Goal: Task Accomplishment & Management: Complete application form

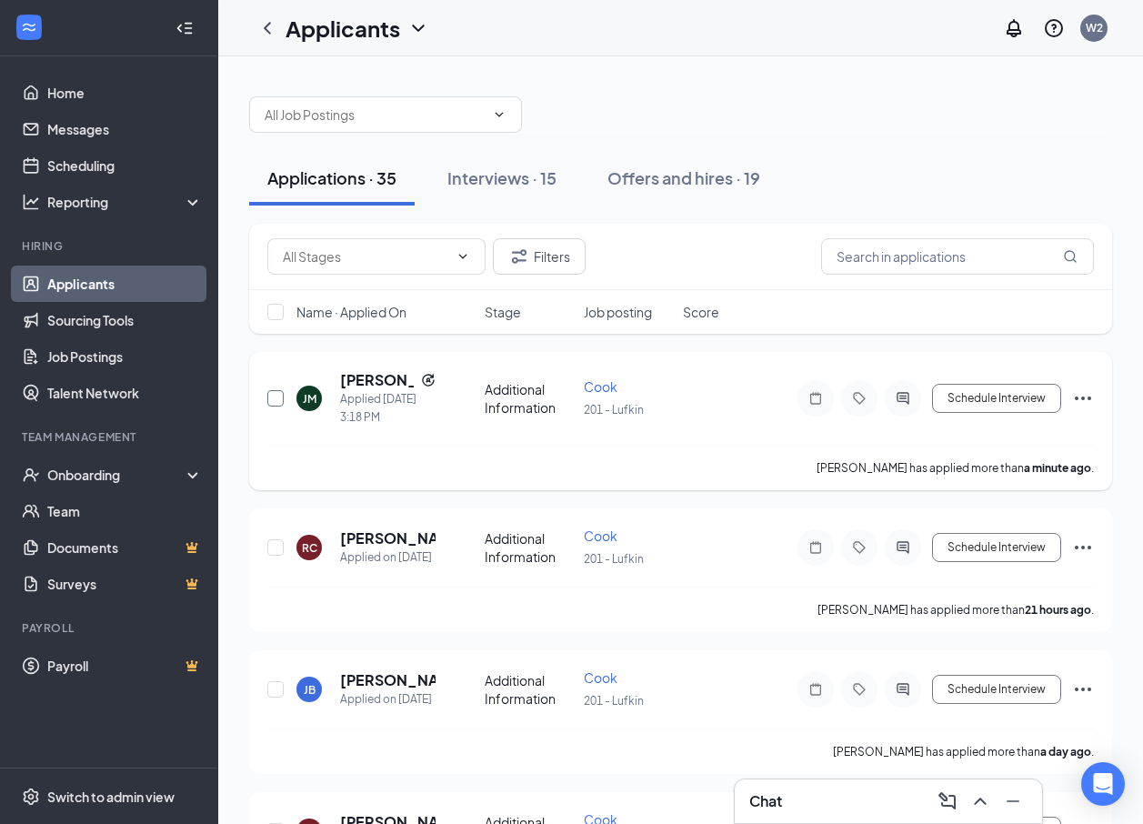
click at [282, 400] on input "checkbox" at bounding box center [275, 398] width 16 height 16
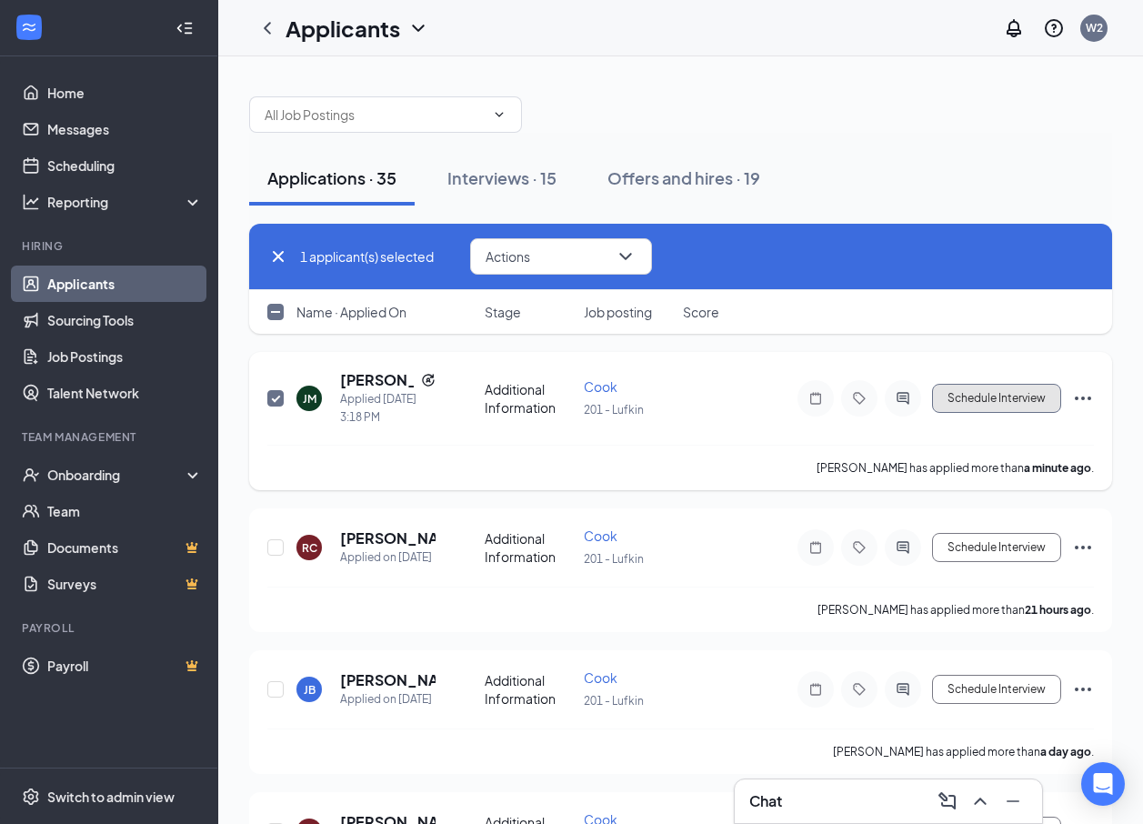
click at [837, 402] on button "Schedule Interview" at bounding box center [996, 398] width 129 height 29
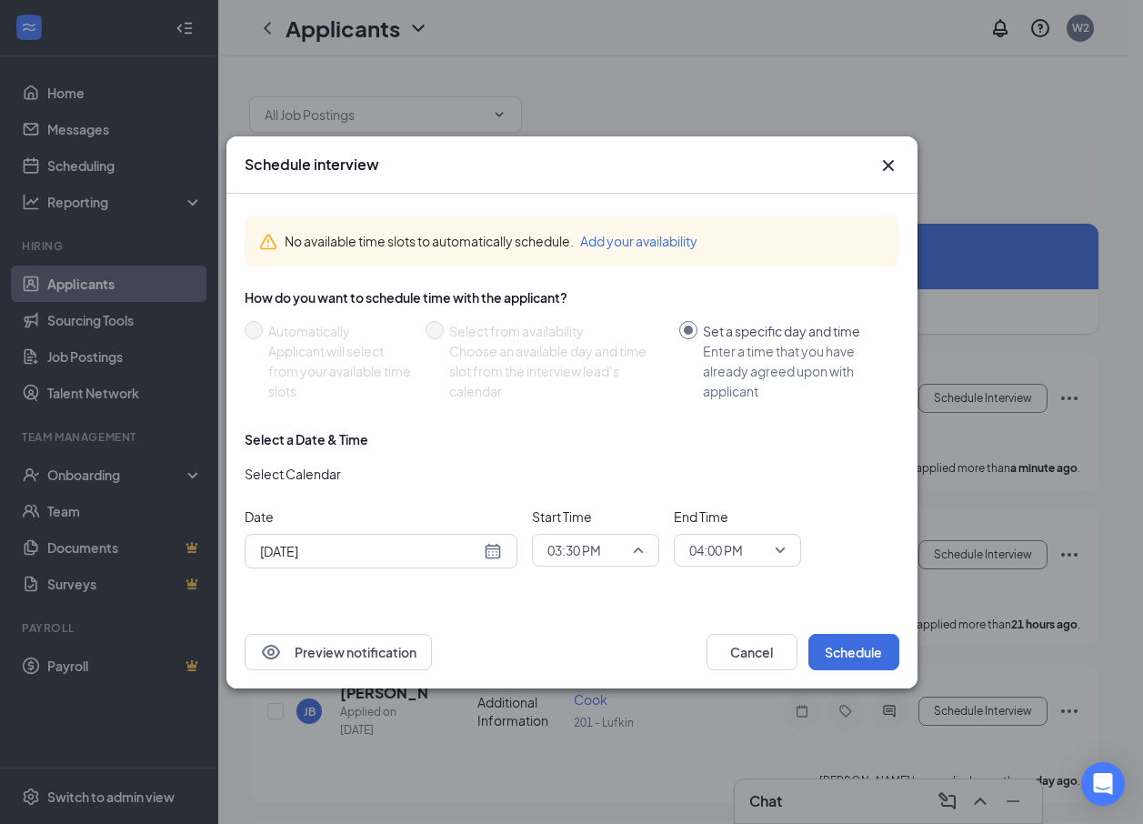
click at [627, 552] on span "03:30 PM" at bounding box center [595, 549] width 96 height 27
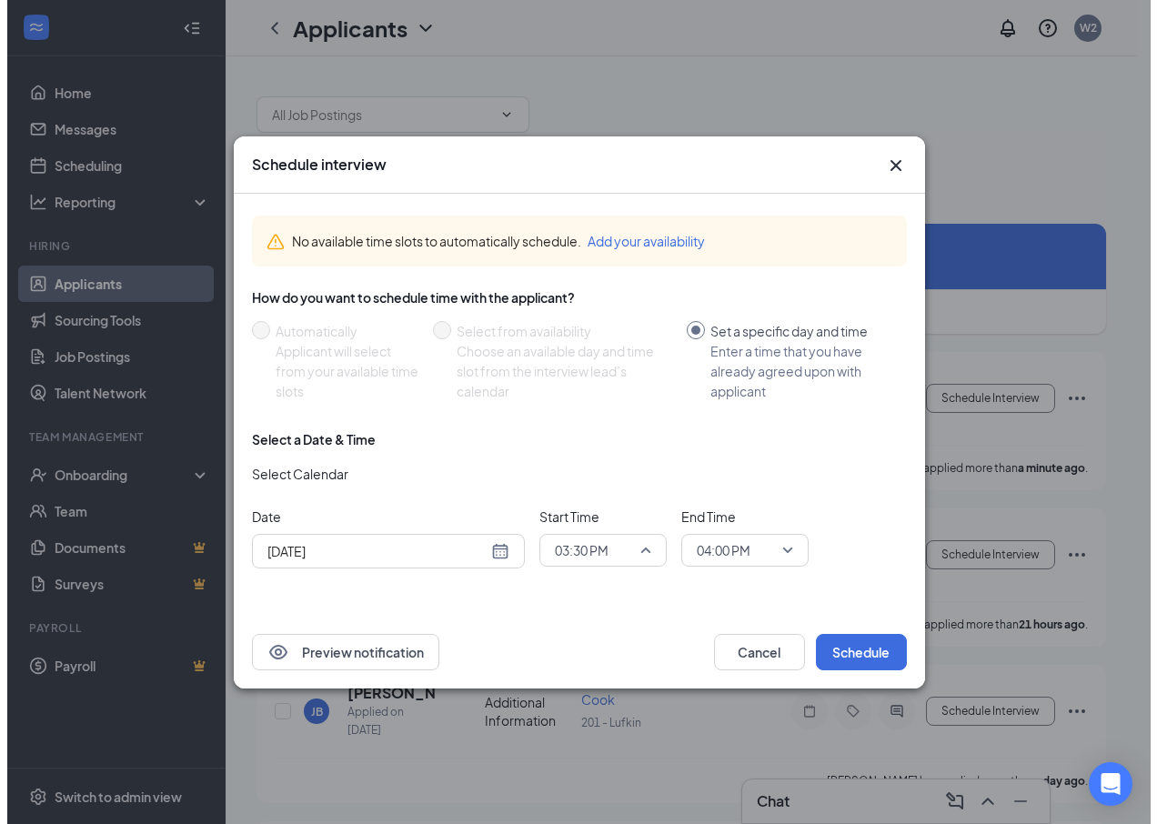
scroll to position [2404, 0]
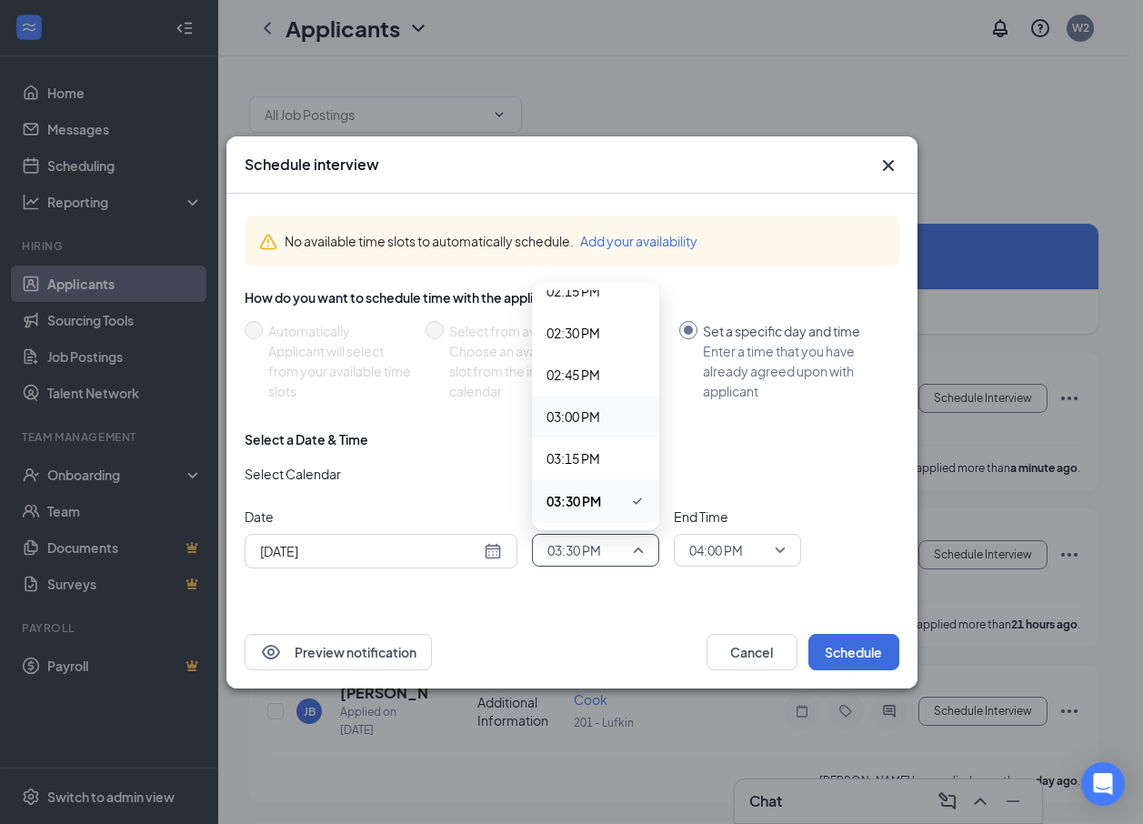
click at [587, 412] on span "03:00 PM" at bounding box center [573, 416] width 54 height 20
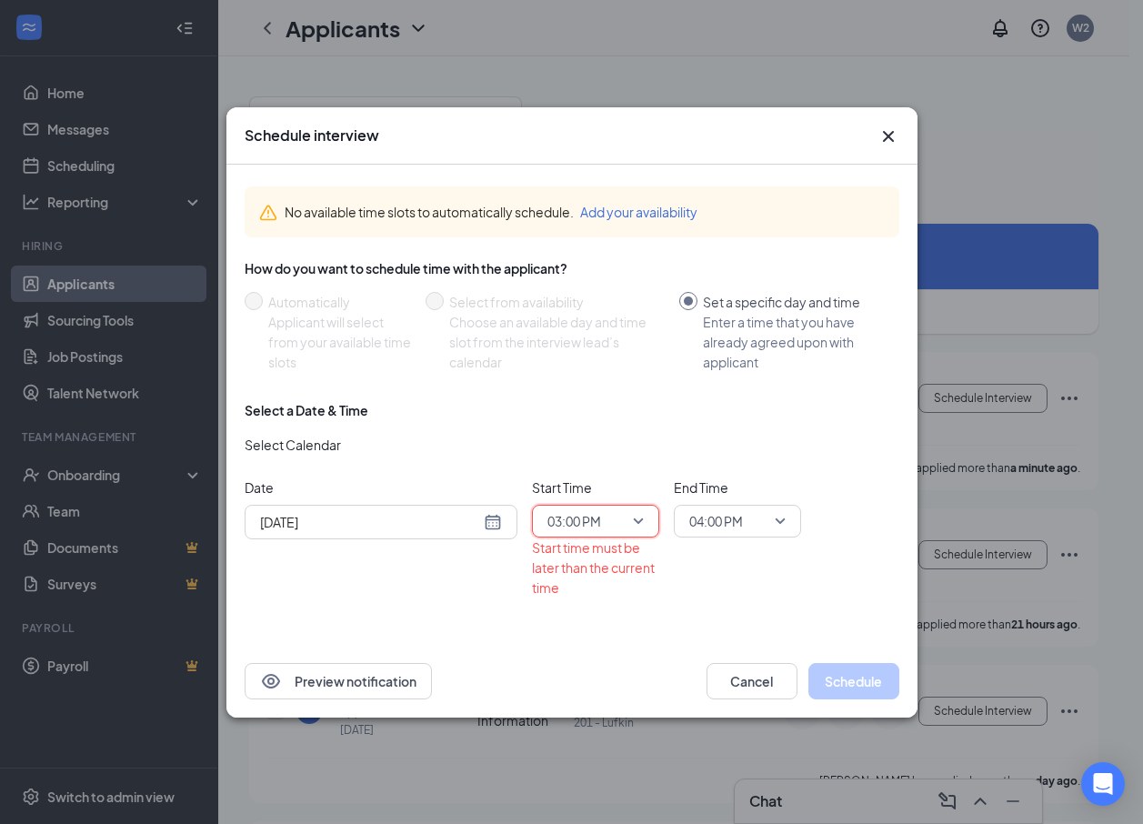
click at [632, 520] on span "03:00 PM" at bounding box center [595, 520] width 96 height 27
click at [587, 421] on span "03:15 PM" at bounding box center [573, 431] width 54 height 20
click at [631, 516] on span "03:15 PM" at bounding box center [595, 520] width 96 height 27
click at [596, 469] on span "03:30 PM" at bounding box center [573, 473] width 54 height 20
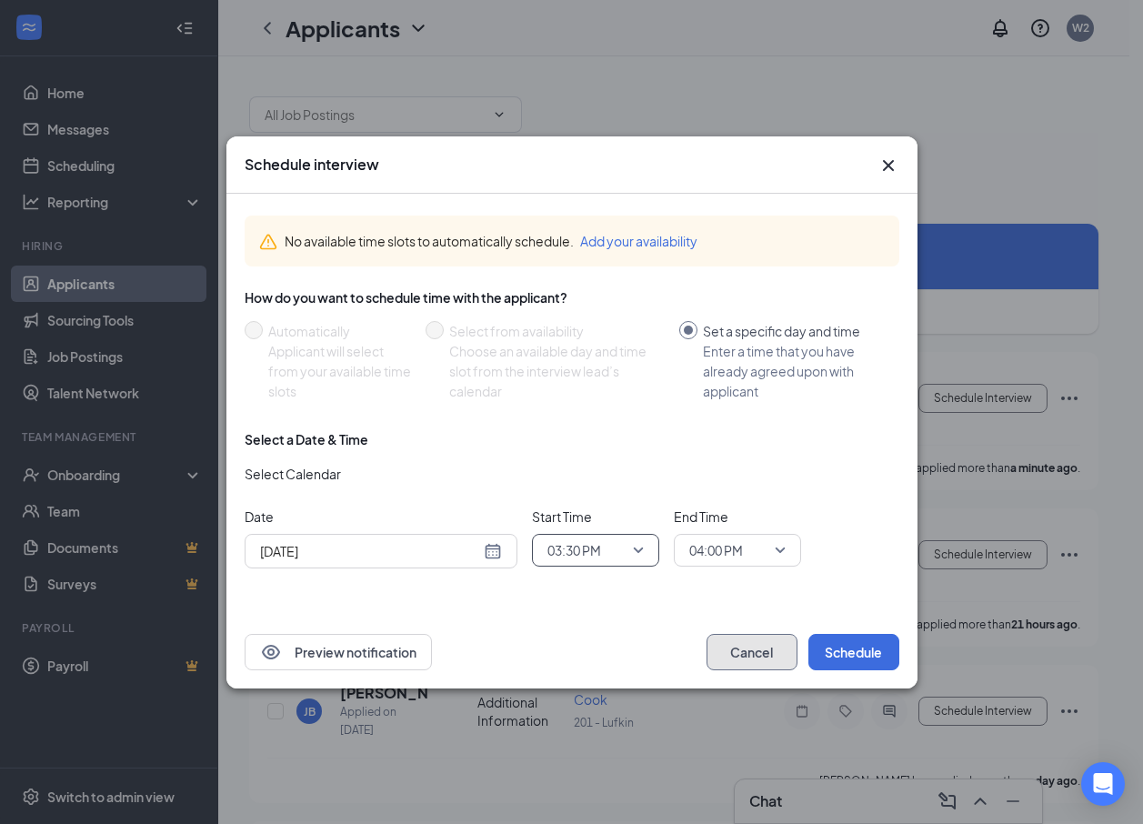
click at [742, 647] on button "Cancel" at bounding box center [752, 652] width 91 height 36
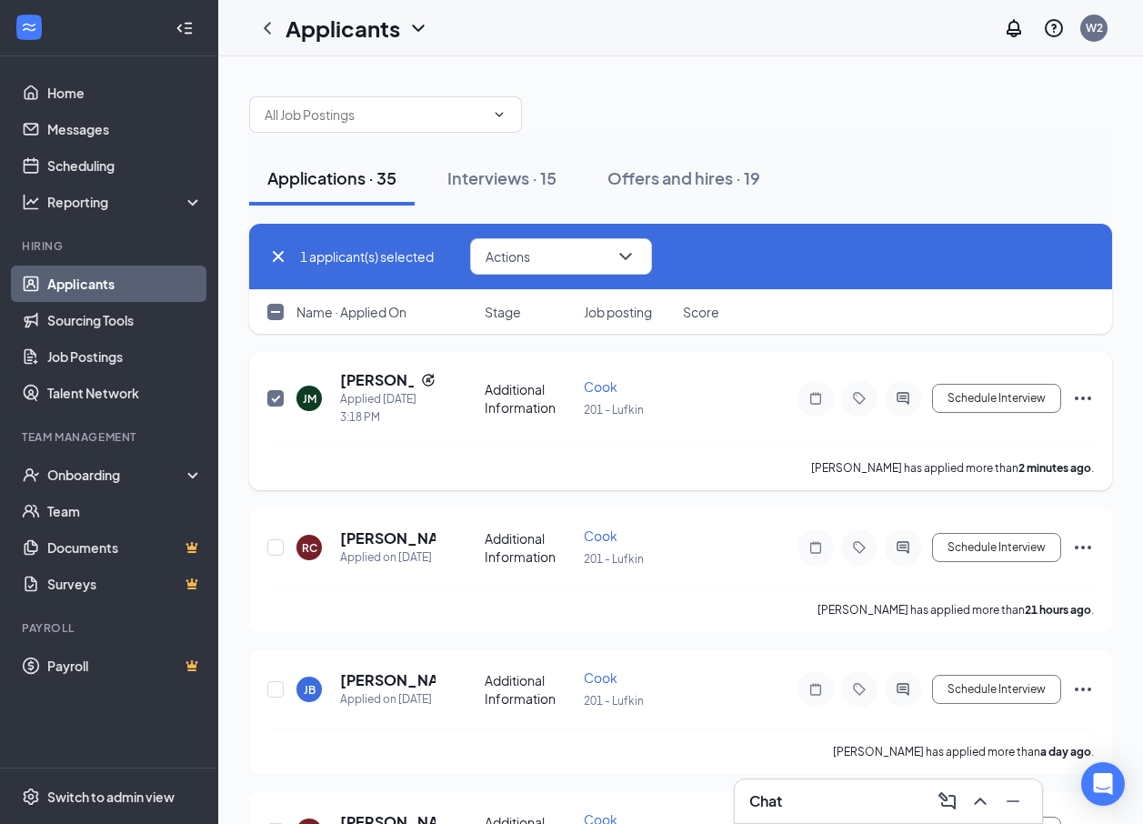
click at [837, 391] on icon "Ellipses" at bounding box center [1083, 398] width 22 height 22
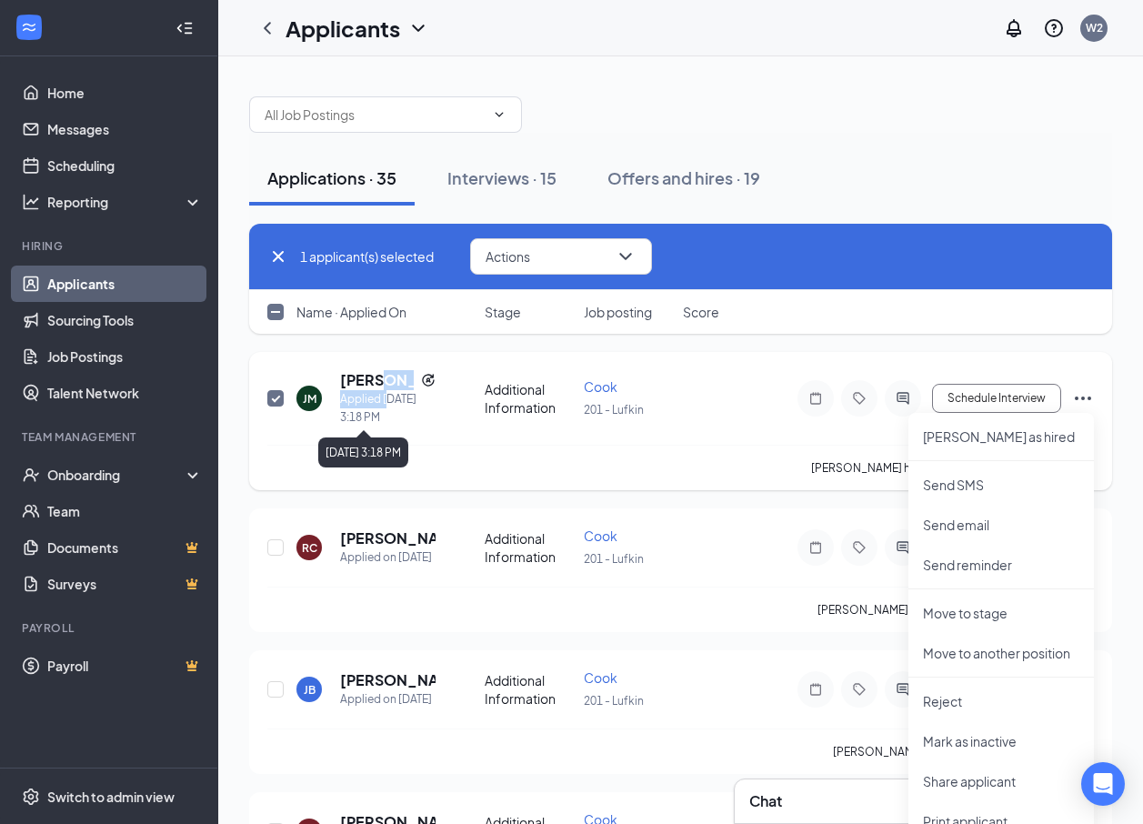
click at [390, 389] on div "[PERSON_NAME] Applied [DATE] 3:18 PM" at bounding box center [387, 398] width 95 height 56
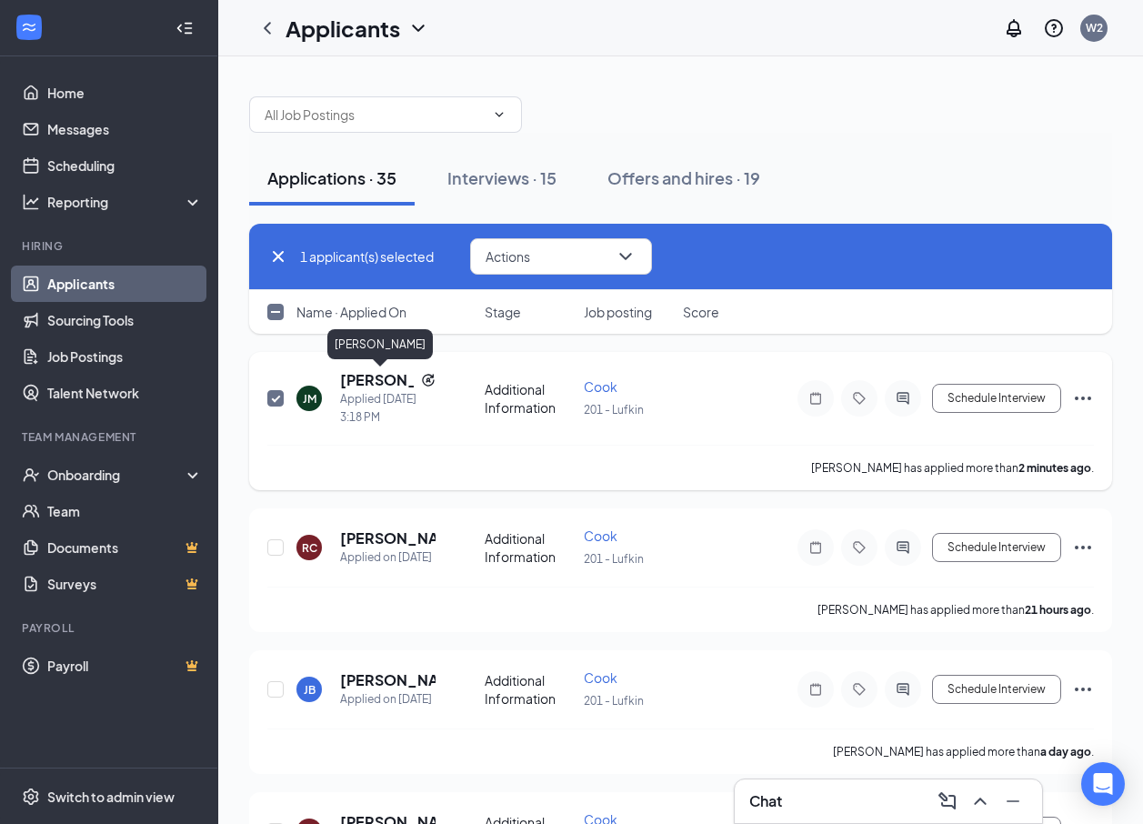
drag, startPoint x: 390, startPoint y: 389, endPoint x: 401, endPoint y: 445, distance: 56.5
click at [418, 443] on div "[PERSON_NAME] Applied [DATE] 3:18 PM Additional Information Cook 201 - Lufkin S…" at bounding box center [680, 407] width 827 height 75
click at [310, 398] on div "JM" at bounding box center [310, 398] width 14 height 15
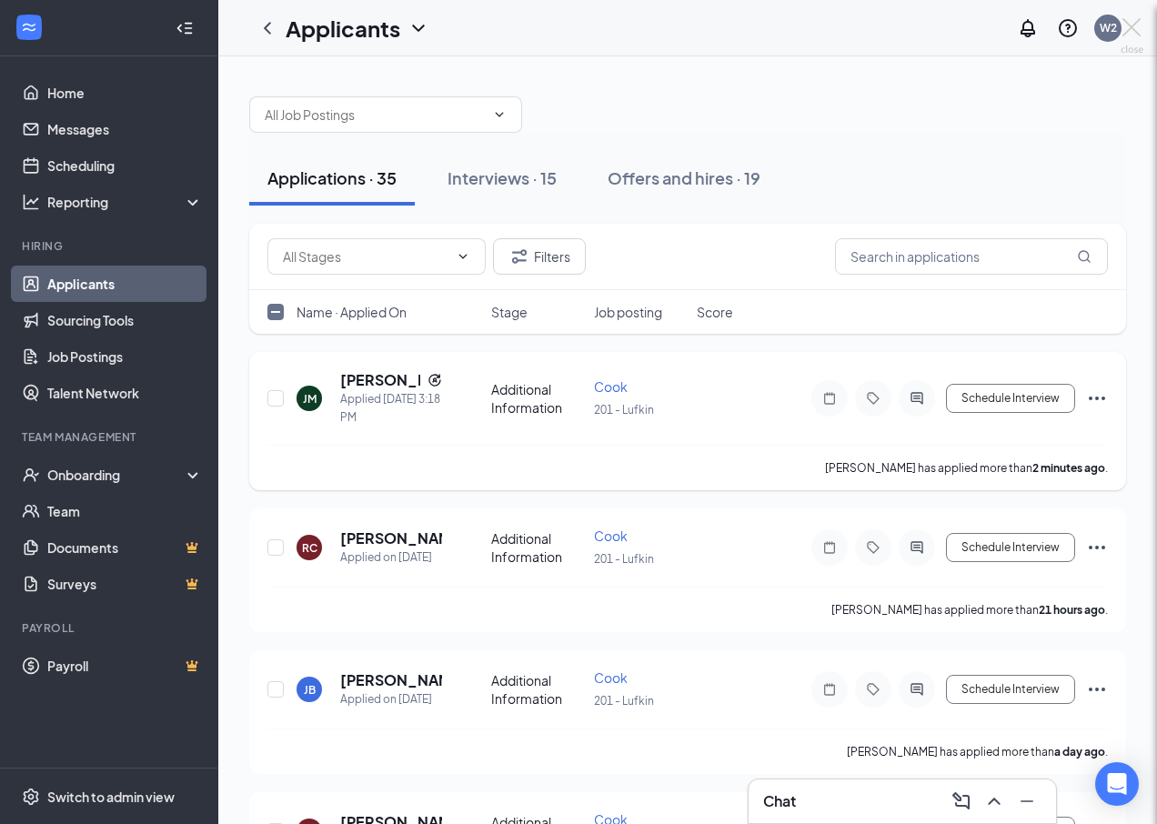
checkbox input "false"
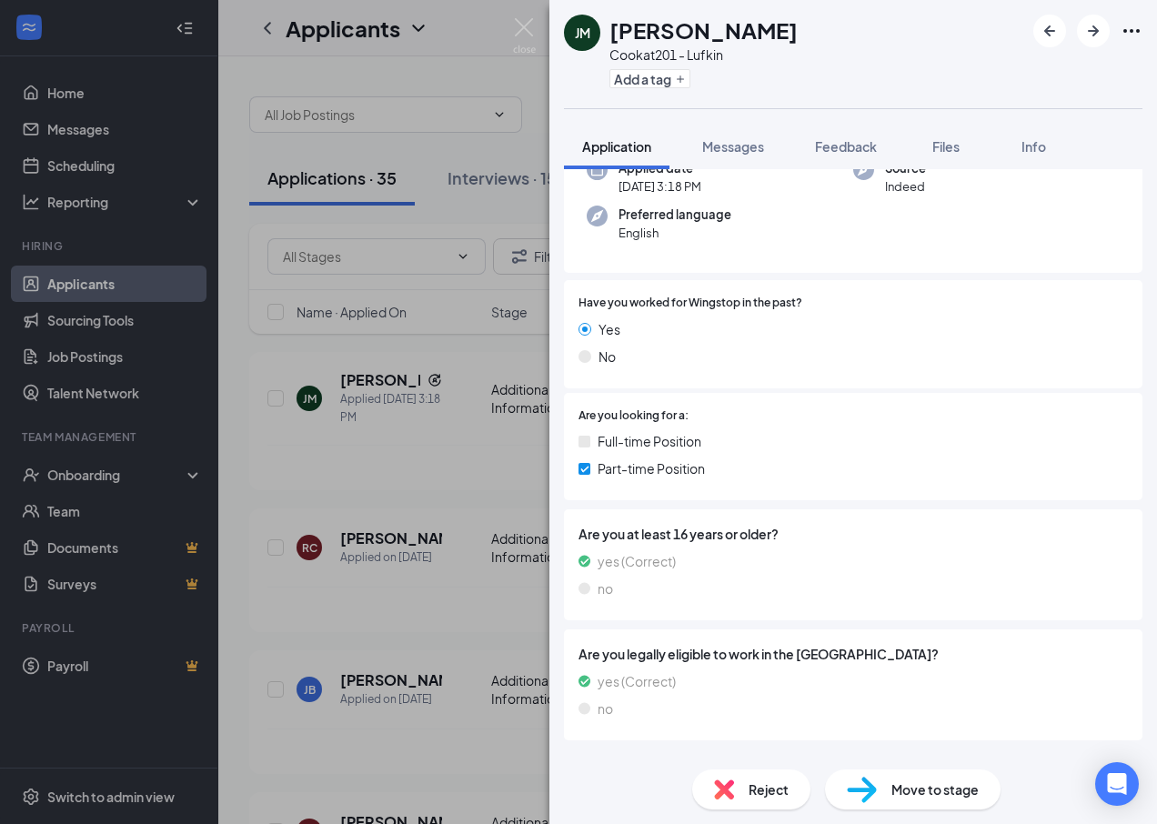
scroll to position [235, 0]
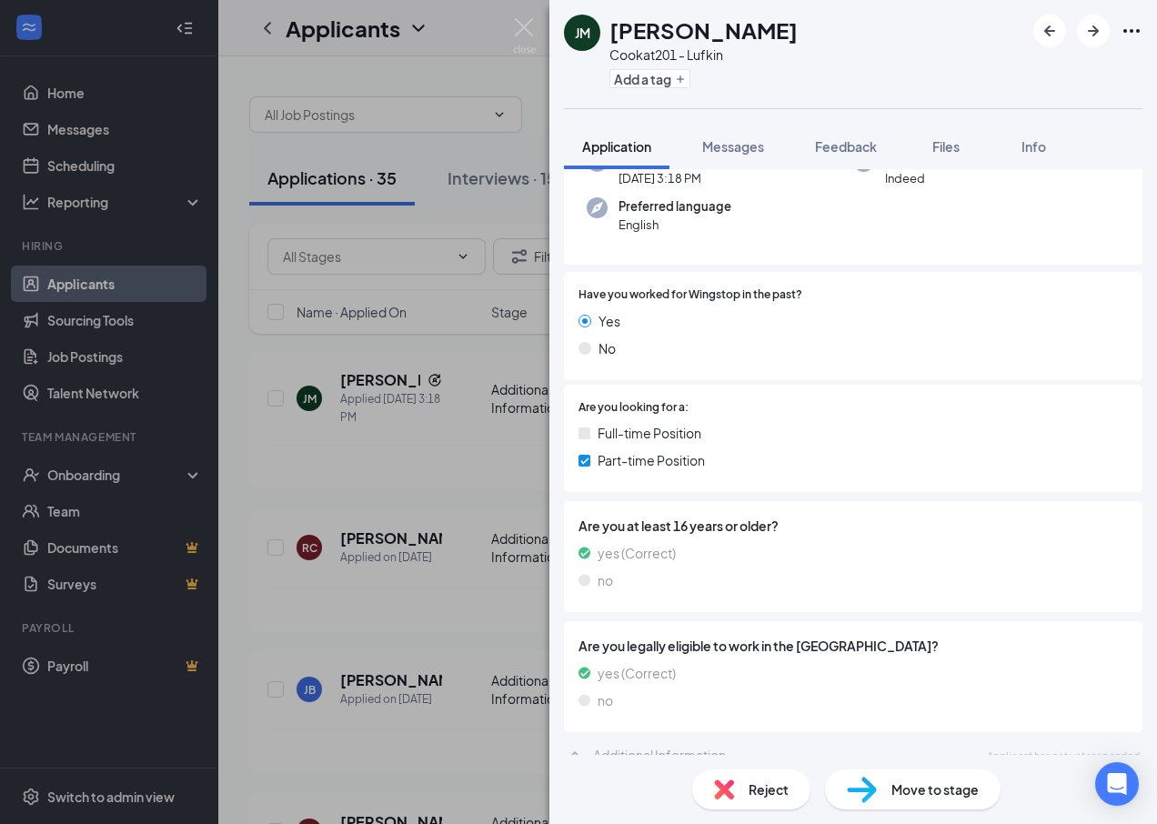
click at [837, 787] on span "Move to stage" at bounding box center [934, 789] width 87 height 20
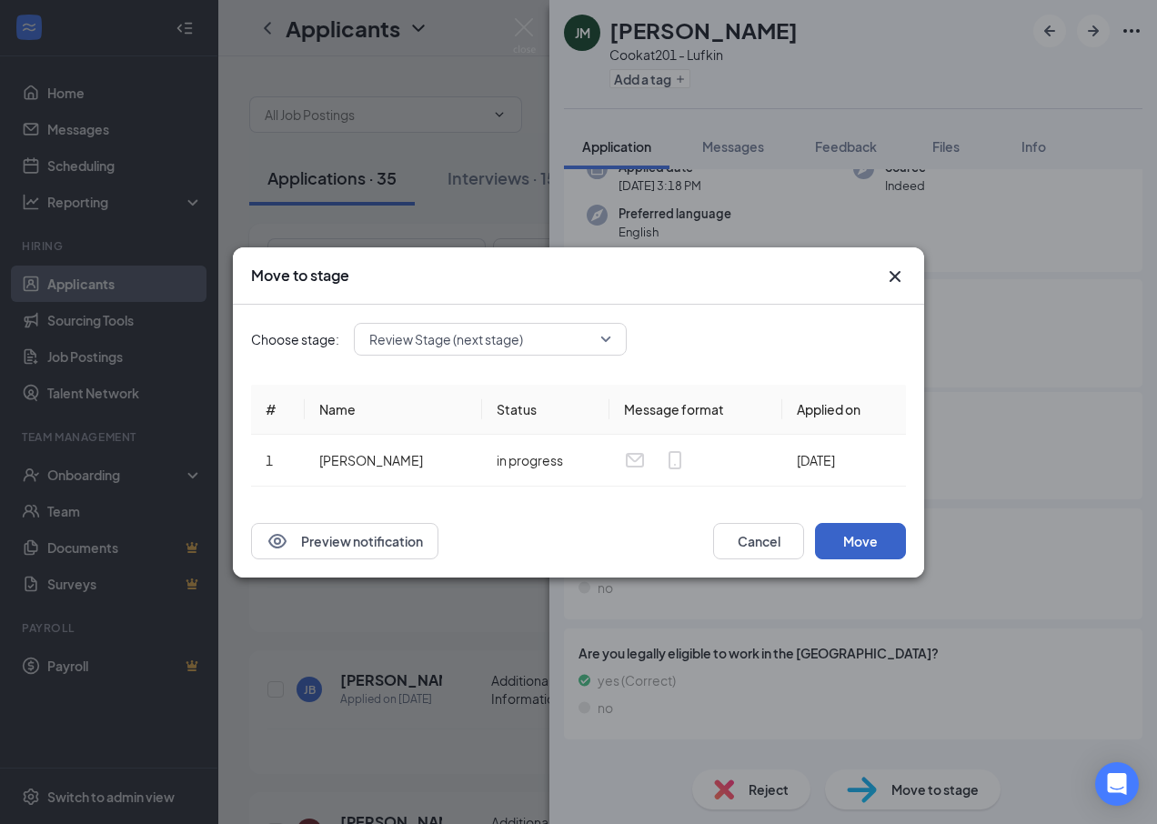
click at [837, 535] on button "Move" at bounding box center [860, 541] width 91 height 36
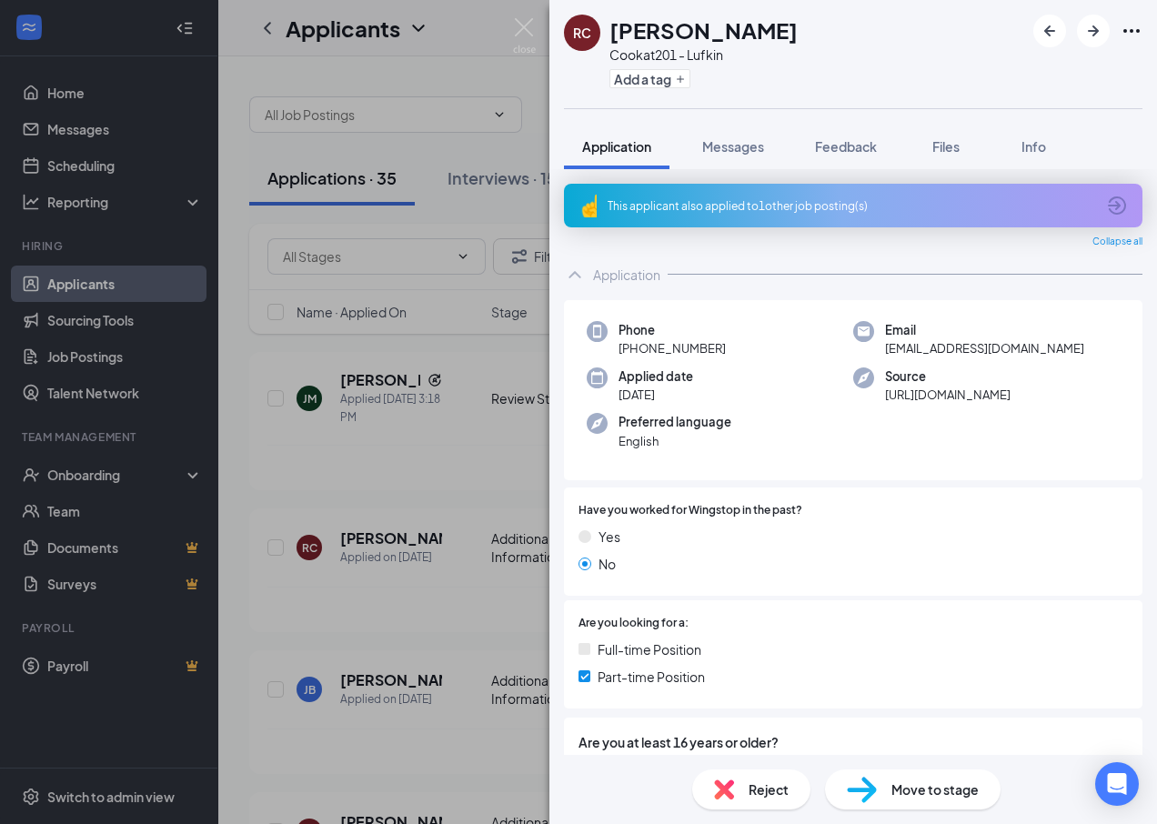
click at [837, 798] on span "Move to stage" at bounding box center [934, 789] width 87 height 20
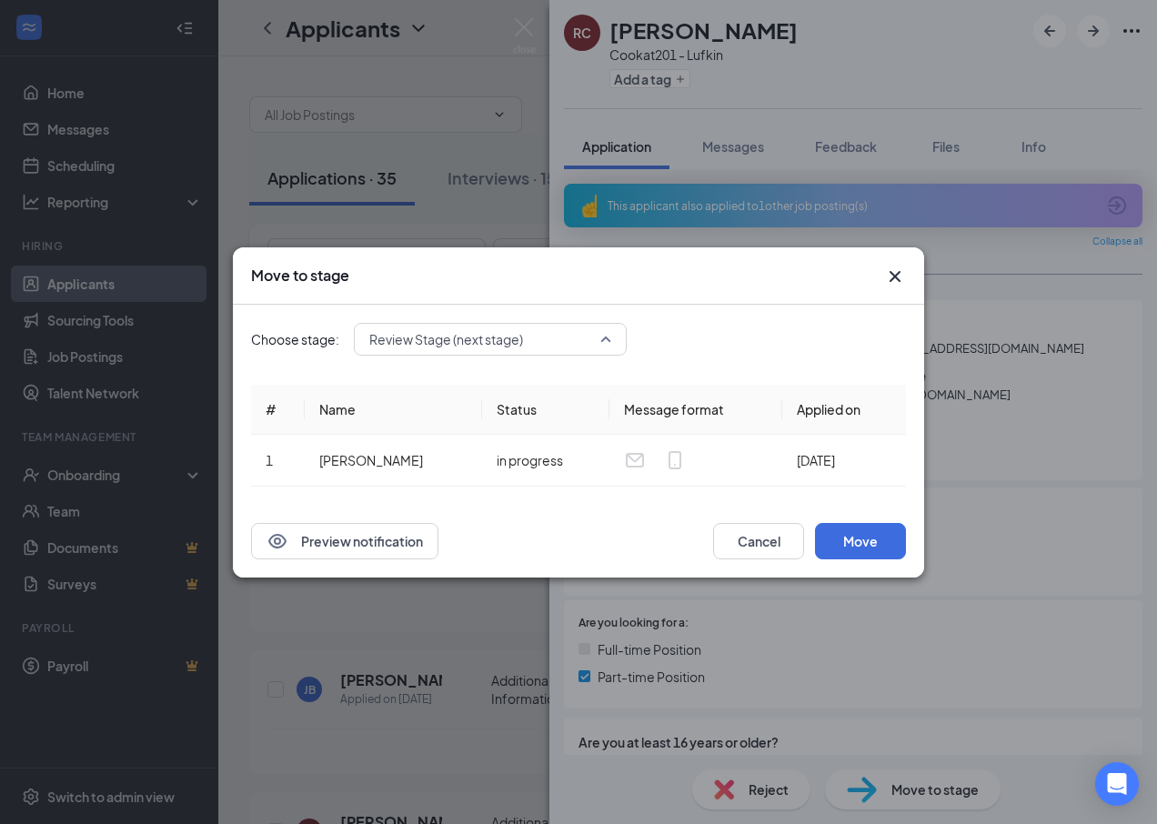
click at [556, 347] on div "Review Stage (next stage) 3729433 4067096 3729434 Application Additional Inform…" at bounding box center [490, 339] width 273 height 33
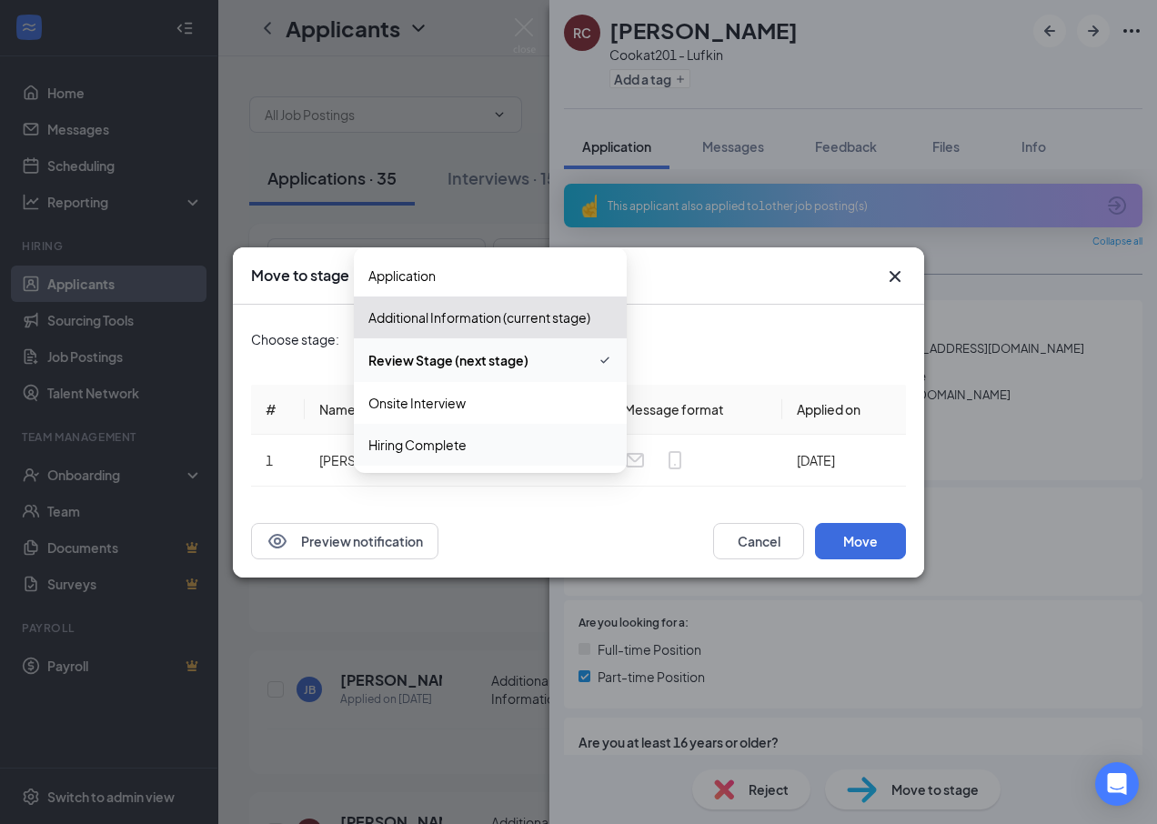
click at [456, 445] on span "Hiring Complete" at bounding box center [417, 445] width 98 height 20
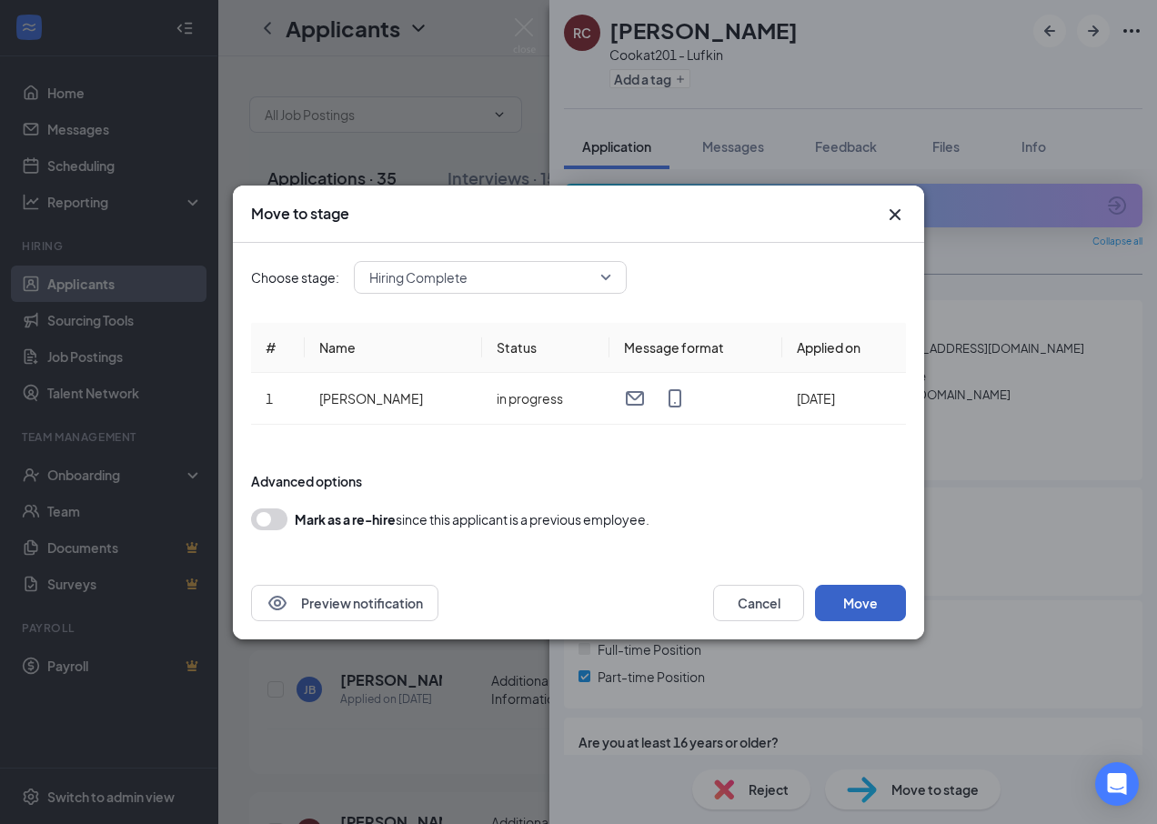
click at [835, 592] on button "Move" at bounding box center [860, 603] width 91 height 36
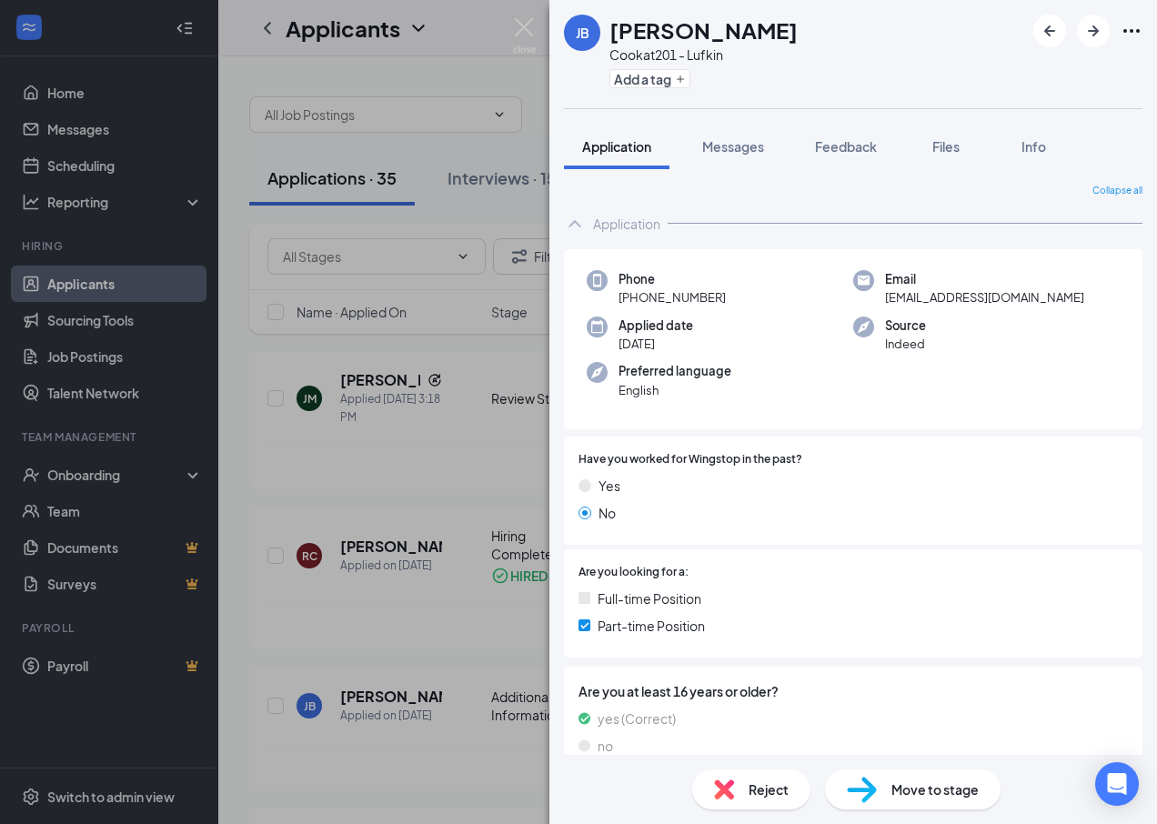
click at [386, 483] on div "[PERSON_NAME] [PERSON_NAME] at 201 - Lufkin Add a tag Application Messages Feed…" at bounding box center [578, 412] width 1157 height 824
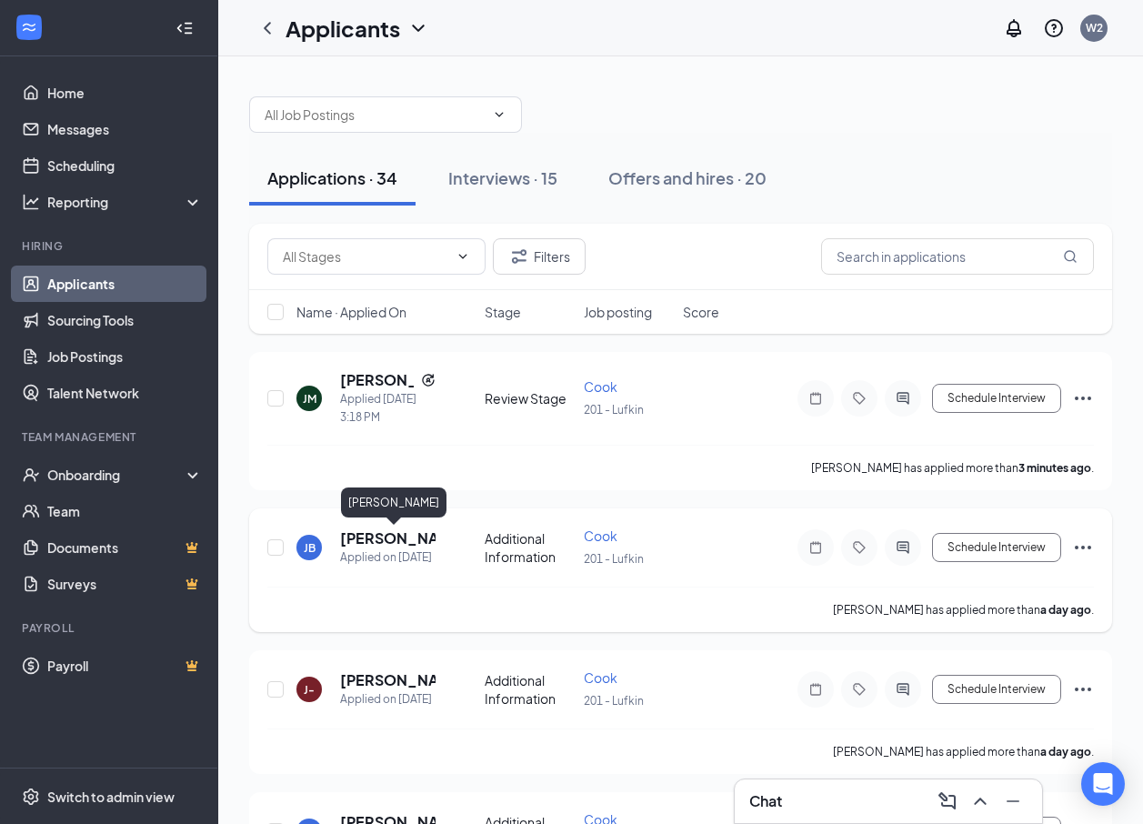
click at [368, 536] on h5 "[PERSON_NAME]" at bounding box center [387, 538] width 95 height 20
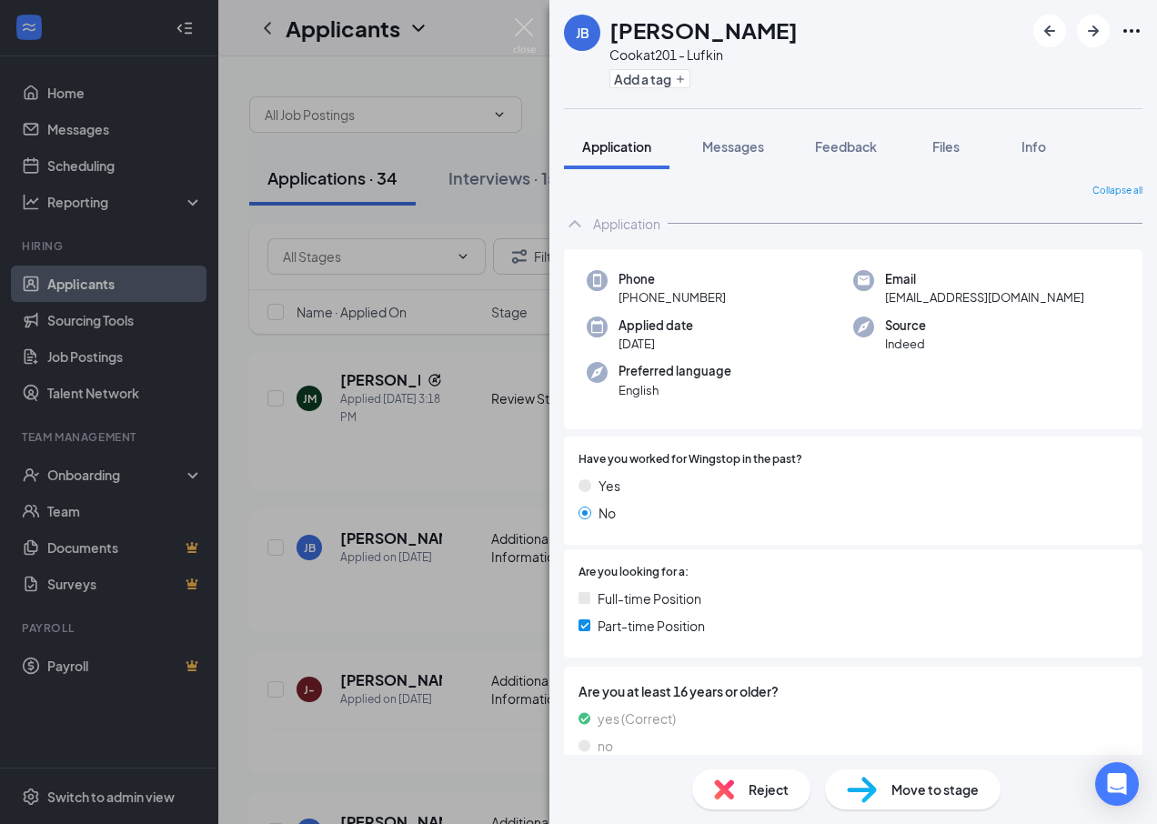
click at [360, 446] on div "[PERSON_NAME] [PERSON_NAME] at 201 - Lufkin Add a tag Application Messages Feed…" at bounding box center [578, 412] width 1157 height 824
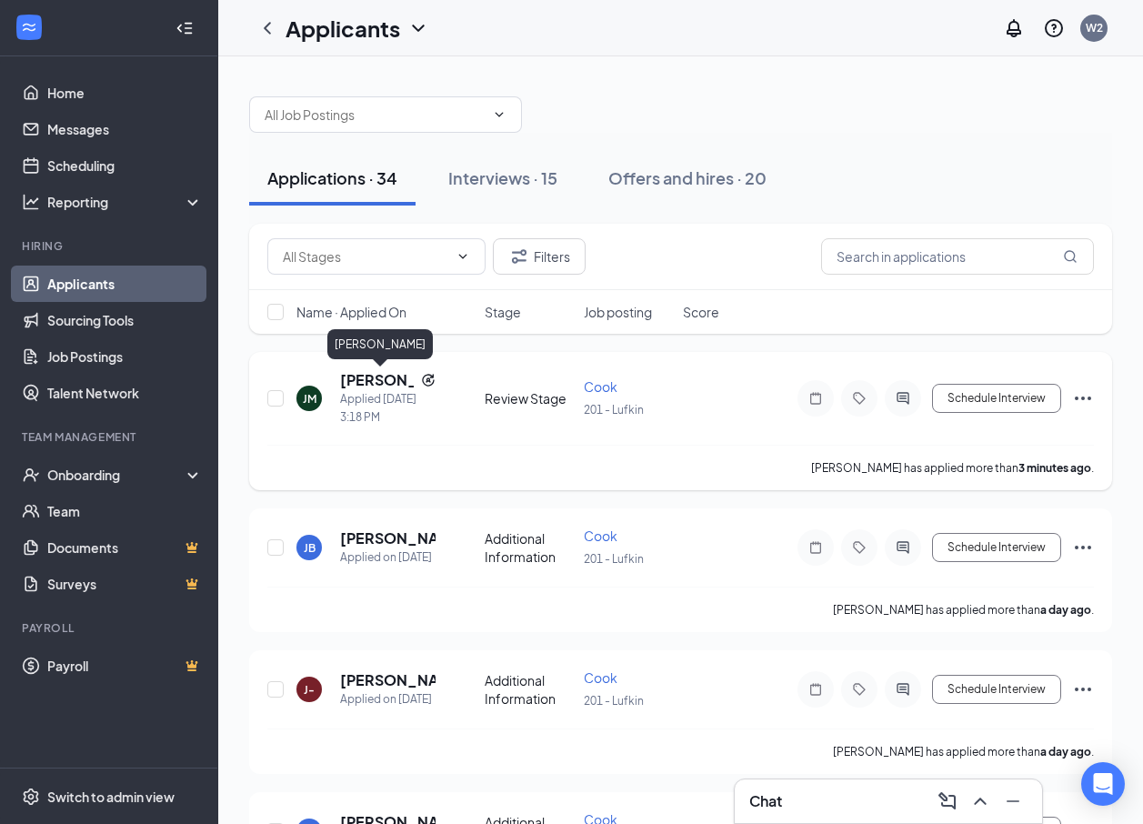
click at [356, 384] on h5 "[PERSON_NAME]" at bounding box center [377, 380] width 74 height 20
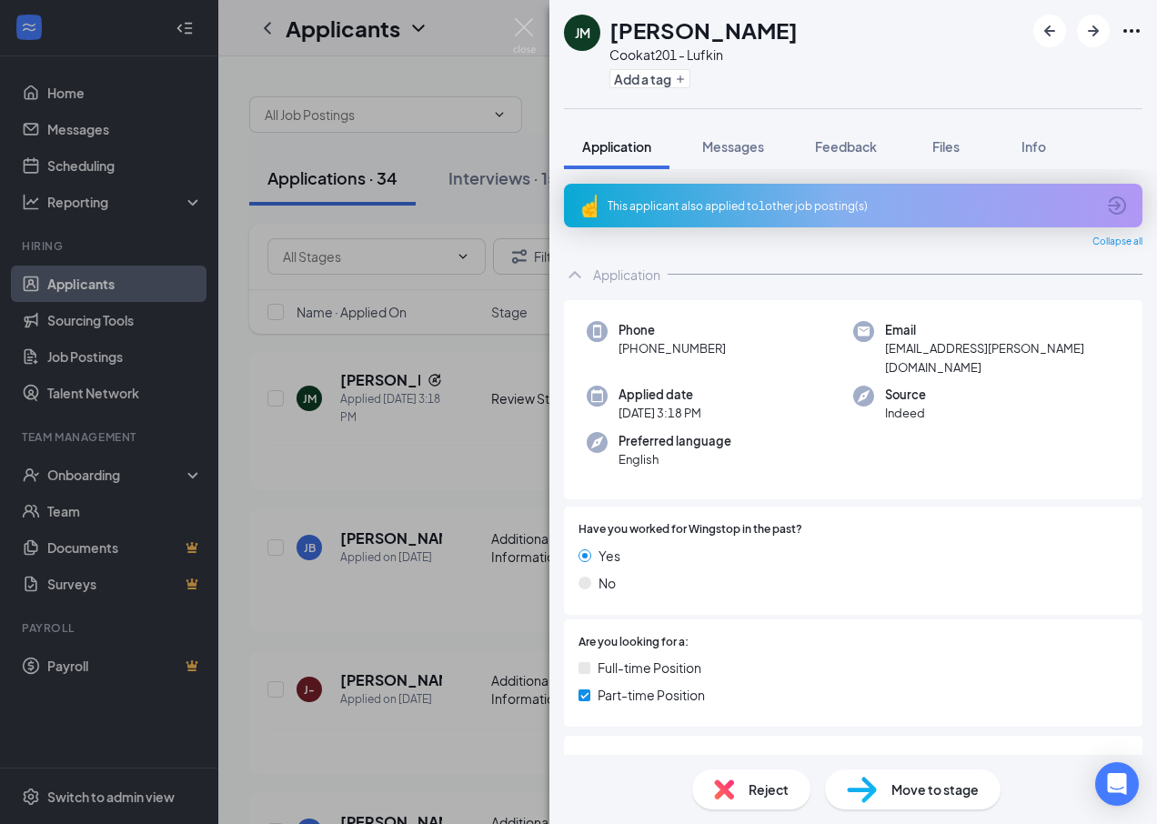
click at [837, 787] on span "Move to stage" at bounding box center [934, 789] width 87 height 20
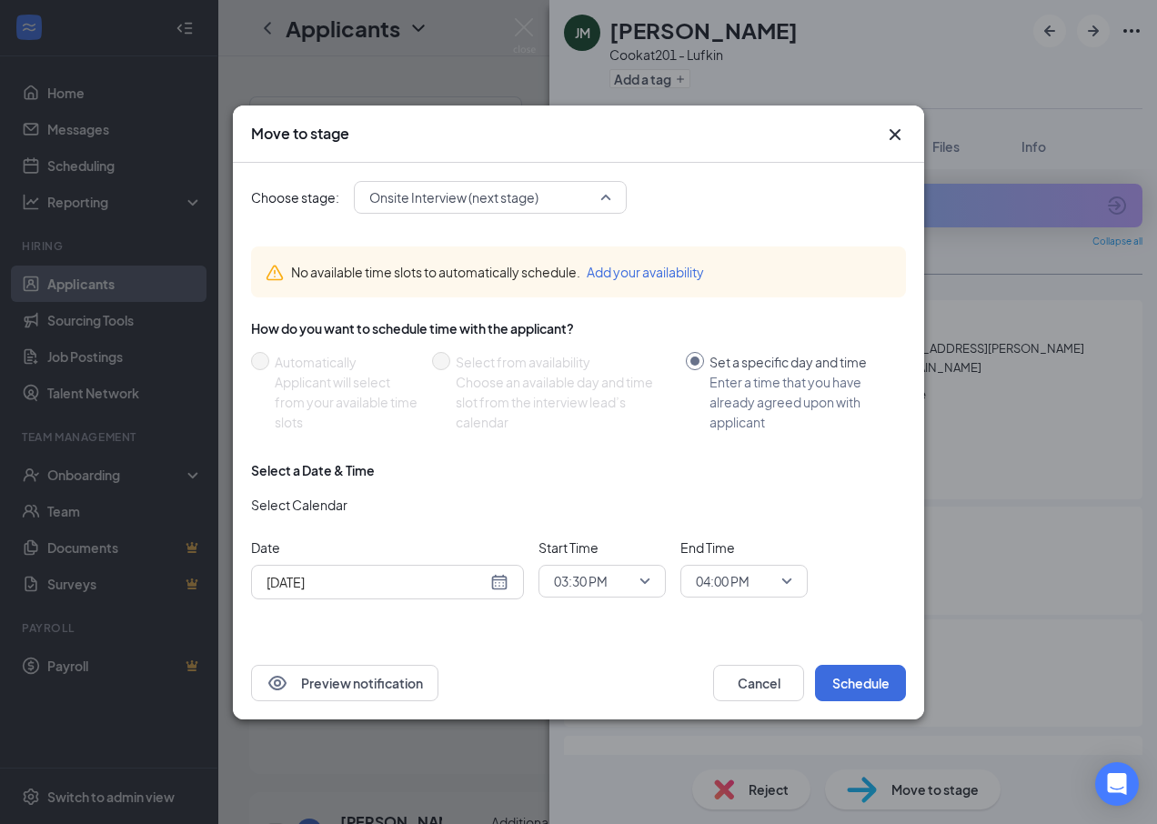
click at [591, 199] on span "Onsite Interview (next stage)" at bounding box center [482, 197] width 226 height 27
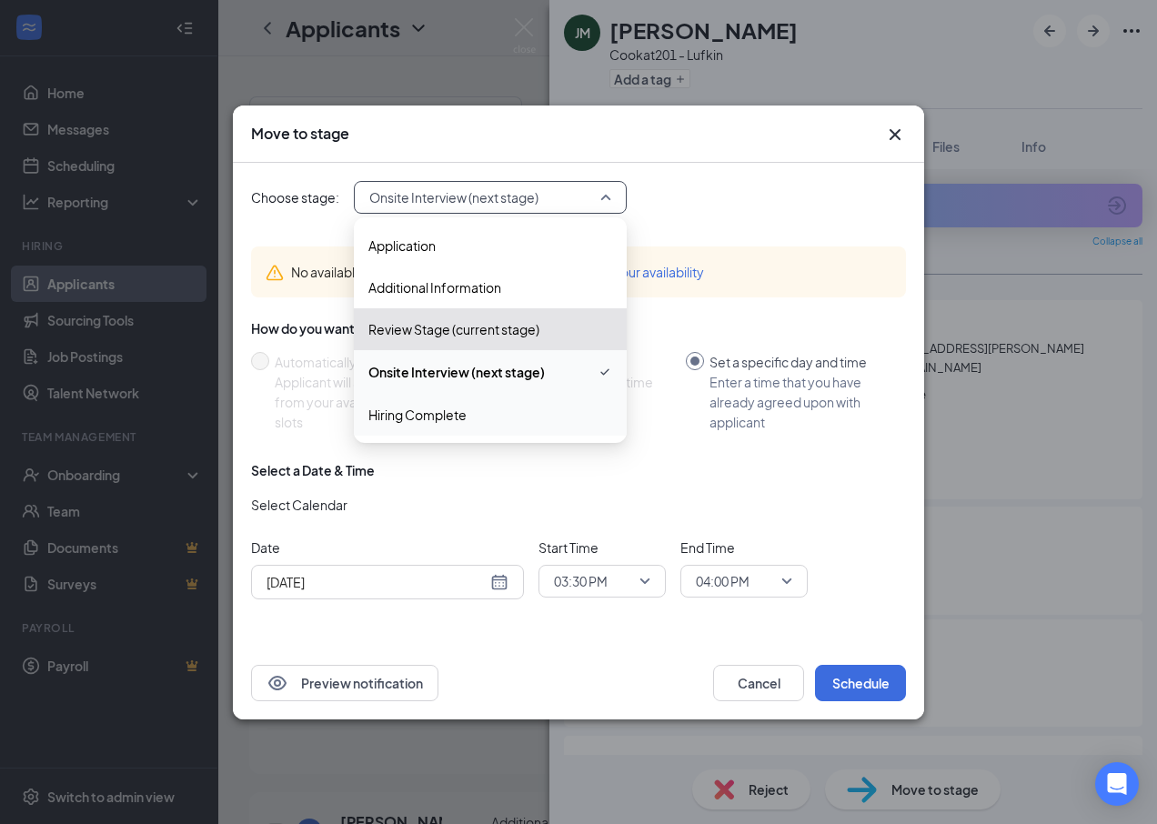
click at [456, 416] on span "Hiring Complete" at bounding box center [417, 415] width 98 height 20
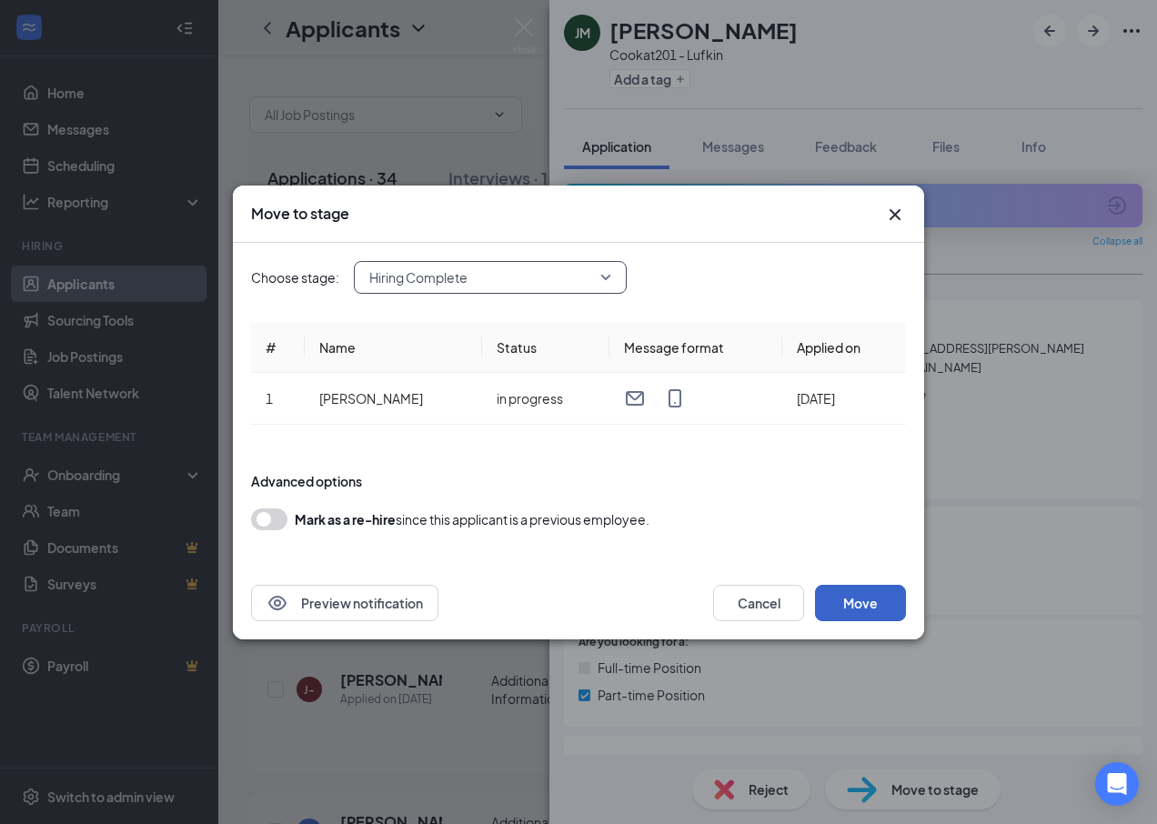
click at [837, 604] on button "Move" at bounding box center [860, 603] width 91 height 36
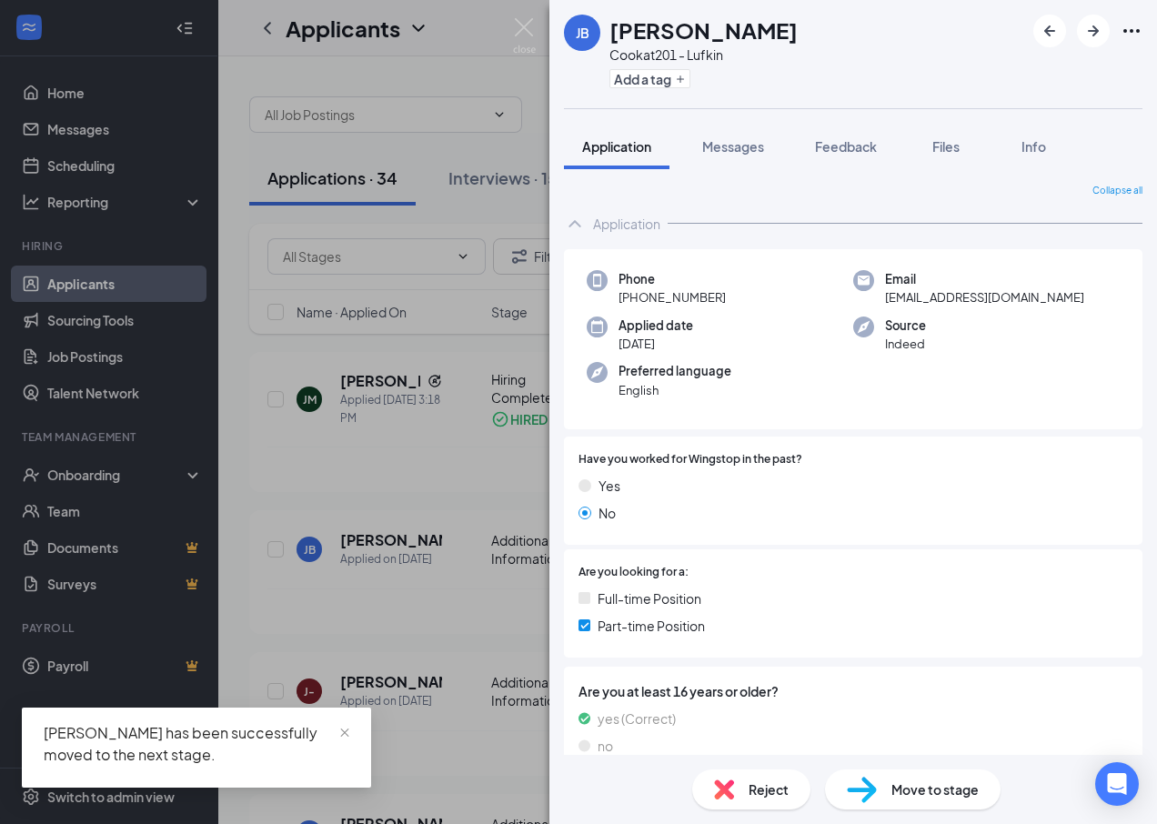
click at [259, 475] on div "[PERSON_NAME] [PERSON_NAME] at 201 - Lufkin Add a tag Application Messages Feed…" at bounding box center [578, 412] width 1157 height 824
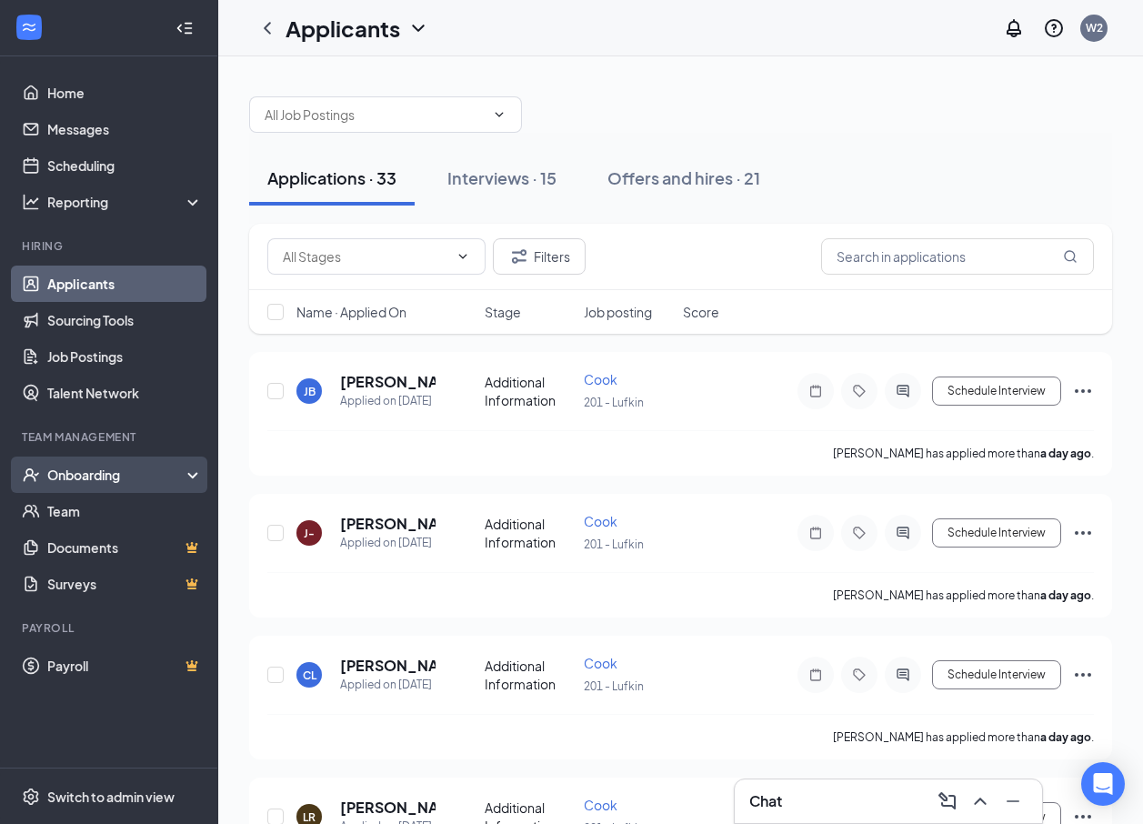
click at [113, 466] on div "Onboarding" at bounding box center [117, 475] width 140 height 18
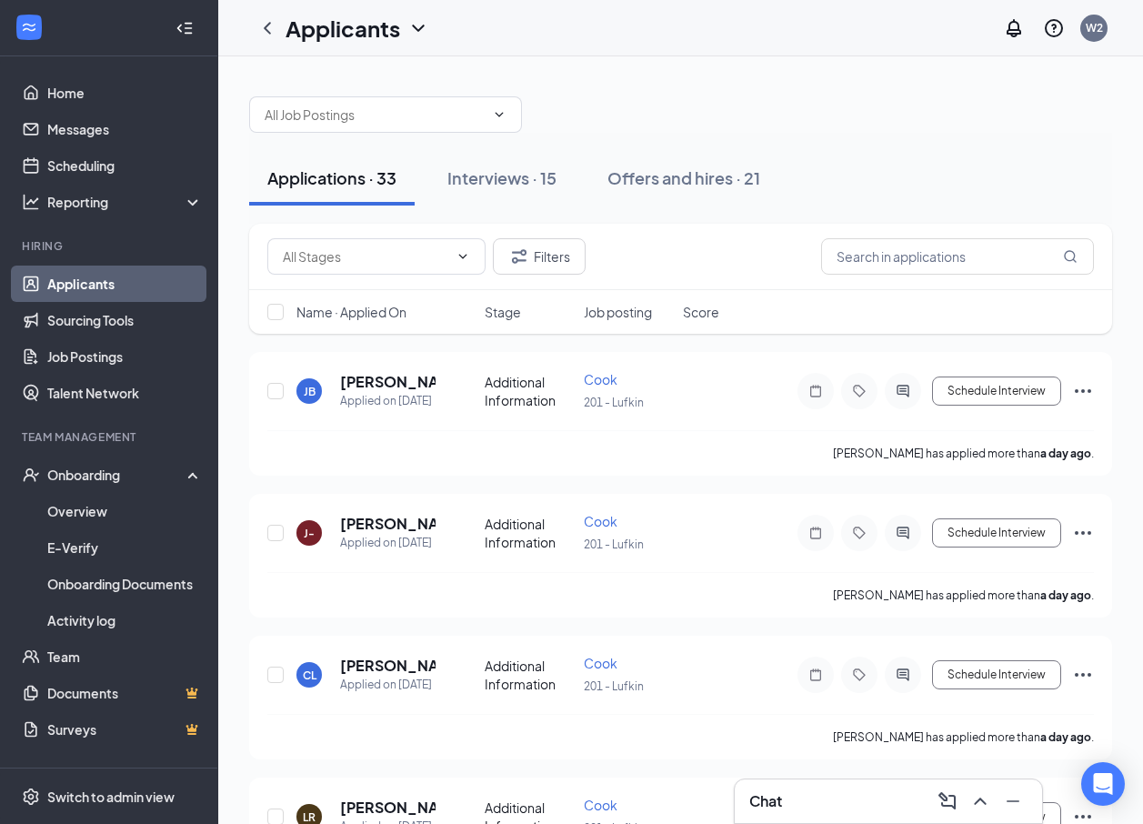
click at [837, 253] on input "text" at bounding box center [957, 256] width 273 height 36
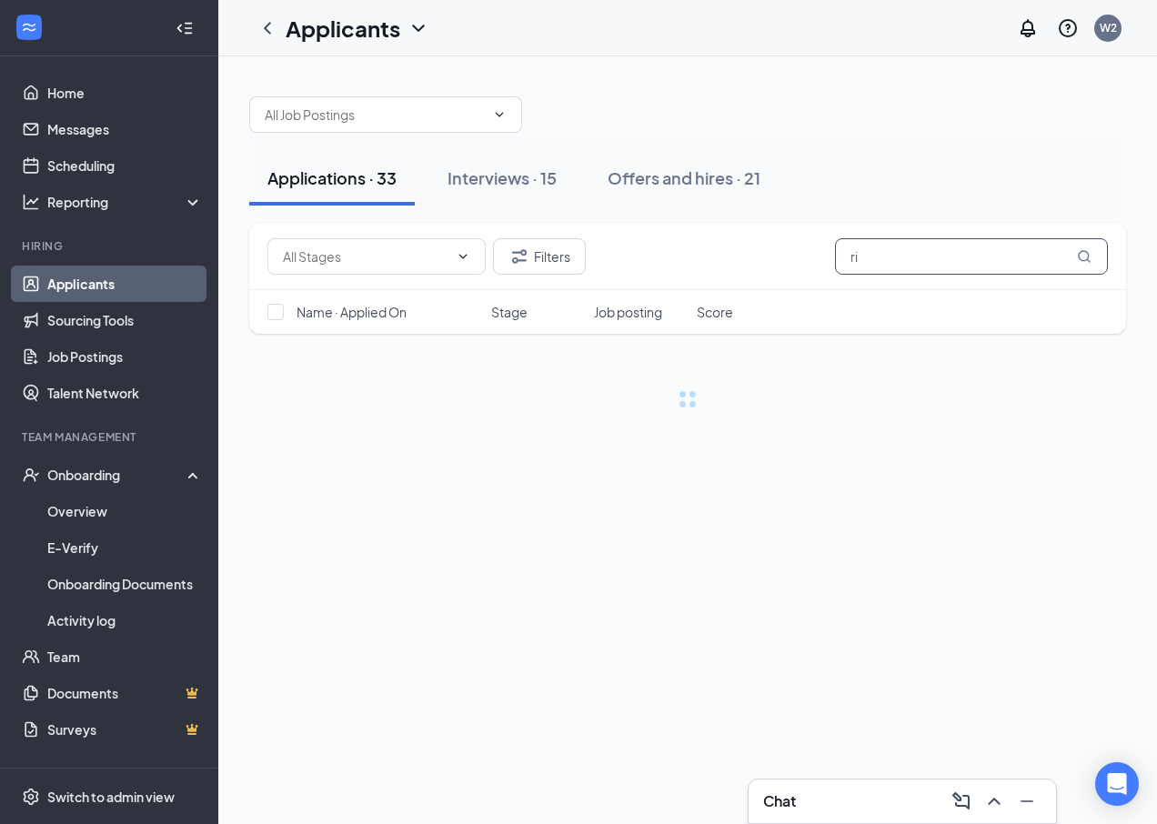
type input "r"
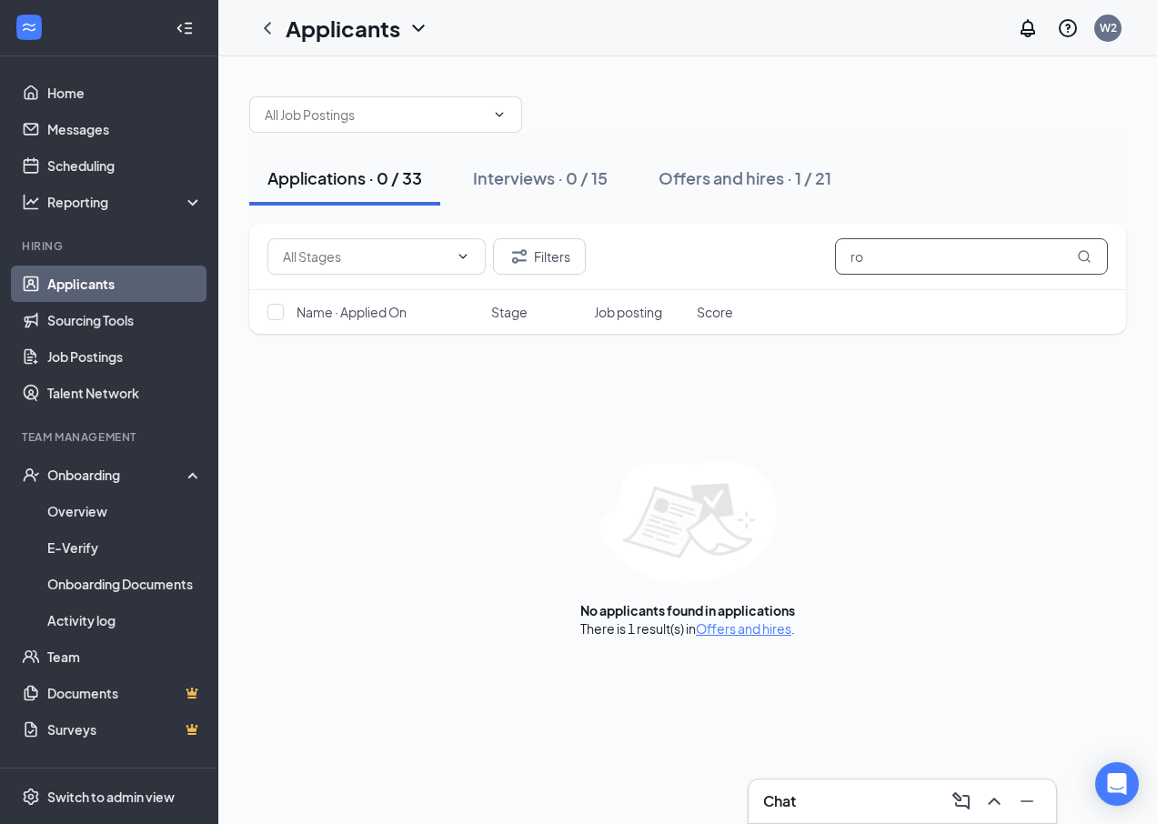
type input "r"
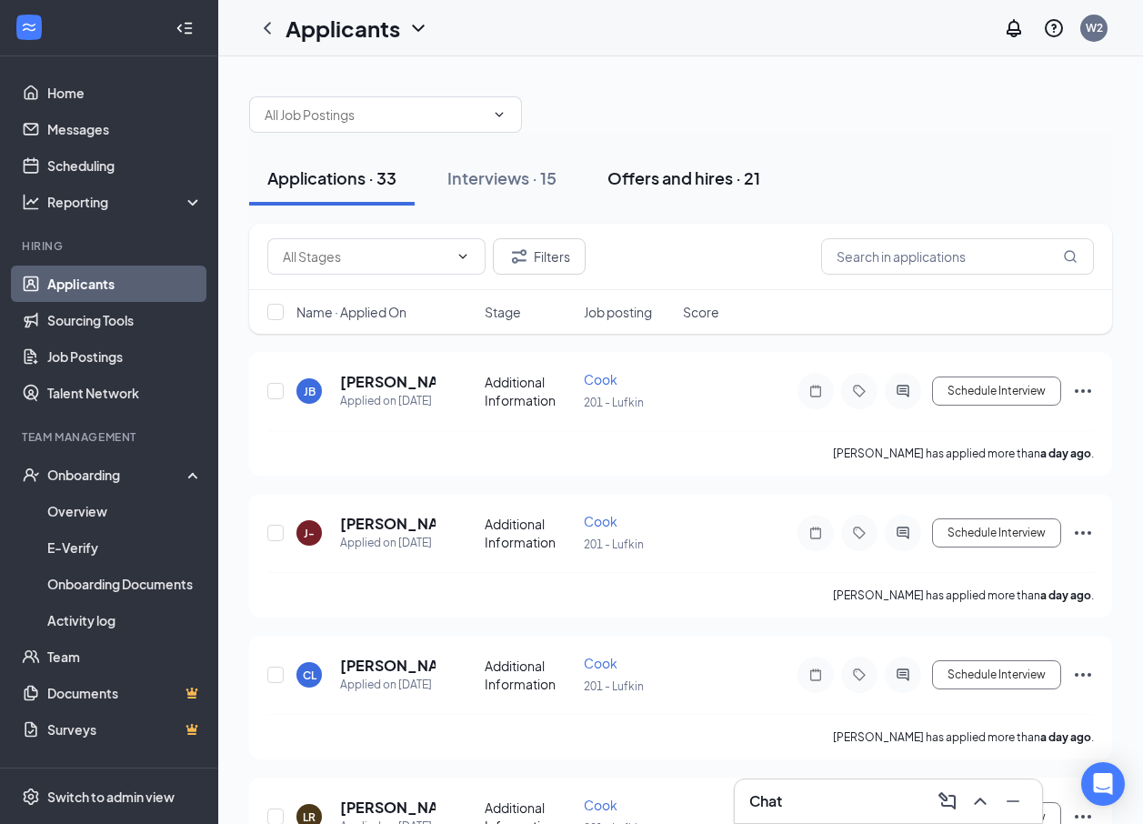
click at [639, 169] on div "Offers and hires · 21" at bounding box center [683, 177] width 153 height 23
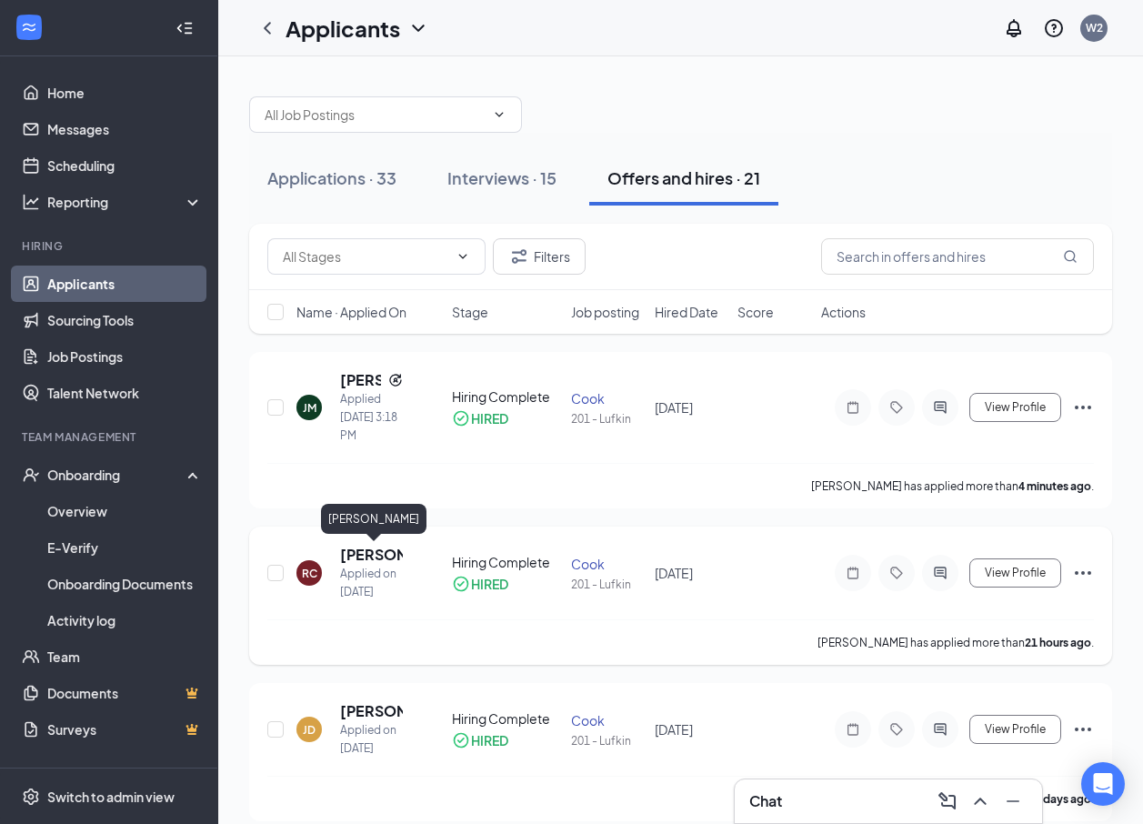
click at [375, 560] on h5 "[PERSON_NAME]" at bounding box center [371, 555] width 63 height 20
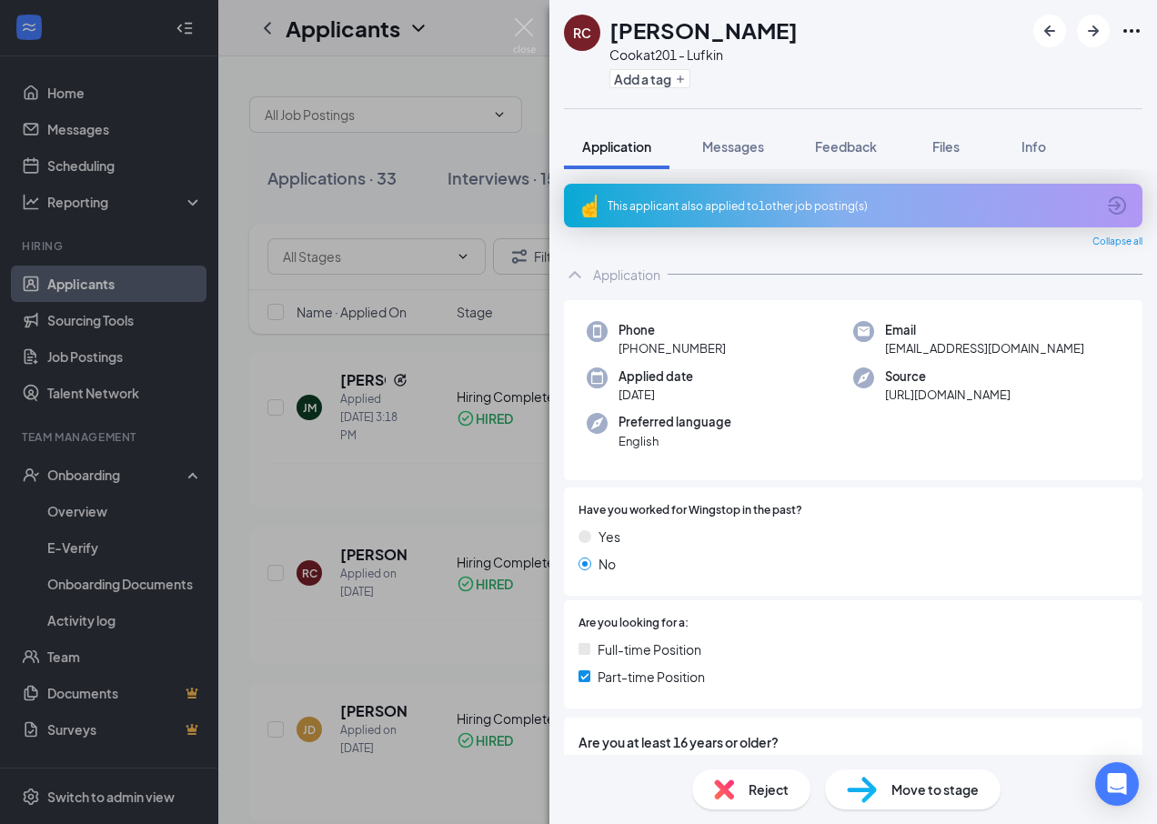
click at [765, 788] on span "Reject" at bounding box center [768, 789] width 40 height 20
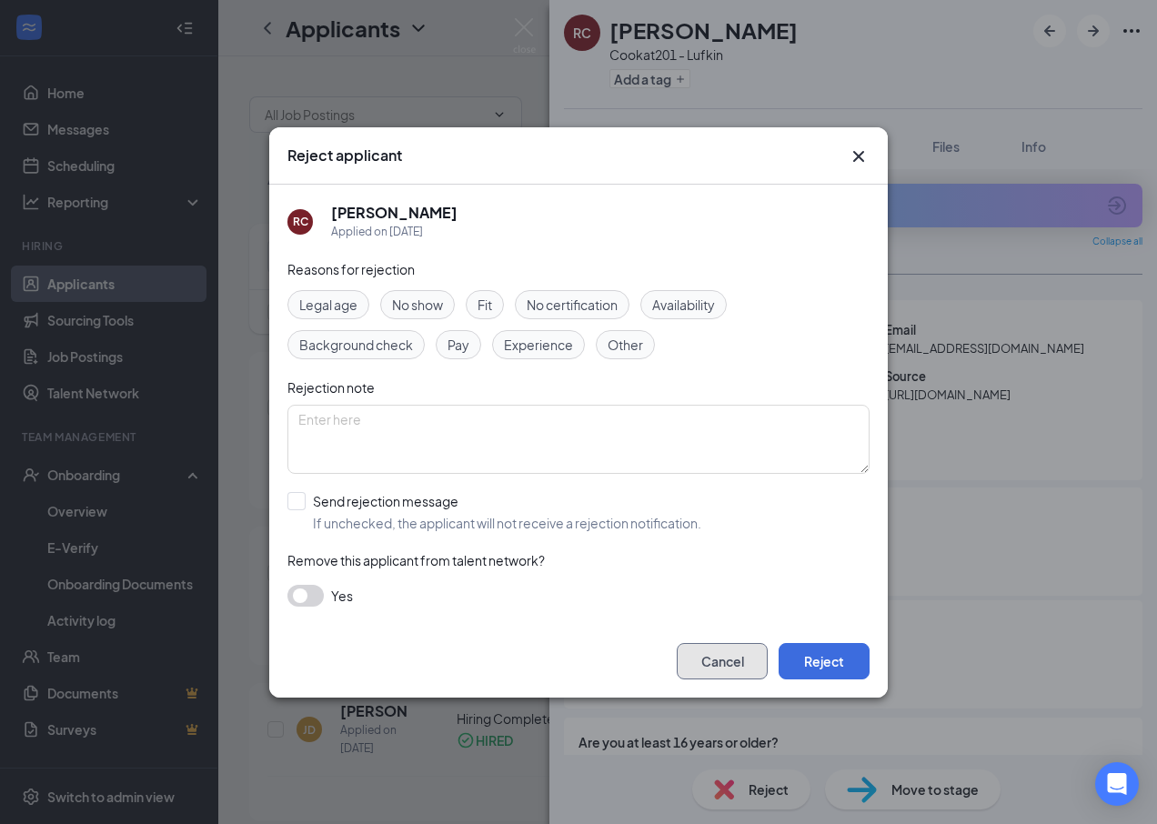
click at [745, 658] on button "Cancel" at bounding box center [722, 661] width 91 height 36
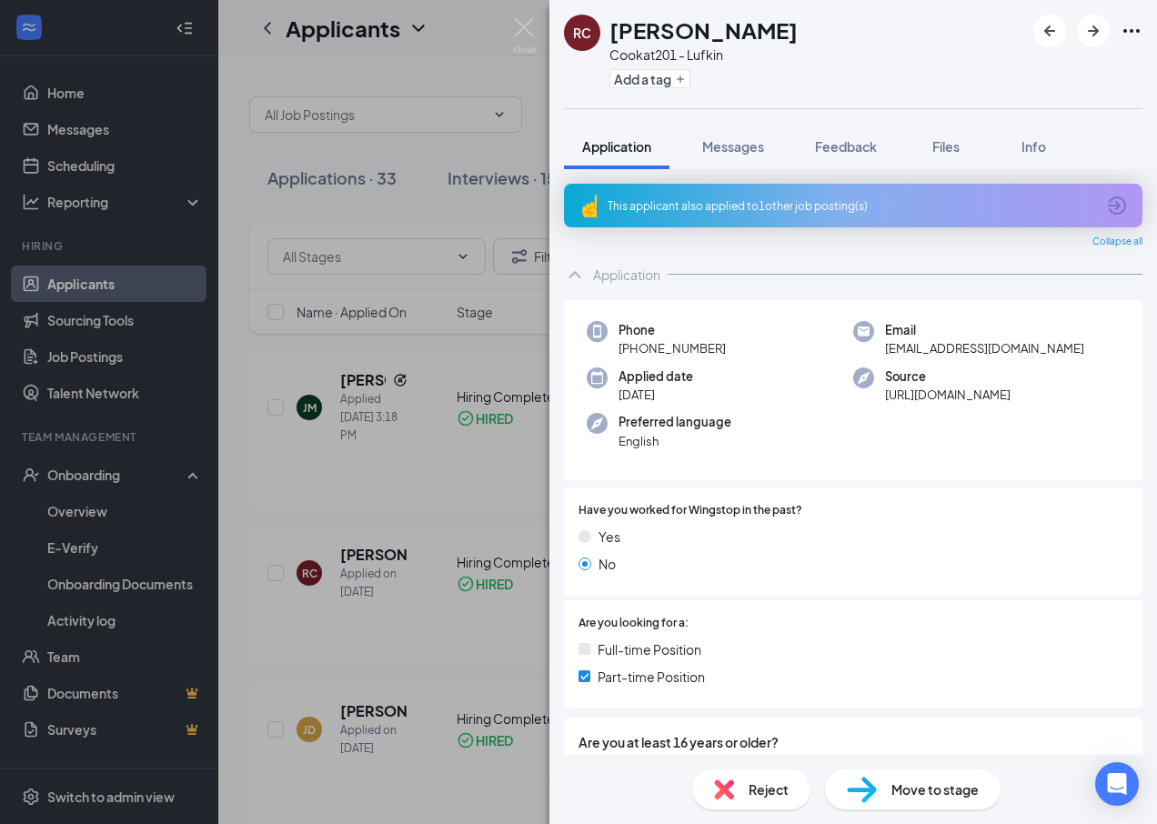
click at [837, 780] on span "Move to stage" at bounding box center [934, 789] width 87 height 20
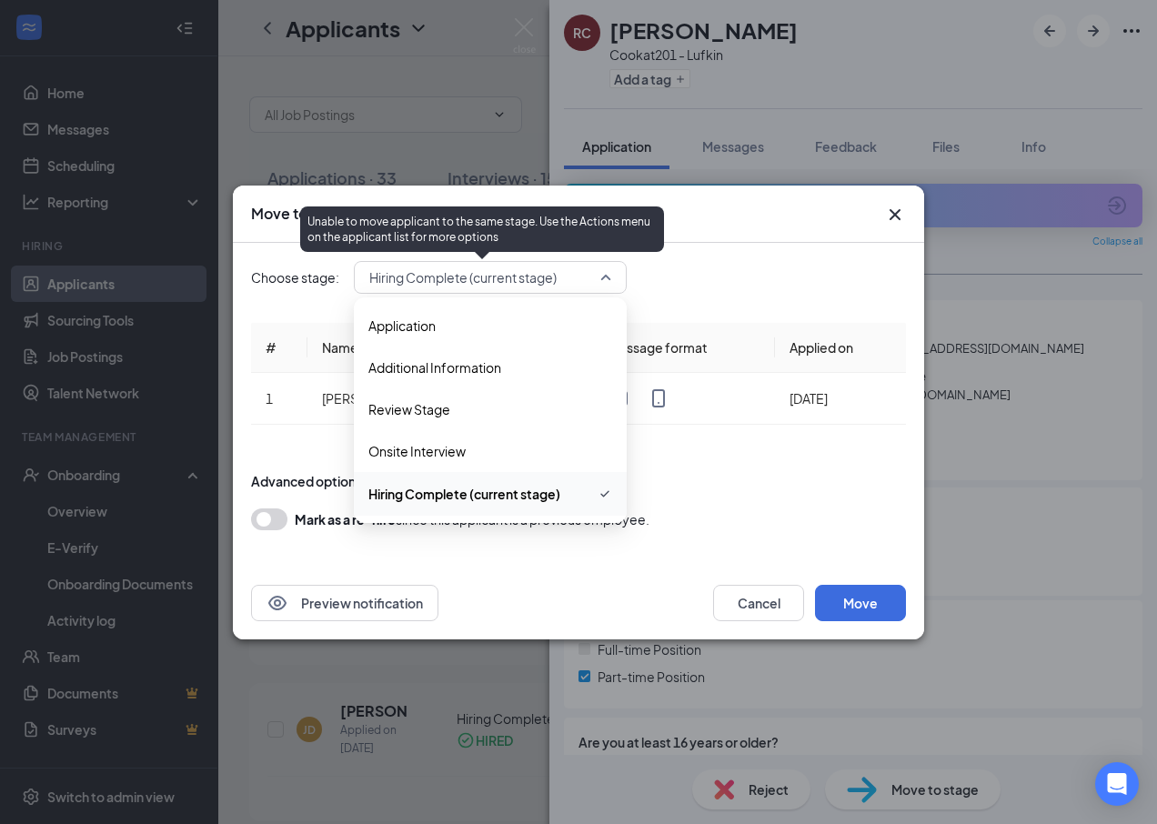
click at [544, 276] on span "Hiring Complete (current stage)" at bounding box center [462, 277] width 187 height 27
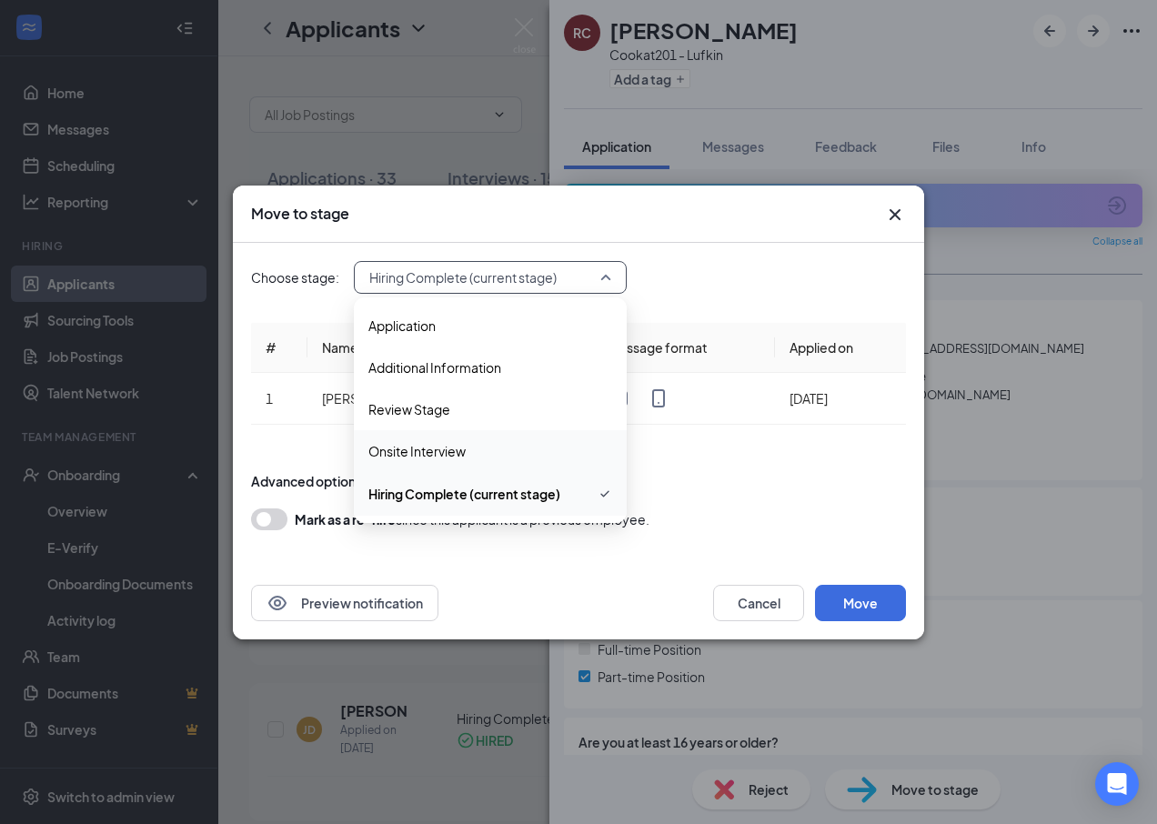
click at [452, 446] on span "Onsite Interview" at bounding box center [416, 451] width 97 height 20
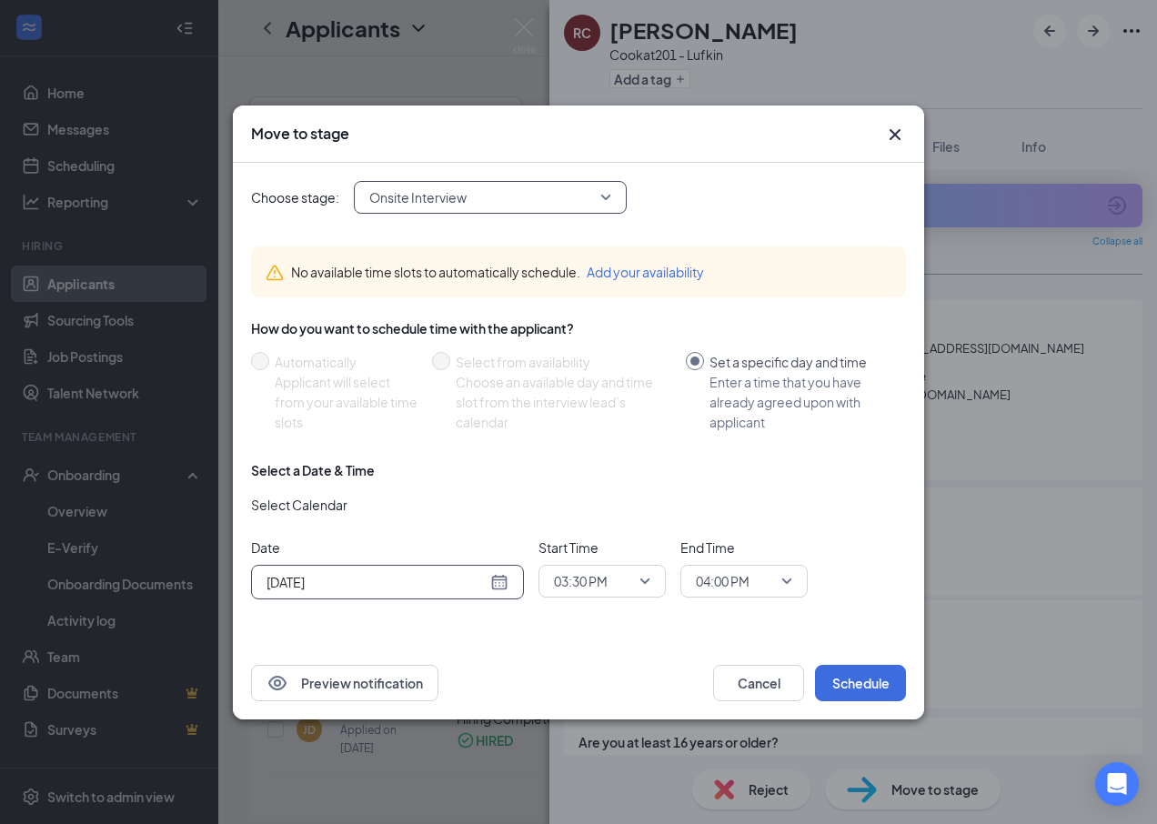
click at [494, 584] on div "[DATE]" at bounding box center [387, 582] width 242 height 20
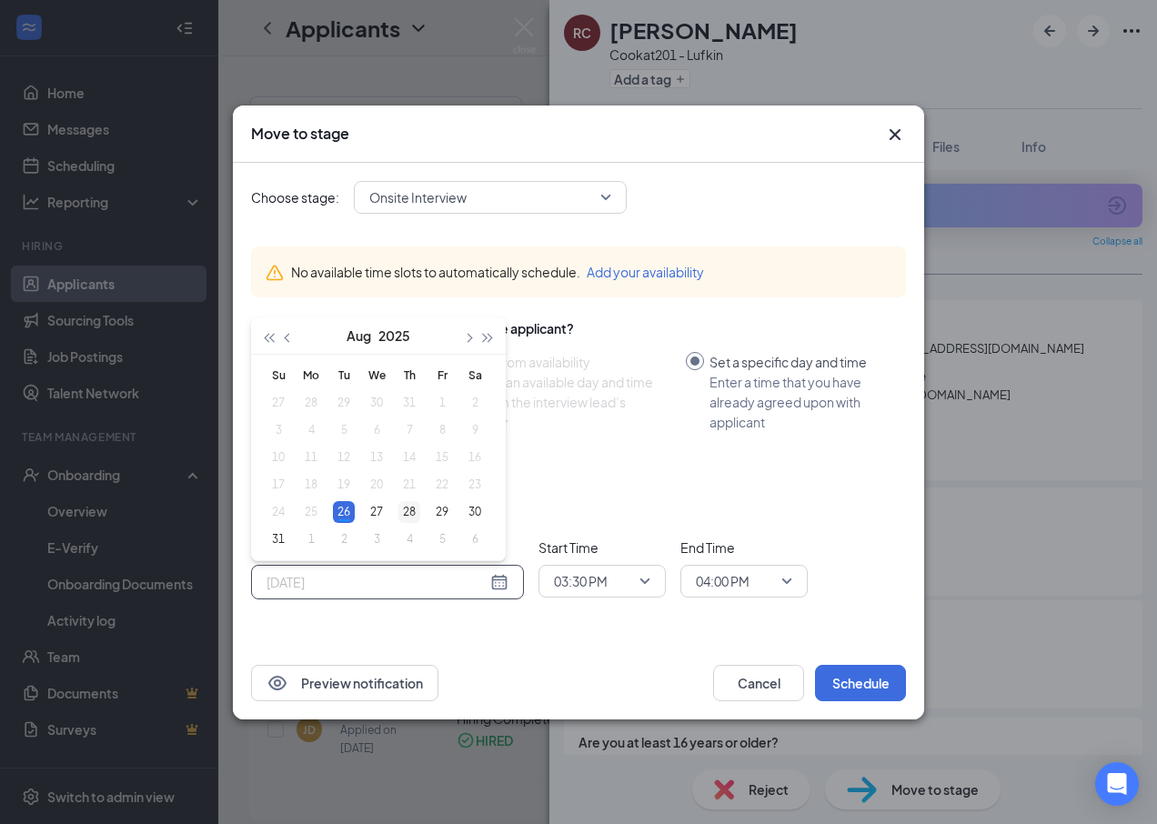
type input "[DATE]"
click at [407, 504] on div "28" at bounding box center [409, 512] width 22 height 22
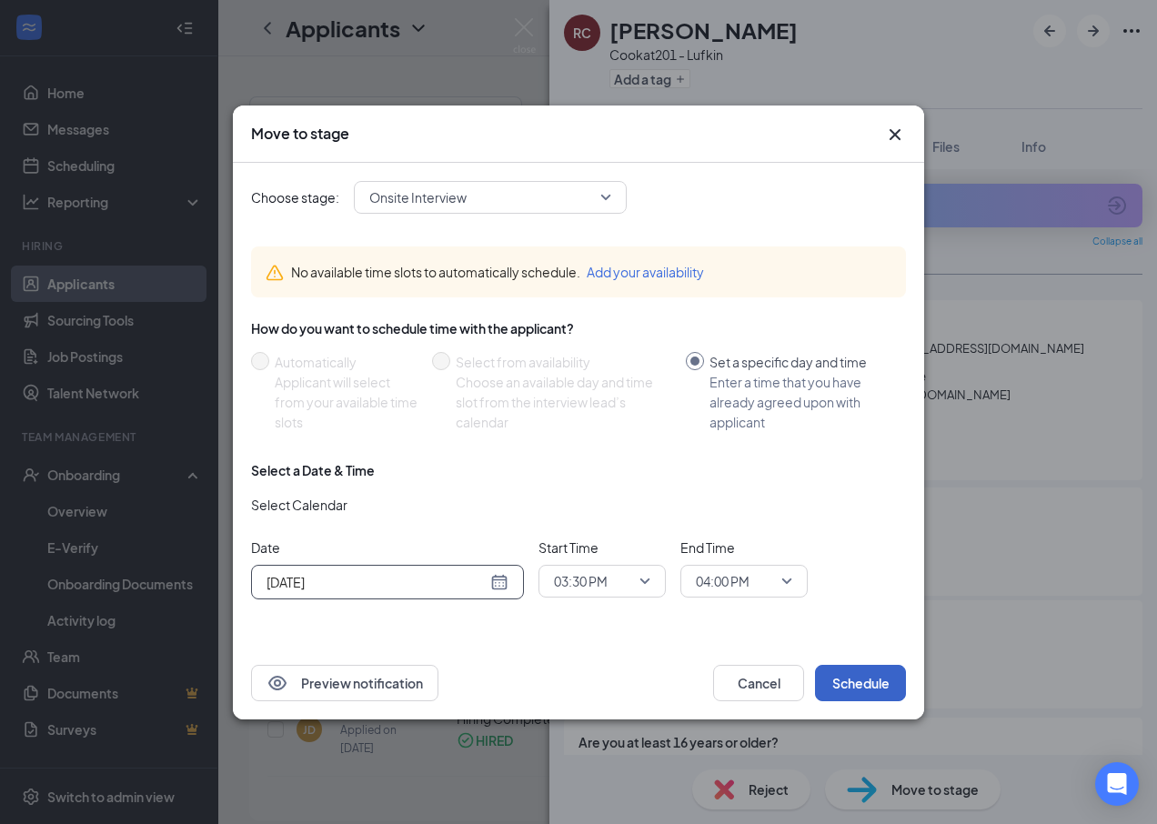
click at [837, 677] on button "Schedule" at bounding box center [860, 683] width 91 height 36
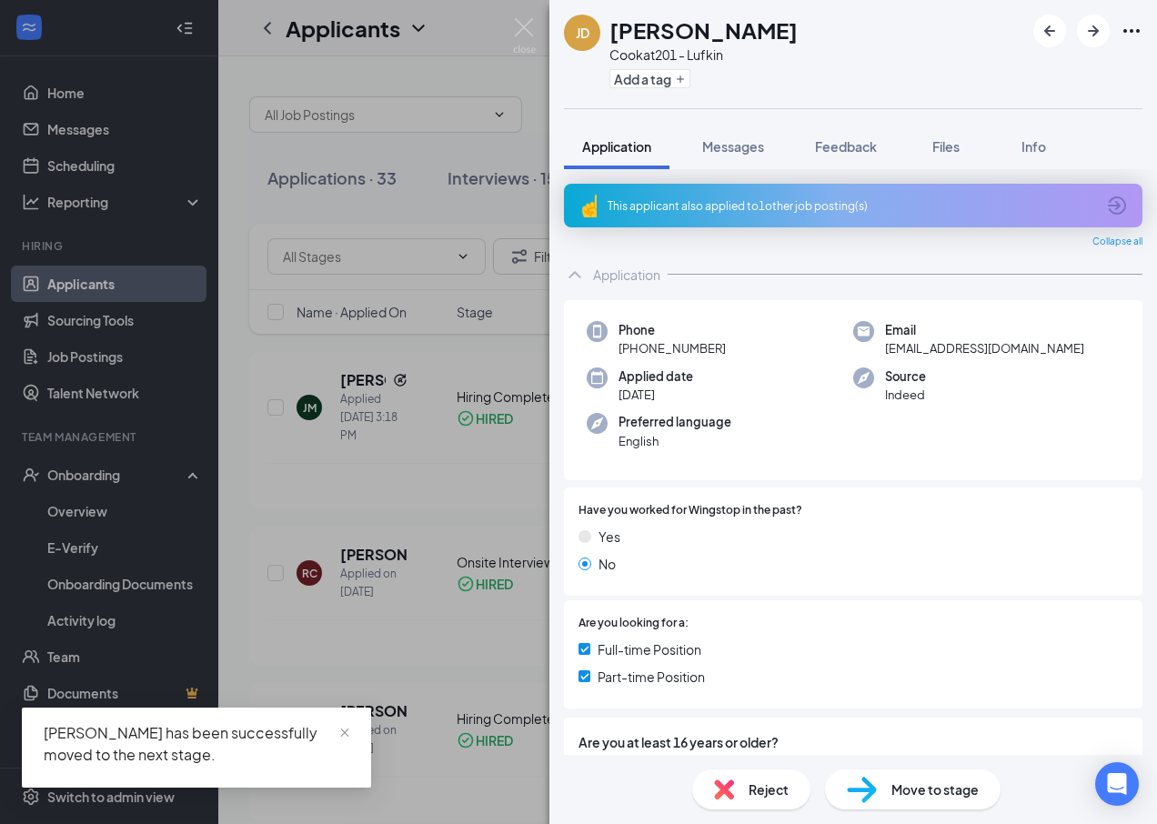
click at [514, 472] on div "[PERSON_NAME] Japatrick [PERSON_NAME] at 201 - Lufkin Add a tag Application Mes…" at bounding box center [578, 412] width 1157 height 824
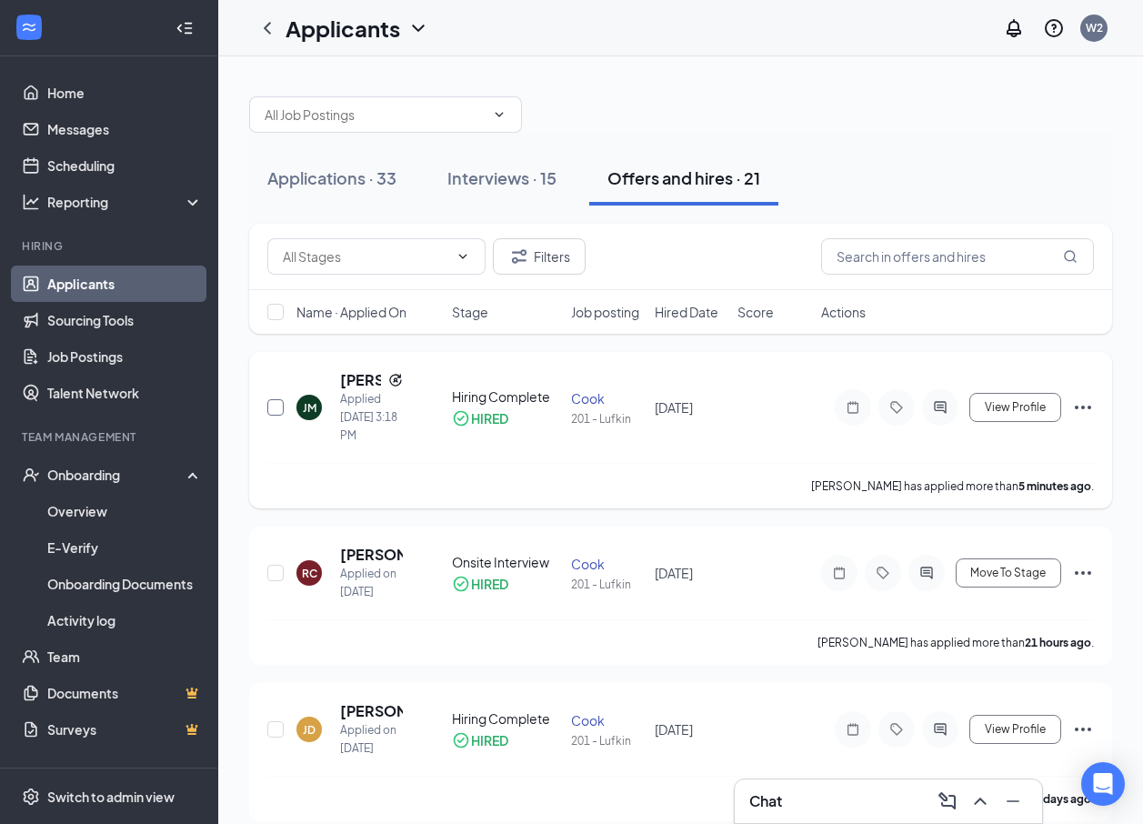
click at [277, 407] on input "checkbox" at bounding box center [275, 407] width 16 height 16
checkbox input "true"
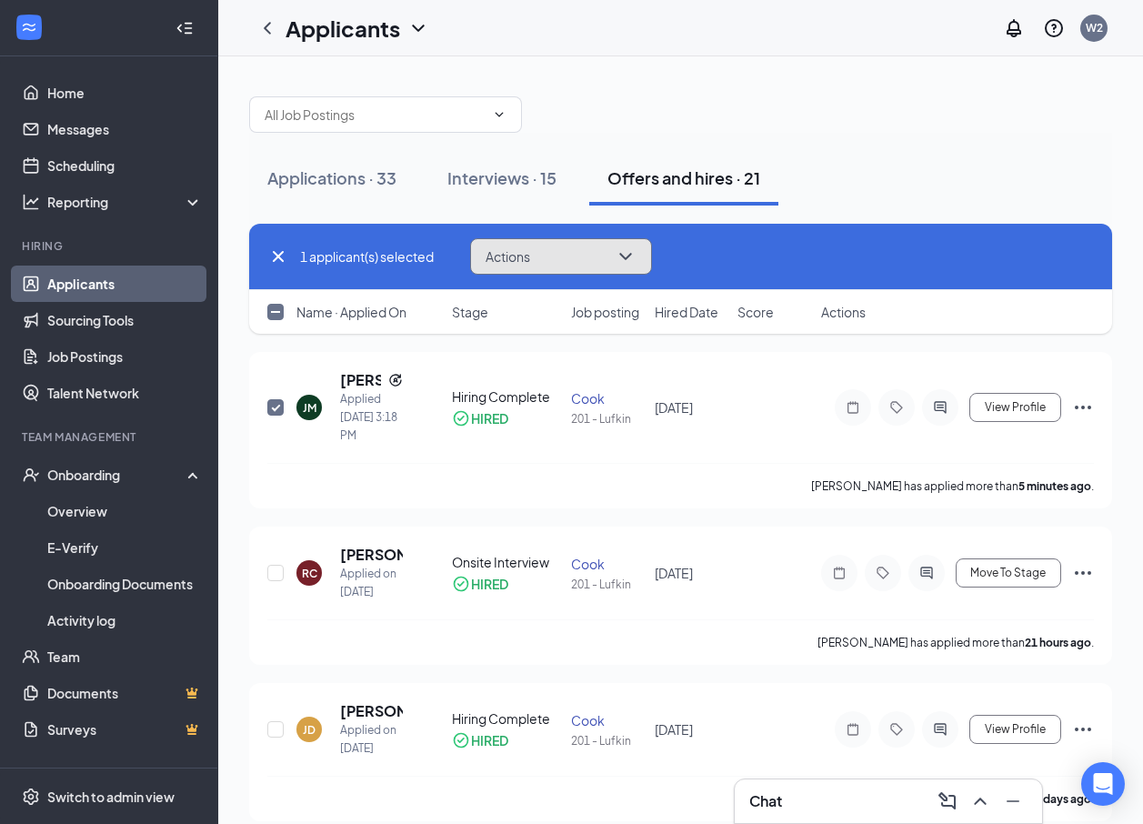
click at [575, 249] on button "Actions" at bounding box center [561, 256] width 182 height 36
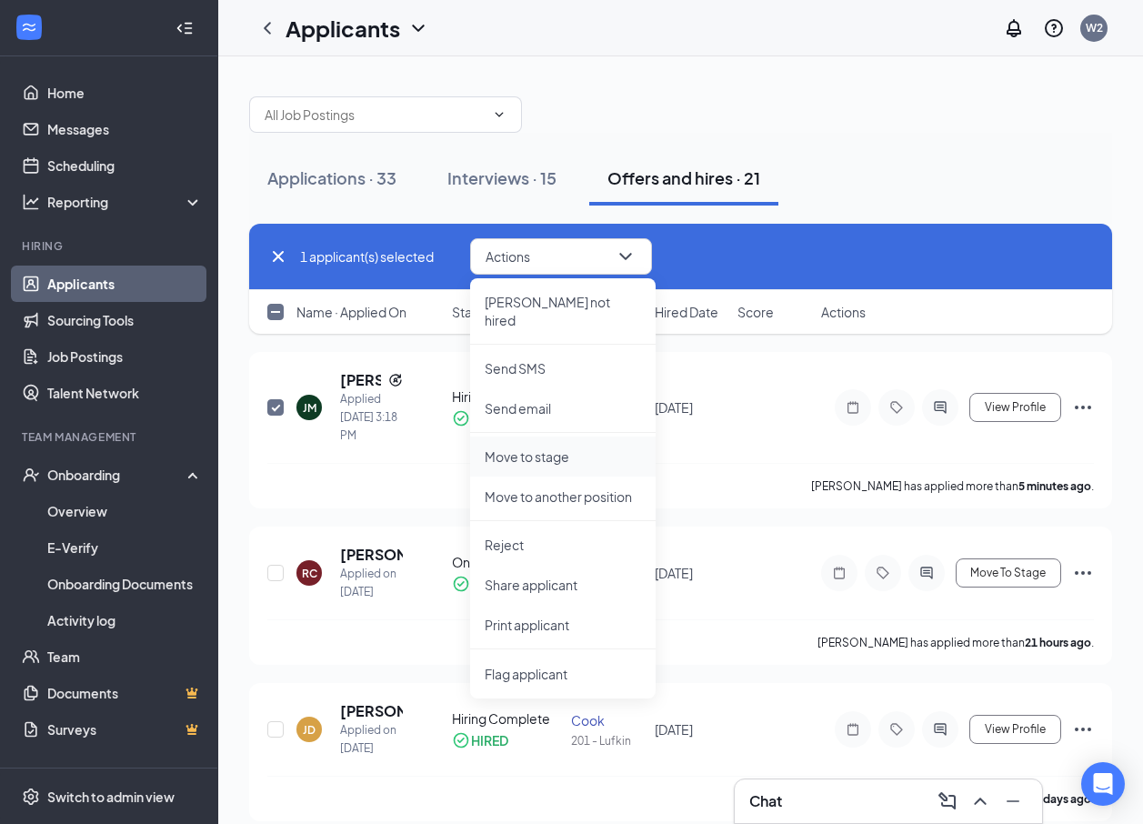
click at [543, 447] on p "Move to stage" at bounding box center [563, 456] width 156 height 18
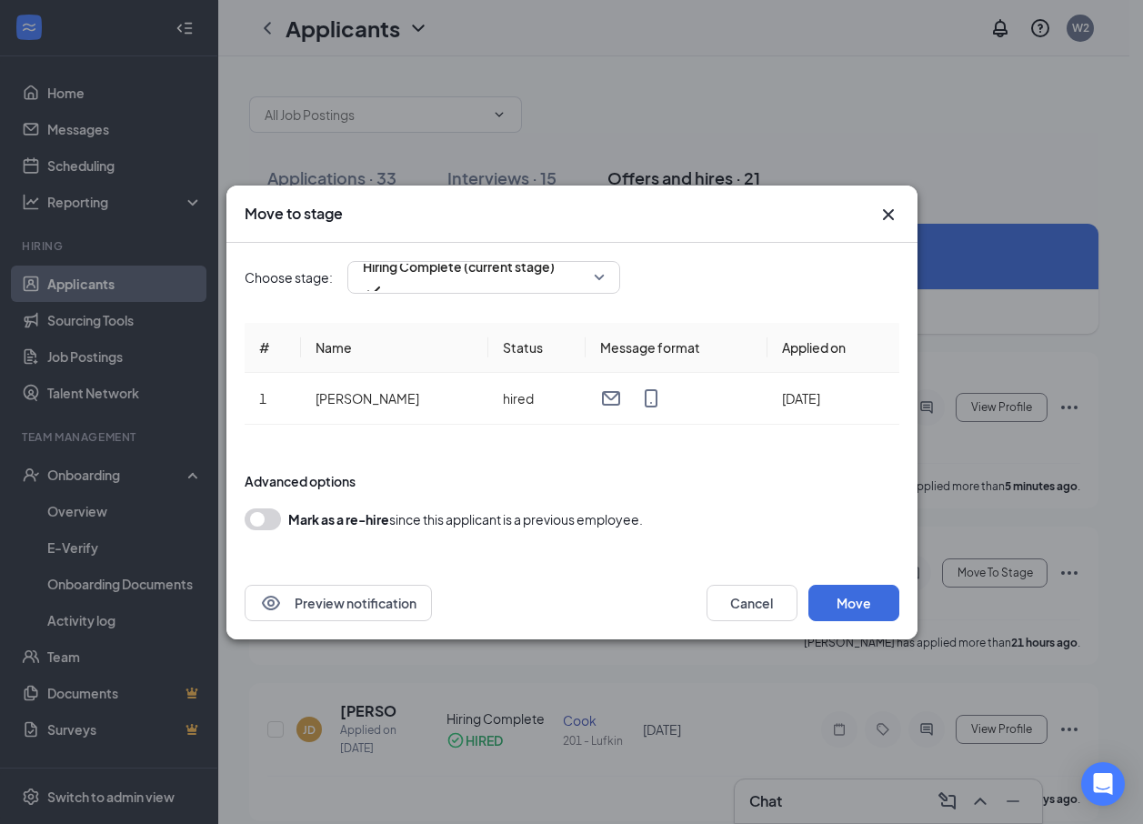
click at [269, 520] on button "button" at bounding box center [263, 519] width 36 height 22
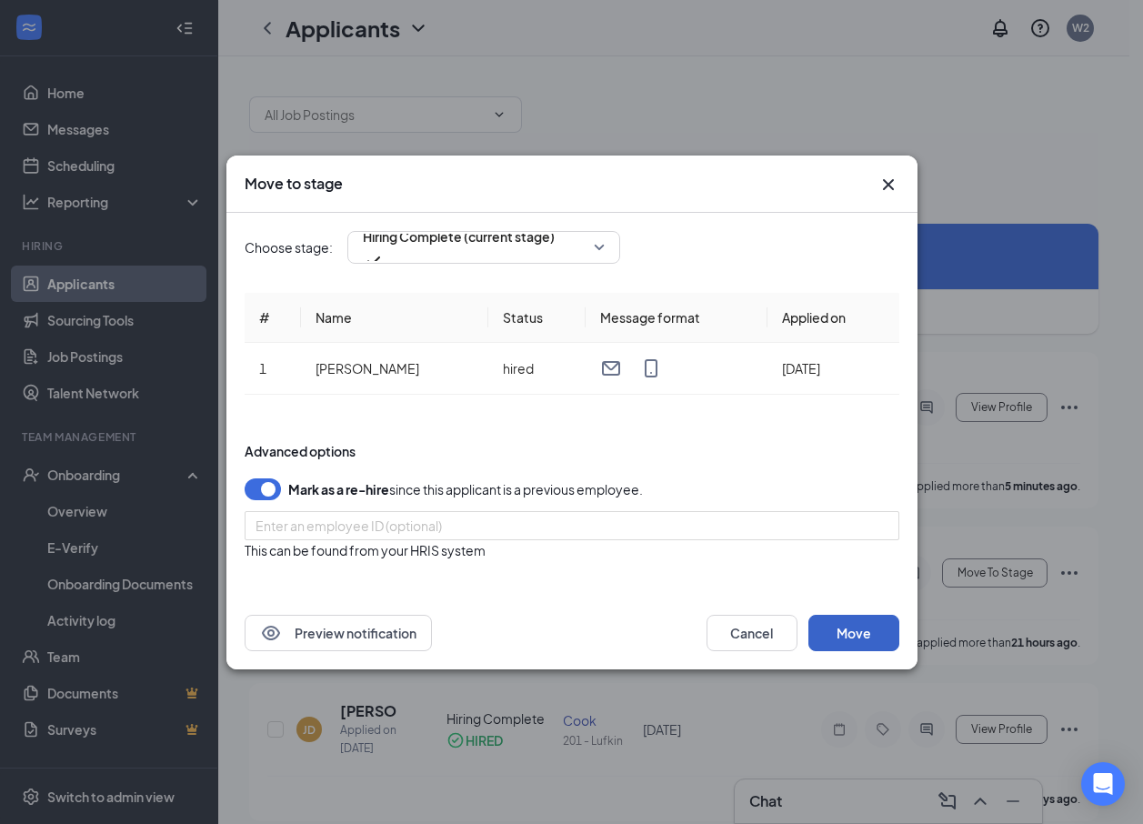
click at [837, 629] on button "Move" at bounding box center [853, 633] width 91 height 36
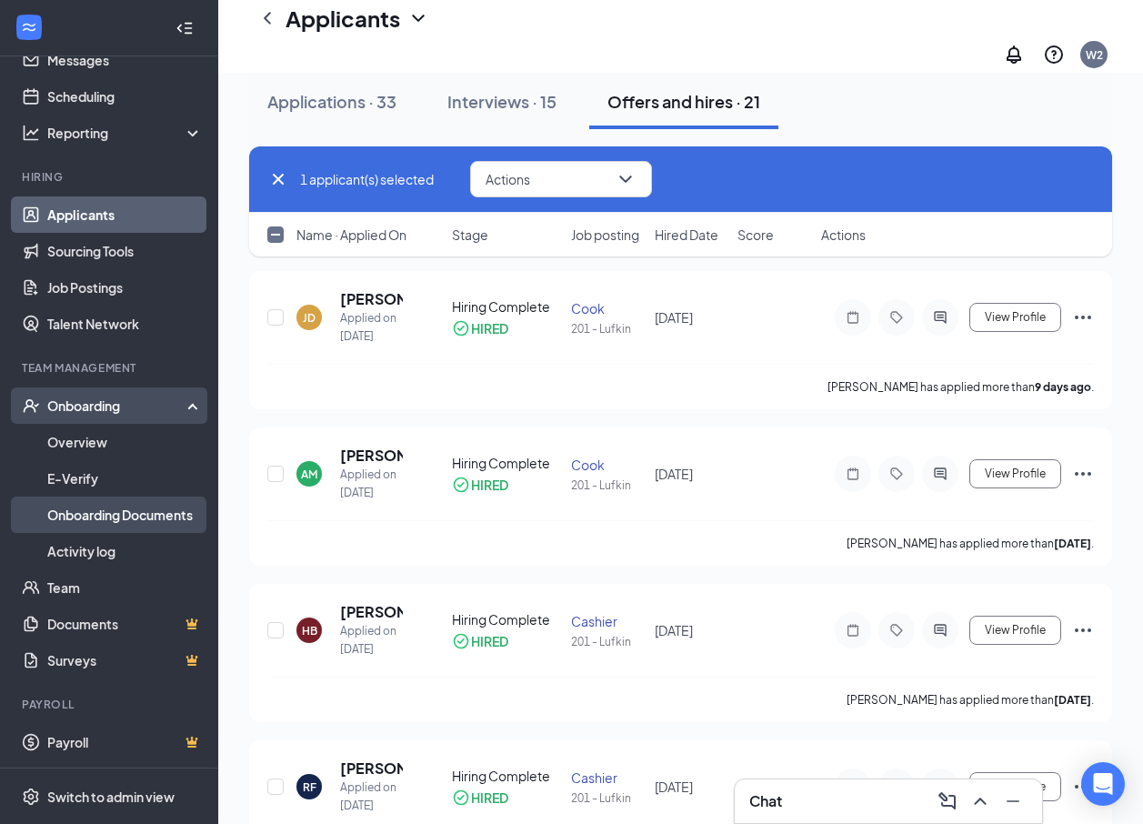
scroll to position [455, 0]
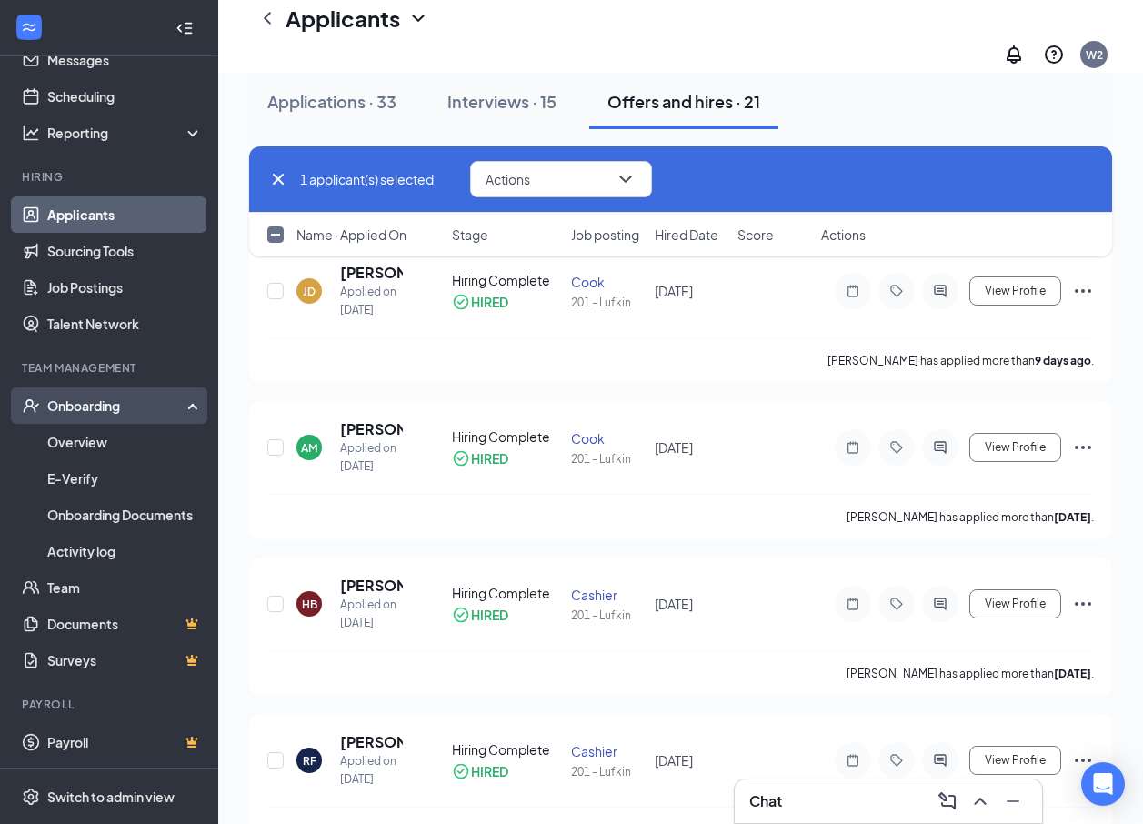
click at [174, 398] on div "Onboarding" at bounding box center [109, 405] width 218 height 36
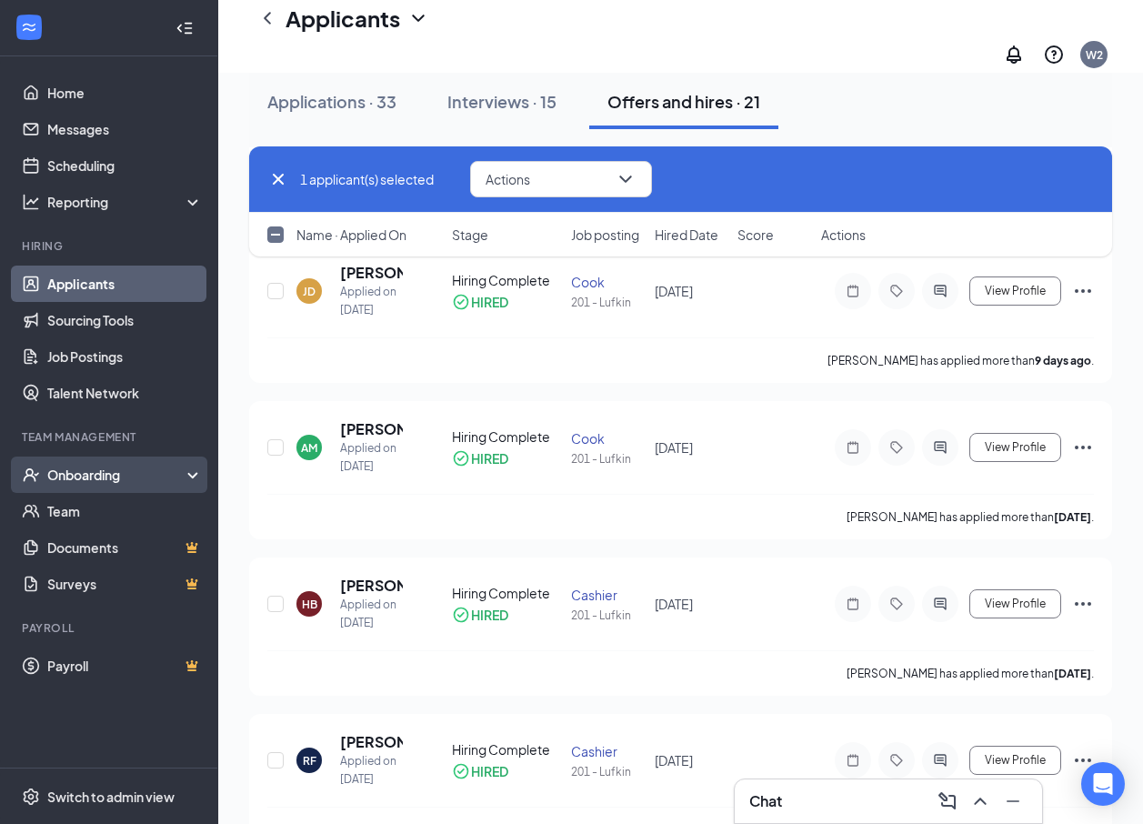
click at [184, 475] on div "Onboarding" at bounding box center [117, 475] width 140 height 18
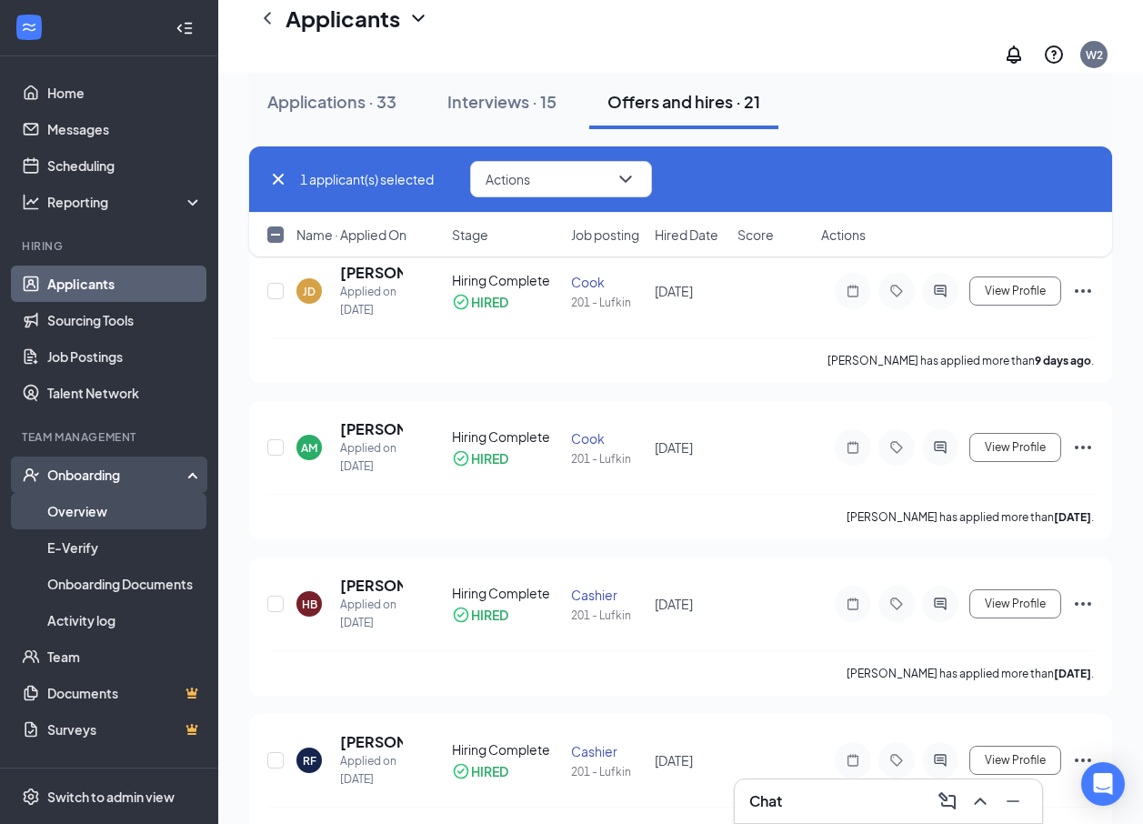
click at [161, 513] on link "Overview" at bounding box center [124, 511] width 155 height 36
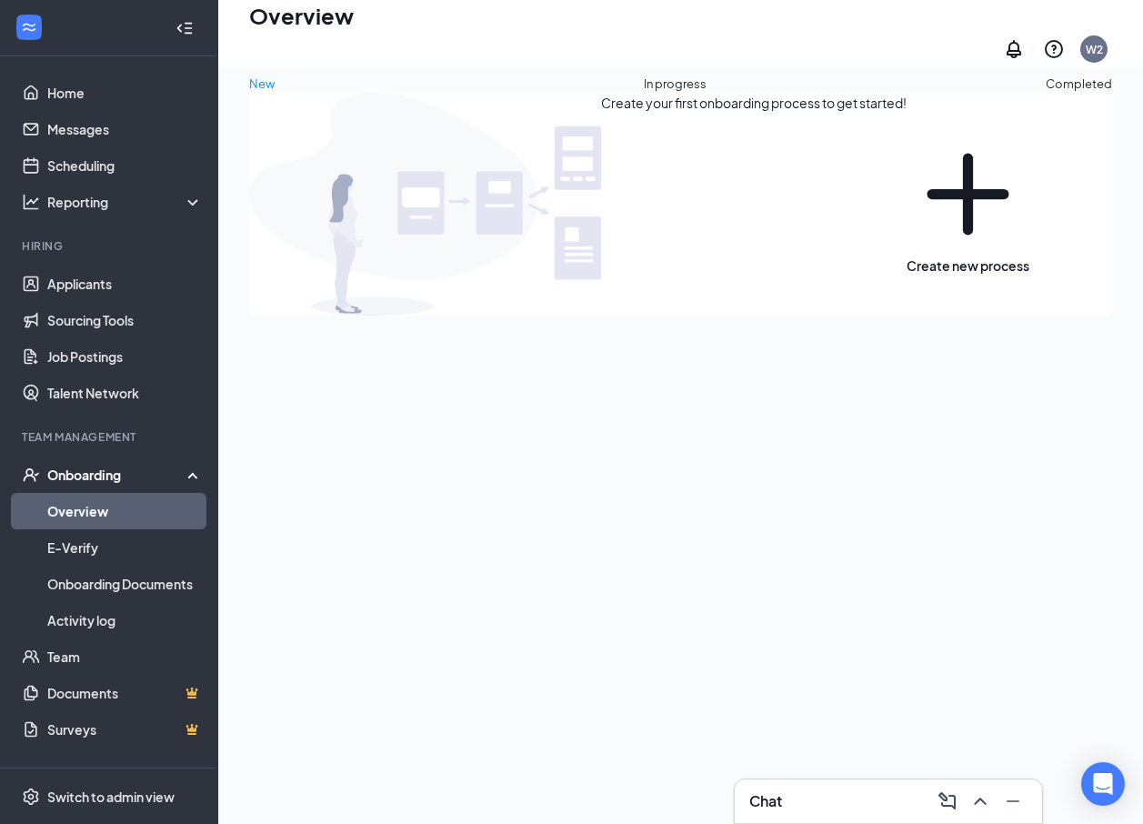
scroll to position [82, 0]
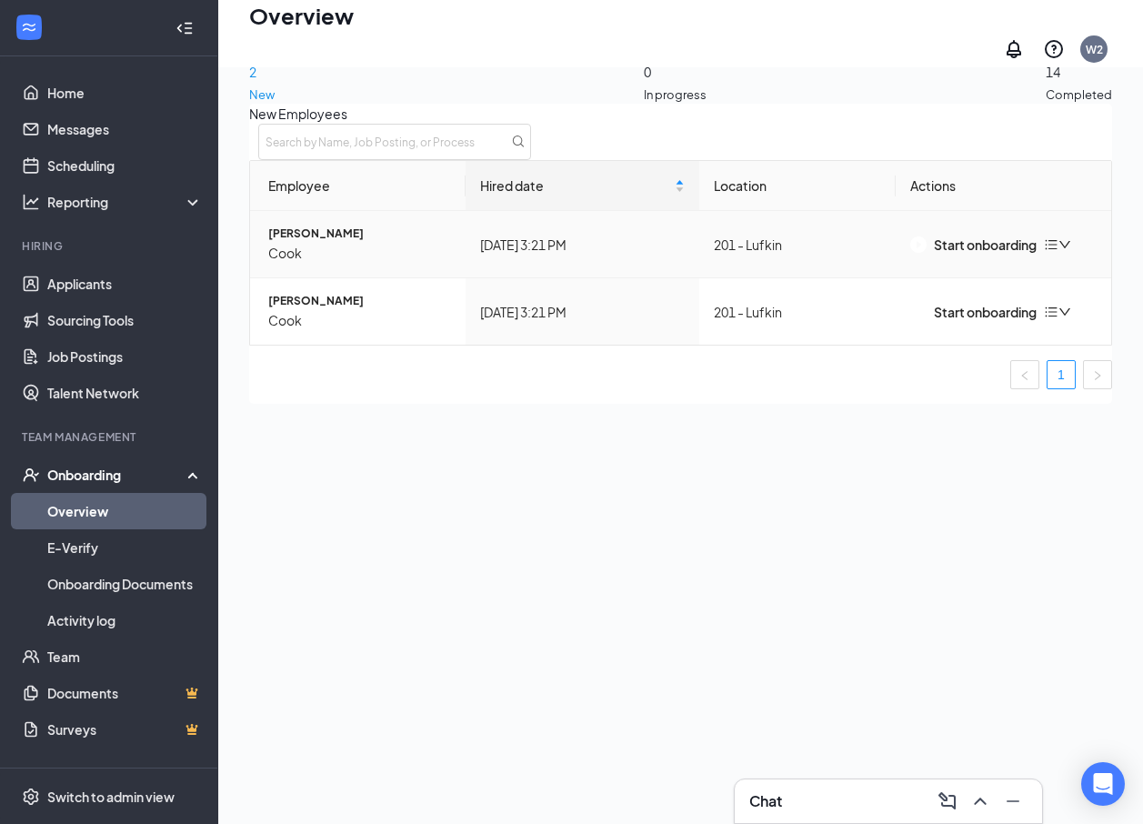
click at [837, 251] on icon "down" at bounding box center [1064, 244] width 13 height 13
click at [837, 291] on div "Remove from onboarding" at bounding box center [946, 286] width 155 height 20
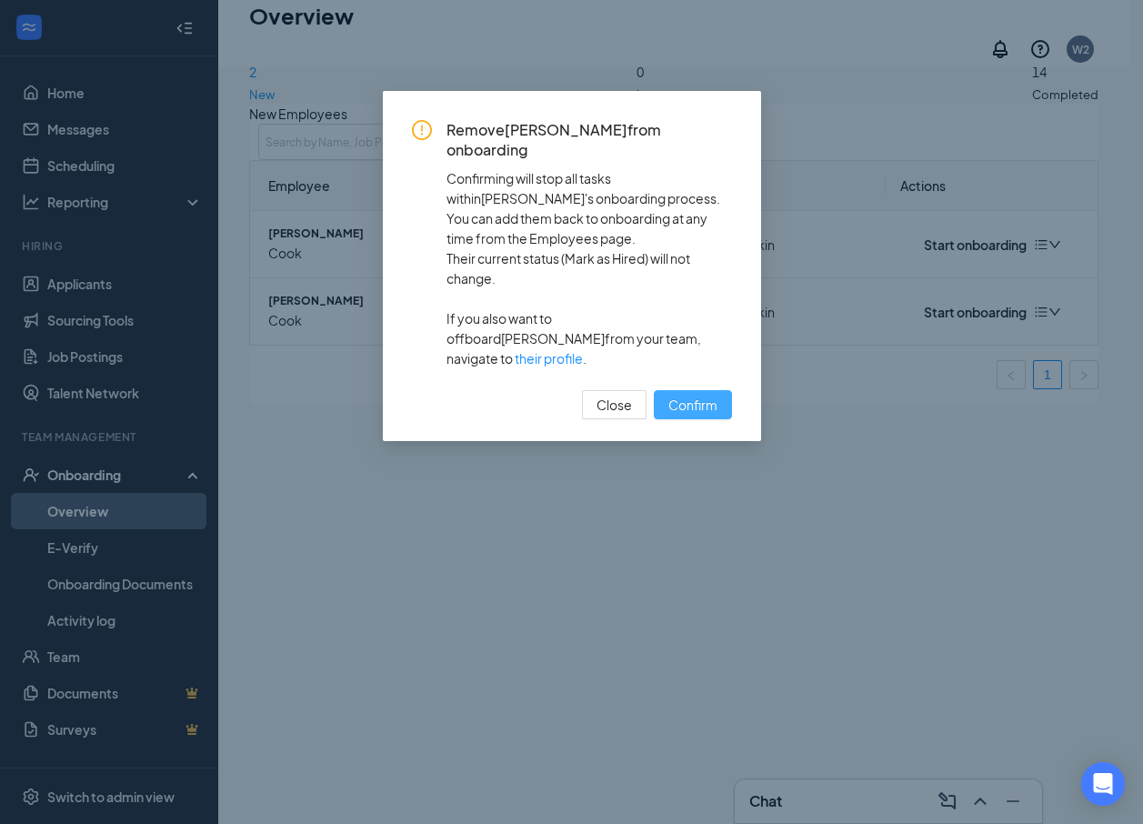
click at [681, 395] on span "Confirm" at bounding box center [692, 405] width 49 height 20
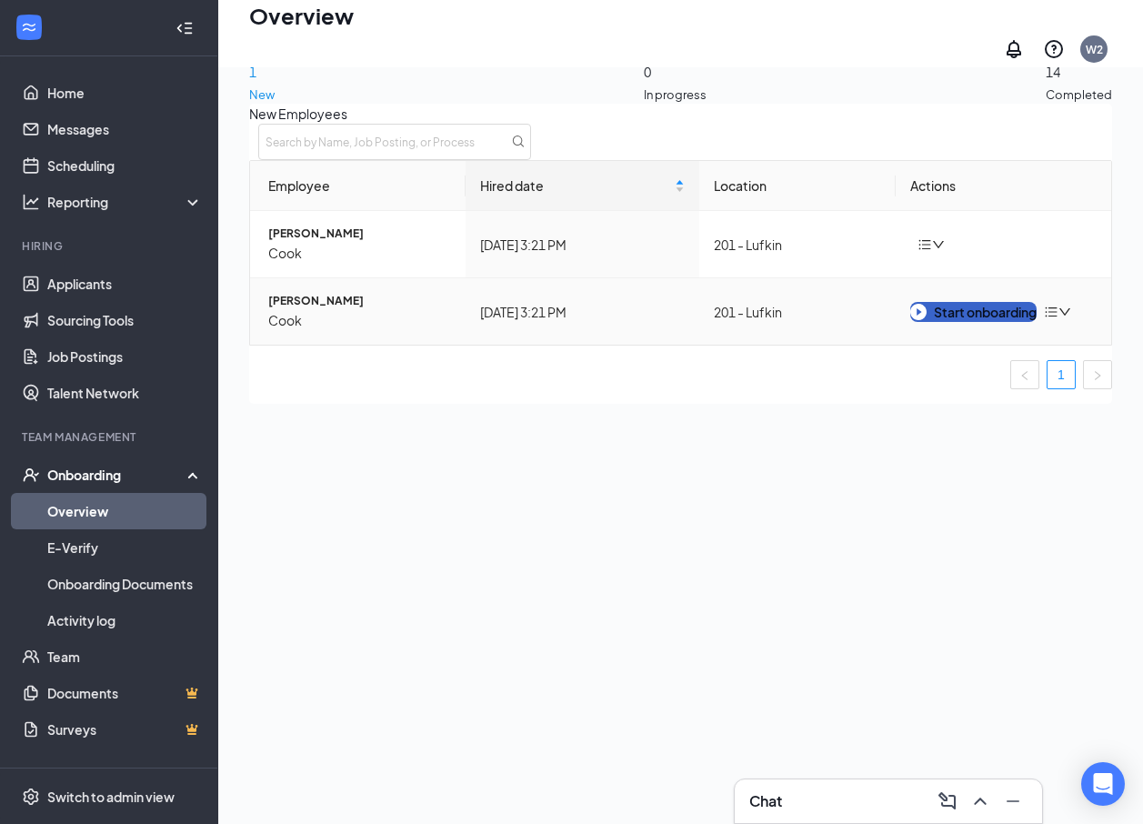
click at [837, 322] on div "Start onboarding" at bounding box center [973, 312] width 126 height 20
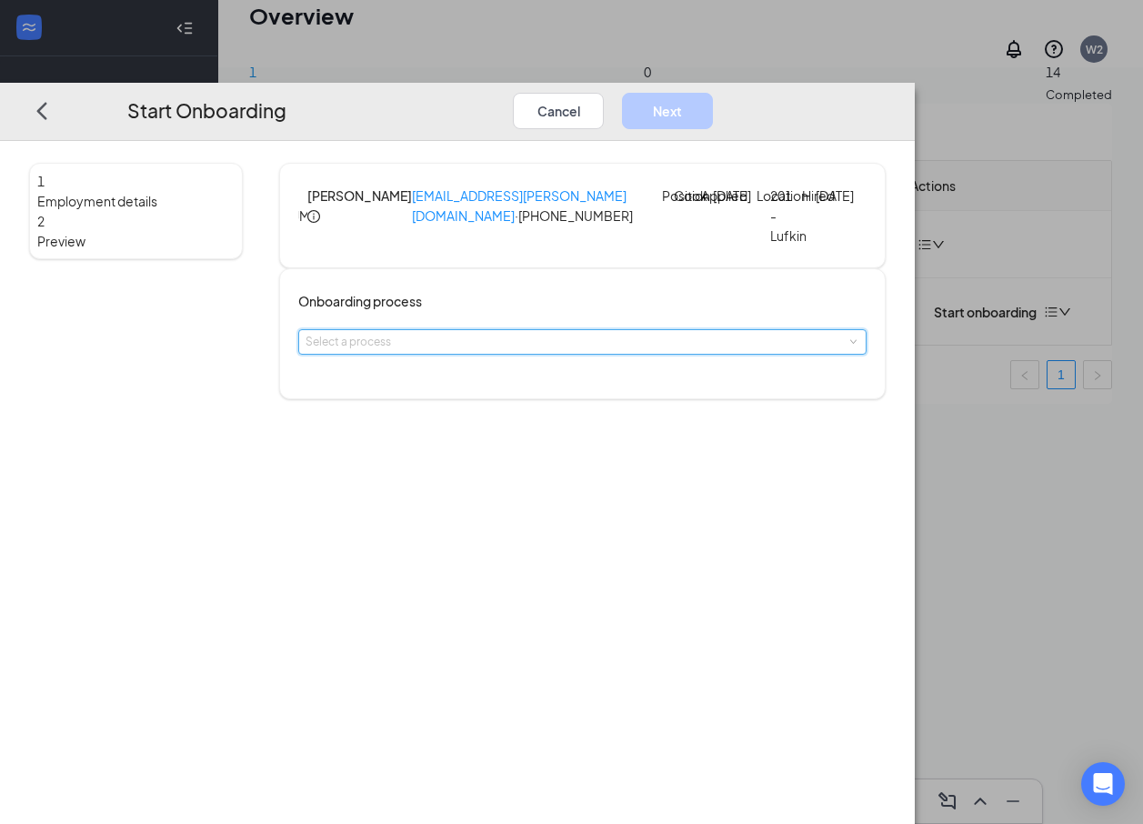
click at [837, 346] on span at bounding box center [852, 341] width 8 height 8
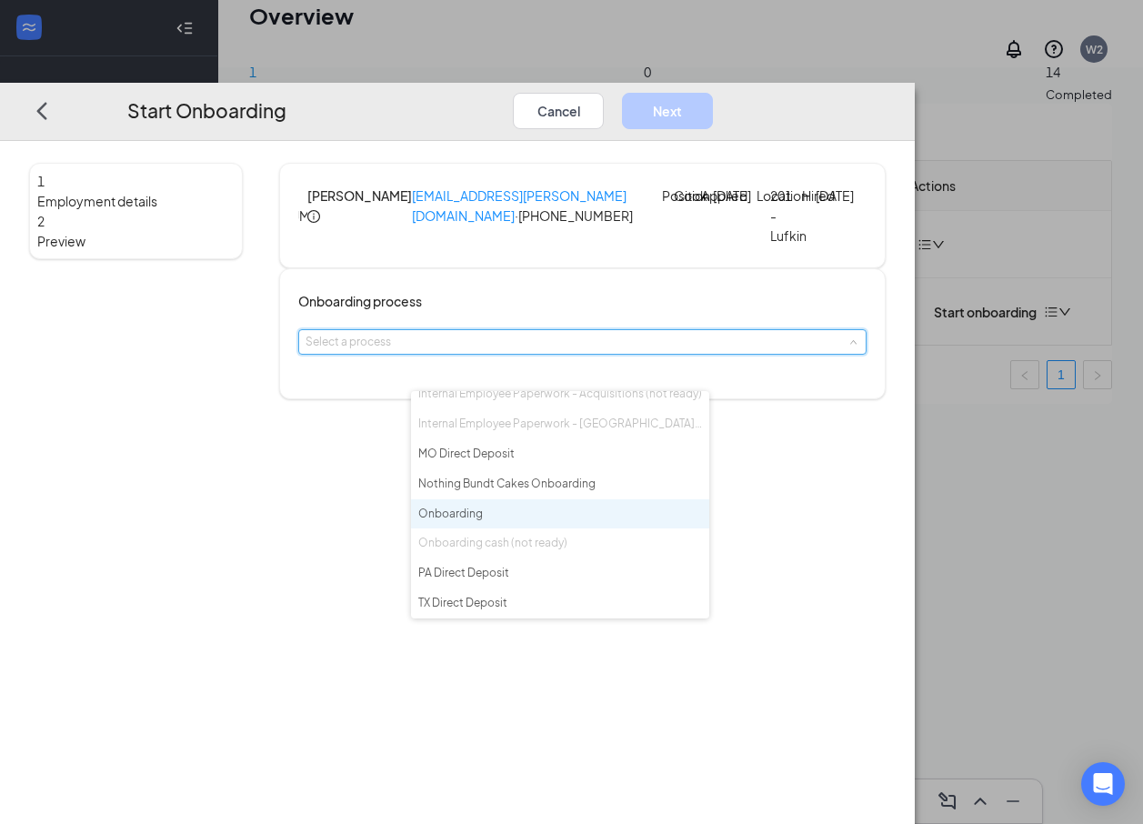
click at [481, 506] on span "Onboarding" at bounding box center [450, 513] width 65 height 14
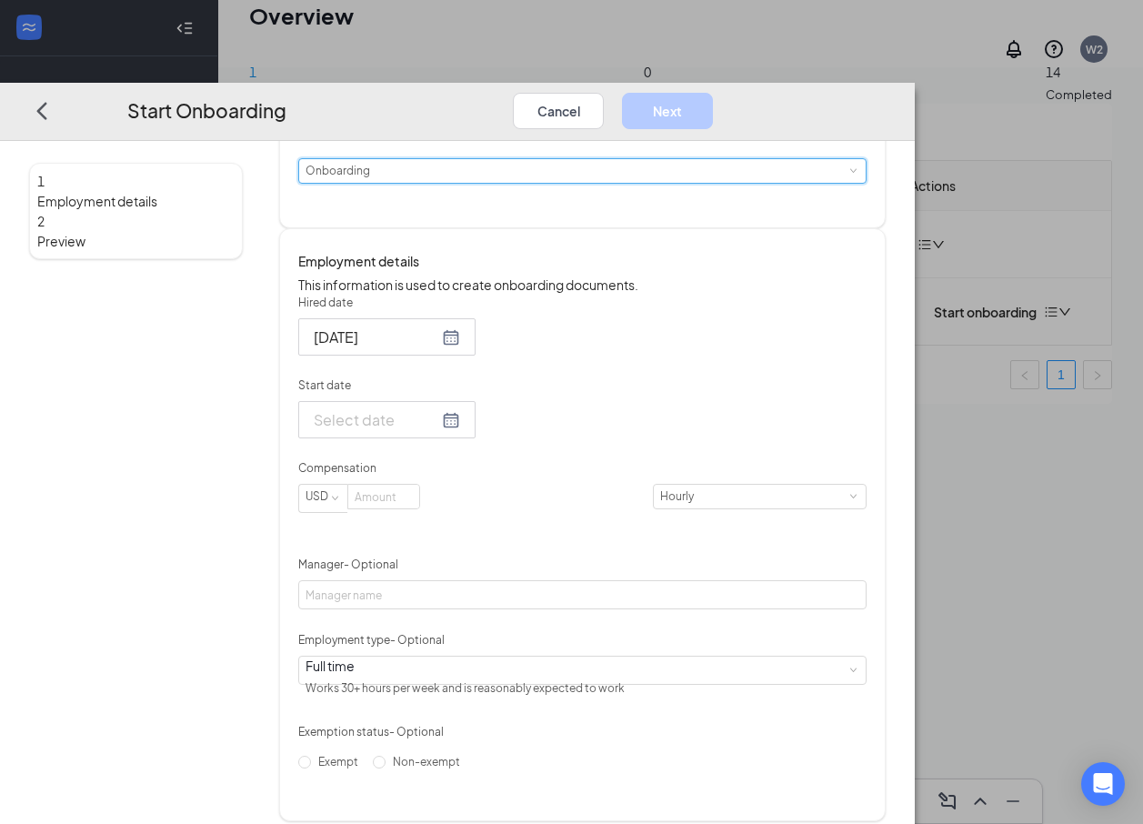
scroll to position [182, 0]
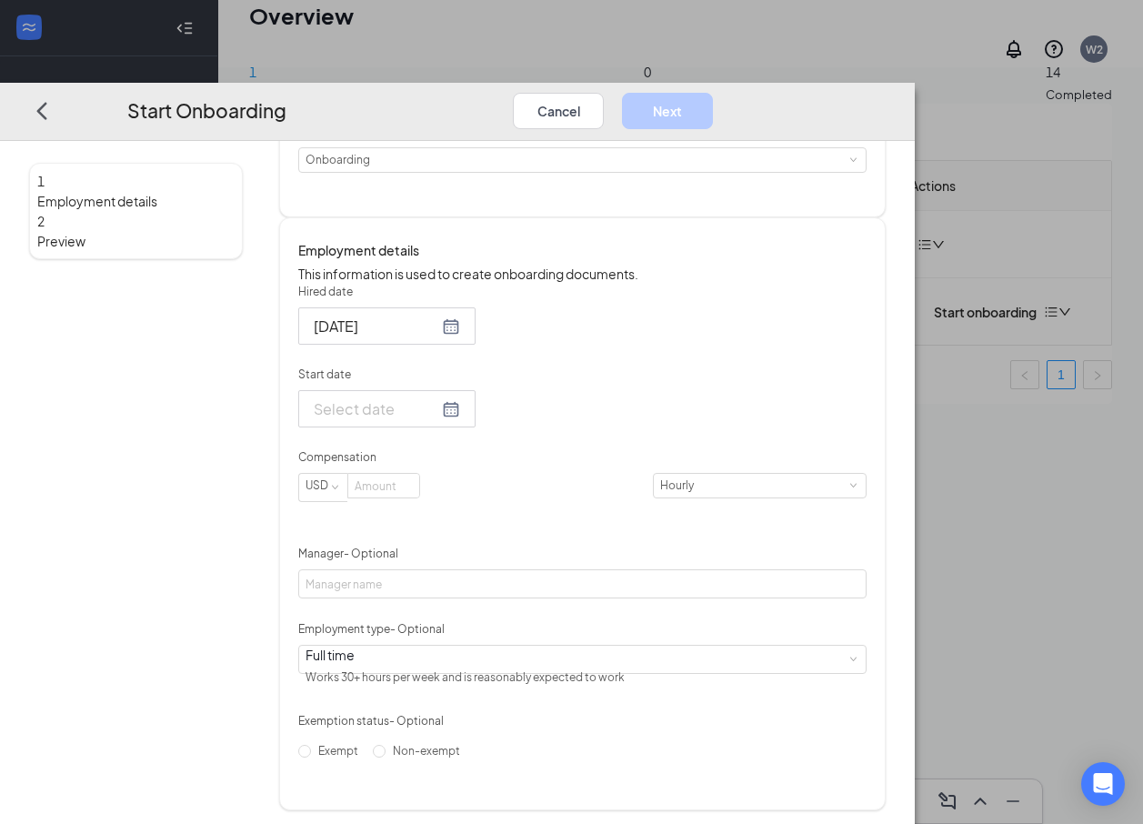
click at [460, 420] on div at bounding box center [387, 408] width 146 height 23
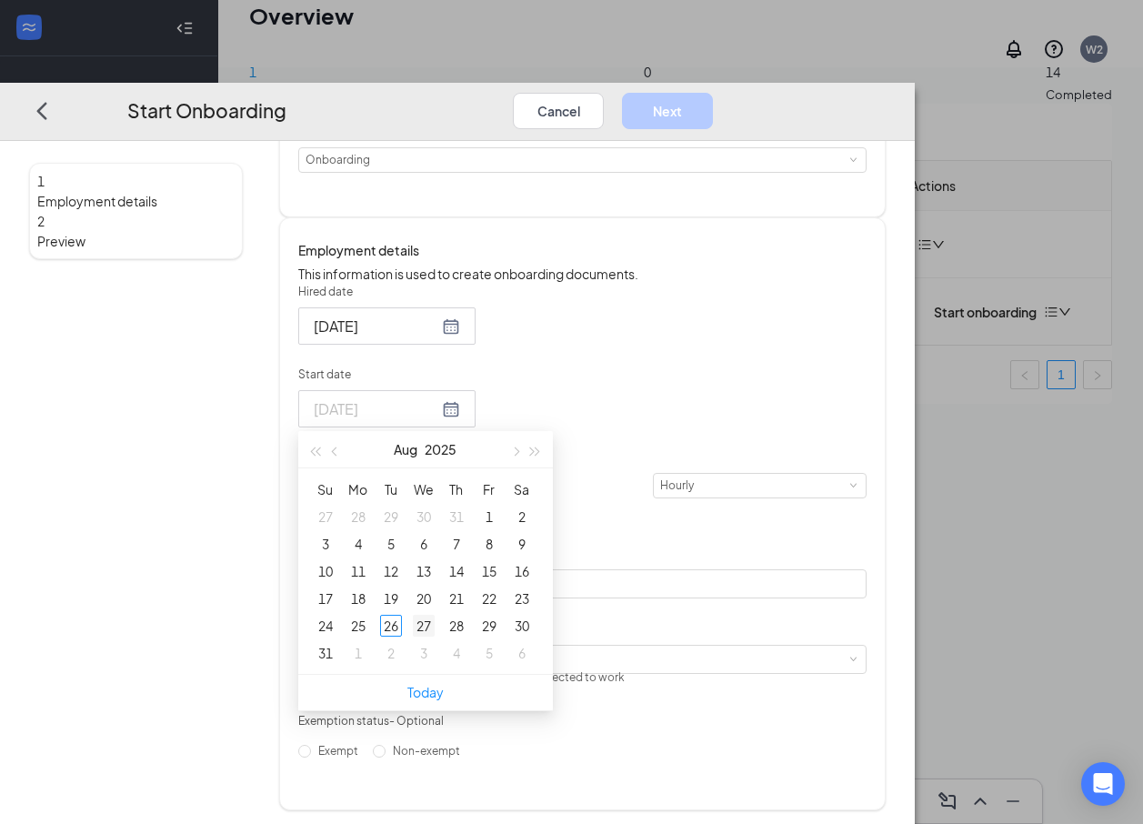
type input "[DATE]"
click at [435, 637] on div "27" at bounding box center [424, 626] width 22 height 22
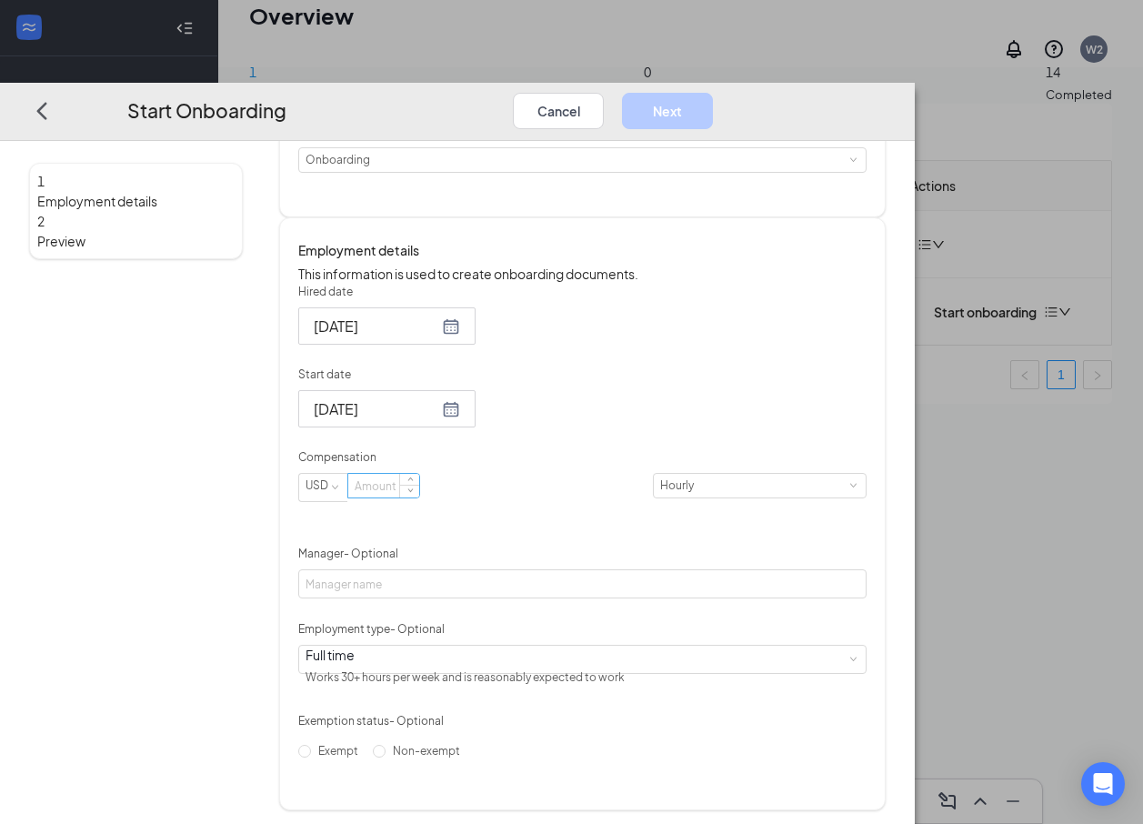
click at [419, 497] on input at bounding box center [383, 486] width 71 height 24
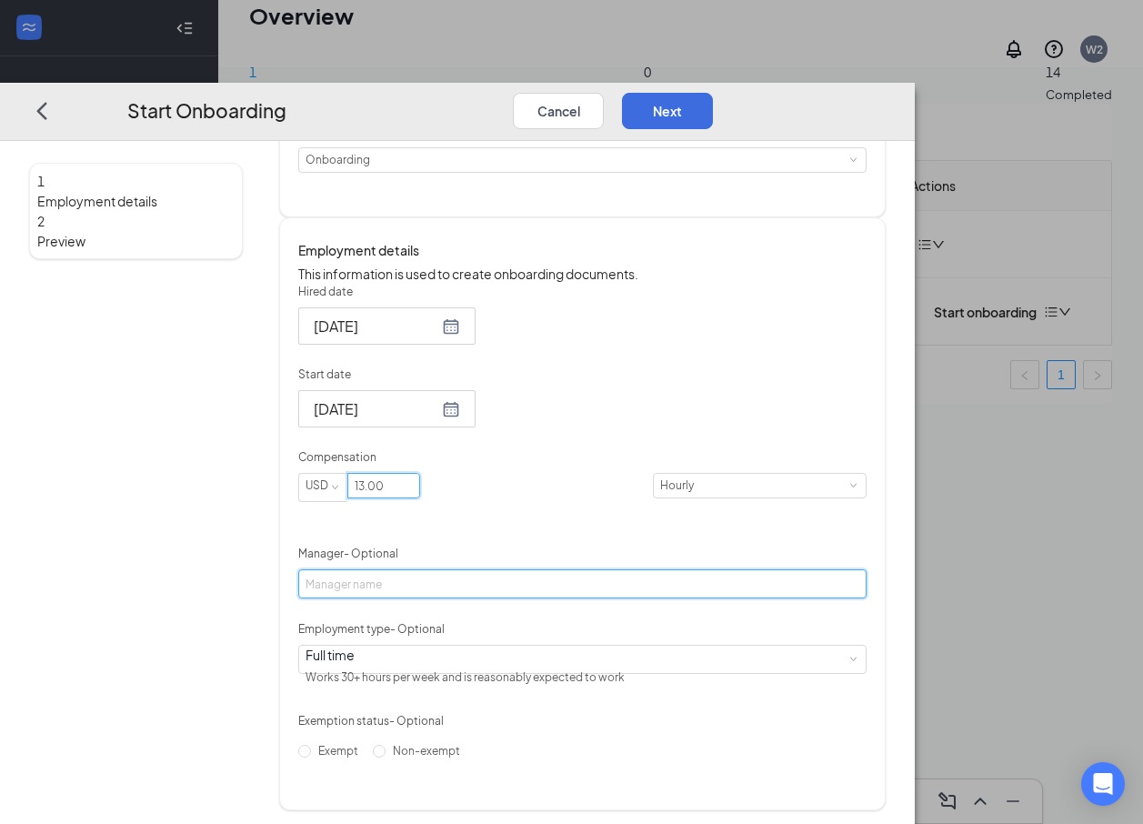
type input "13"
click at [648, 598] on input "Manager - Optional" at bounding box center [582, 583] width 568 height 29
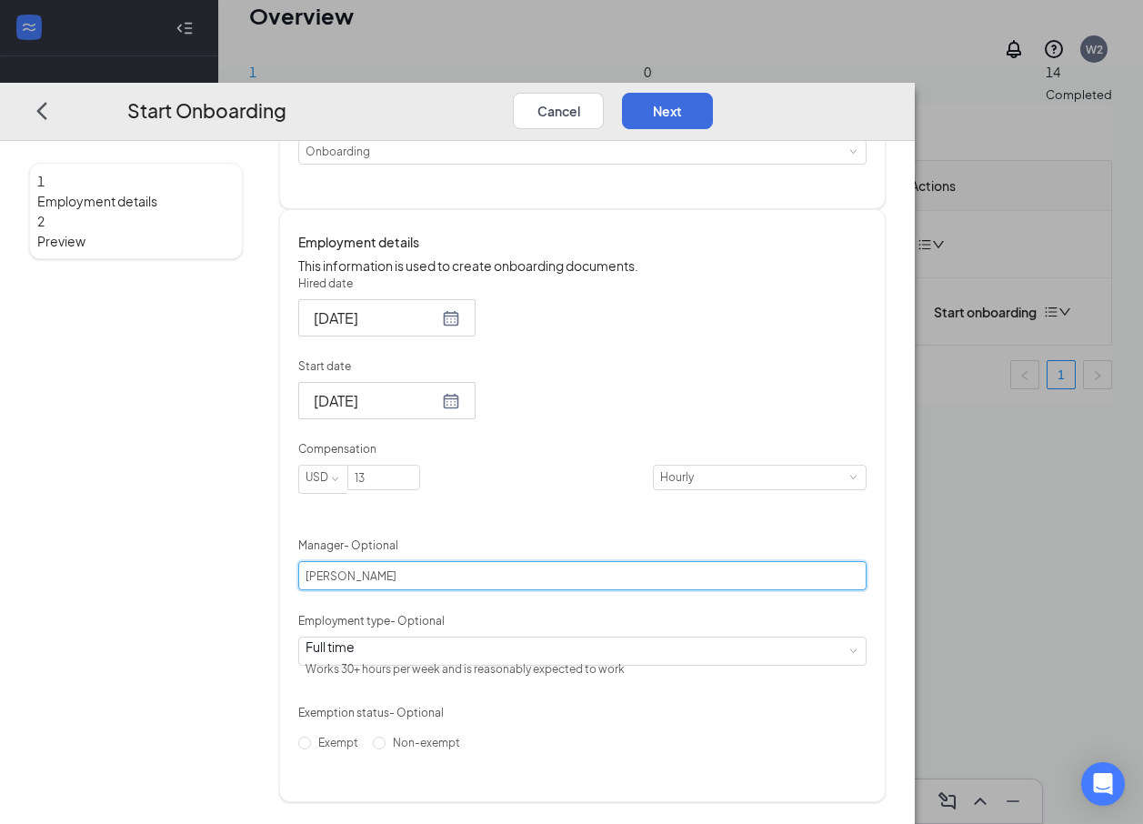
scroll to position [243, 0]
type input "[PERSON_NAME]"
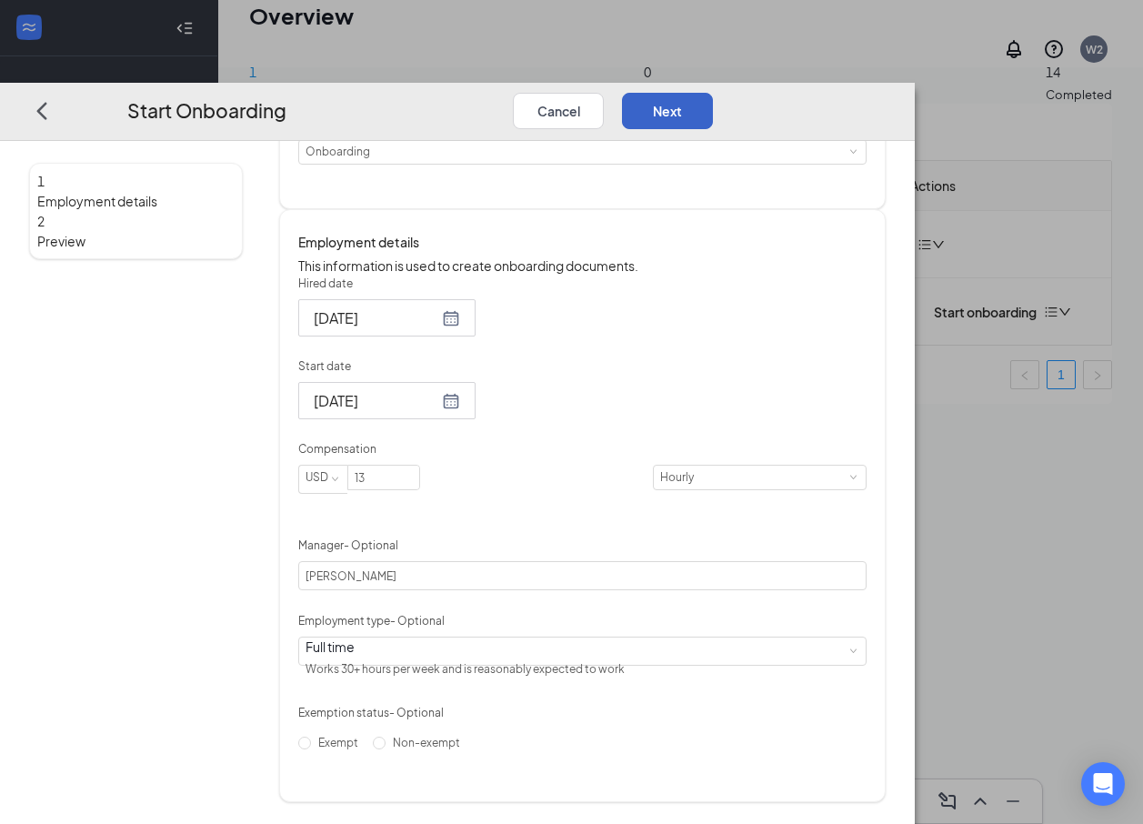
click at [713, 92] on button "Next" at bounding box center [667, 110] width 91 height 36
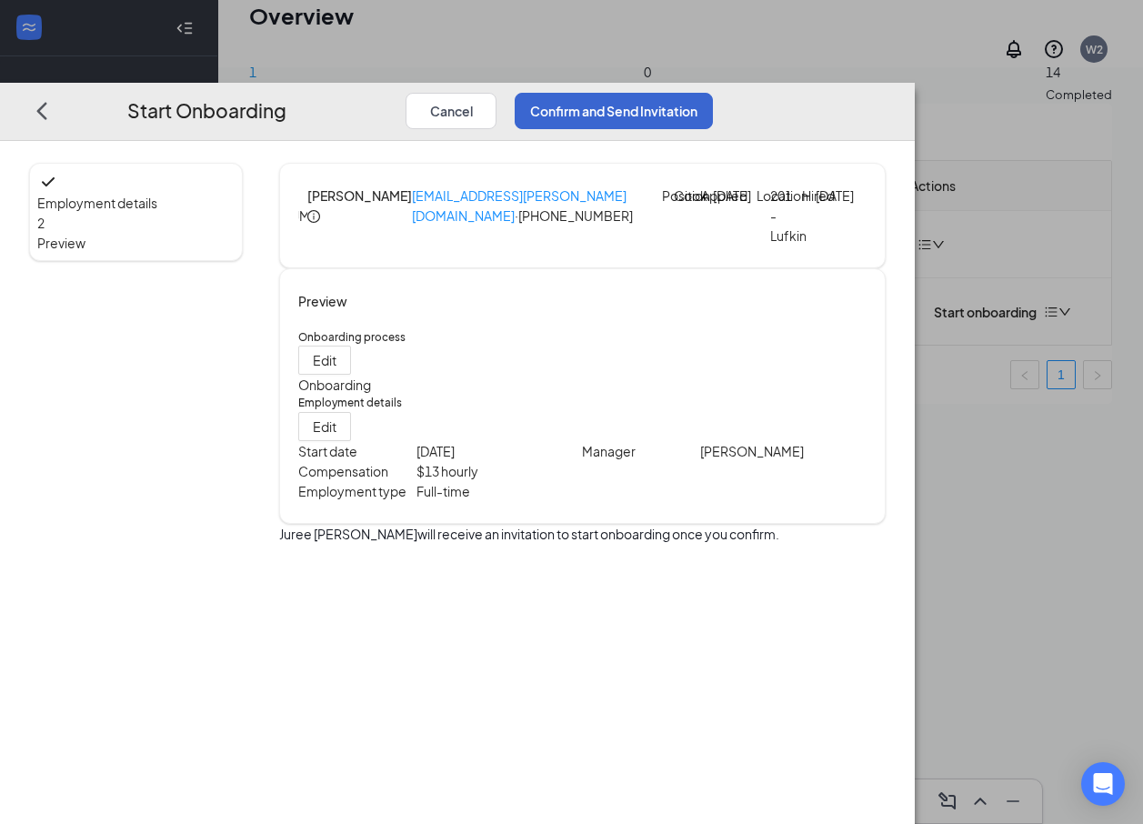
scroll to position [0, 0]
click at [713, 92] on button "Confirm and Send Invitation" at bounding box center [614, 110] width 198 height 36
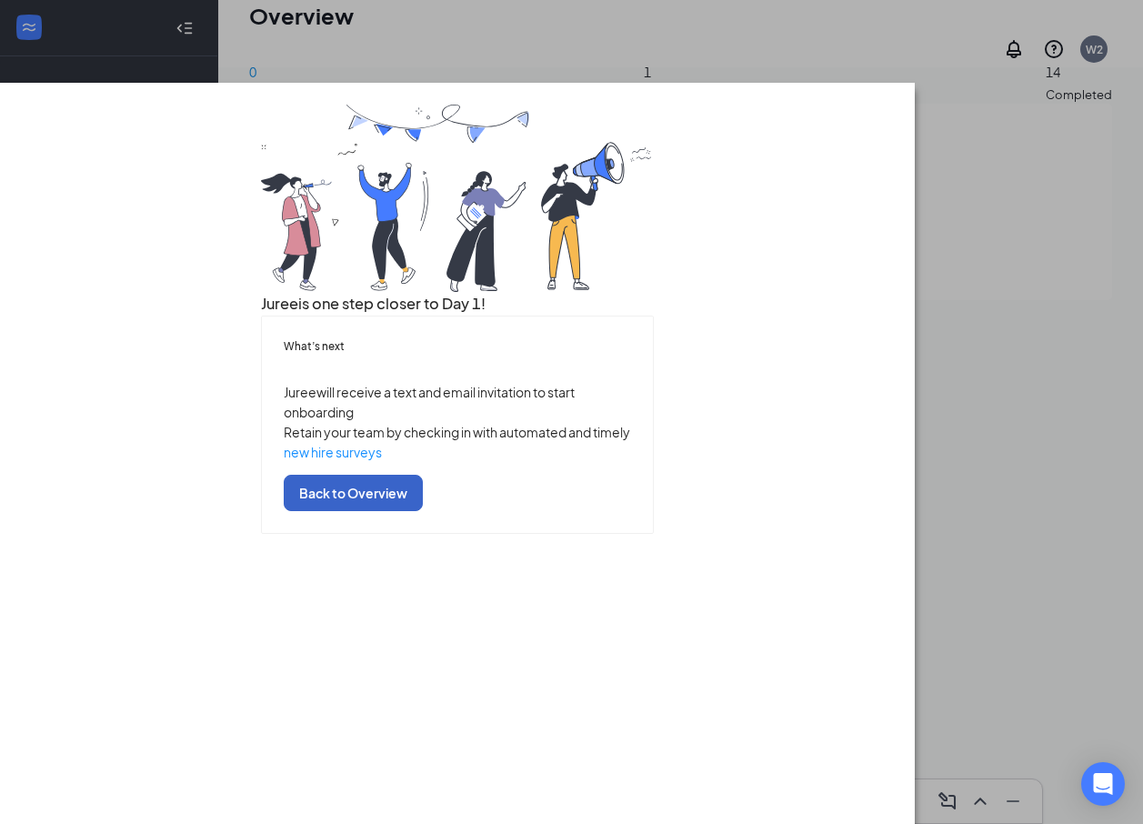
click at [423, 511] on button "Back to Overview" at bounding box center [353, 493] width 139 height 36
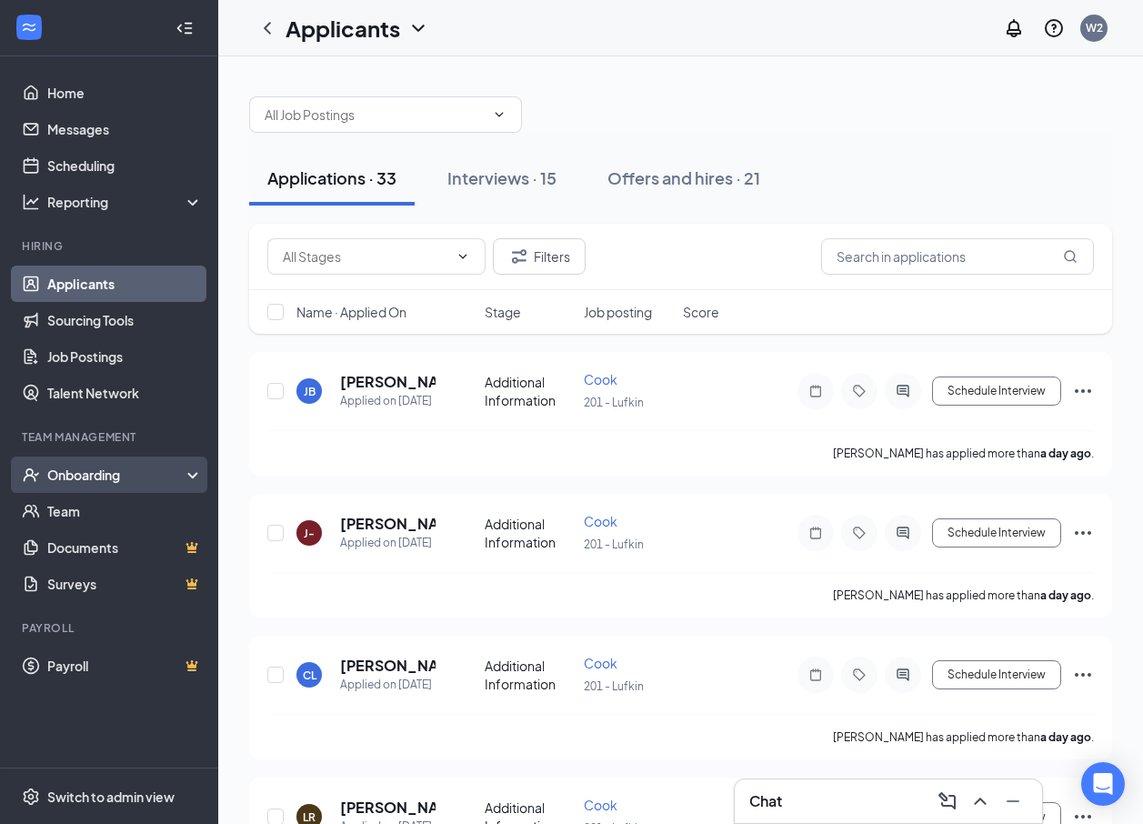
click at [132, 472] on div "Onboarding" at bounding box center [117, 475] width 140 height 18
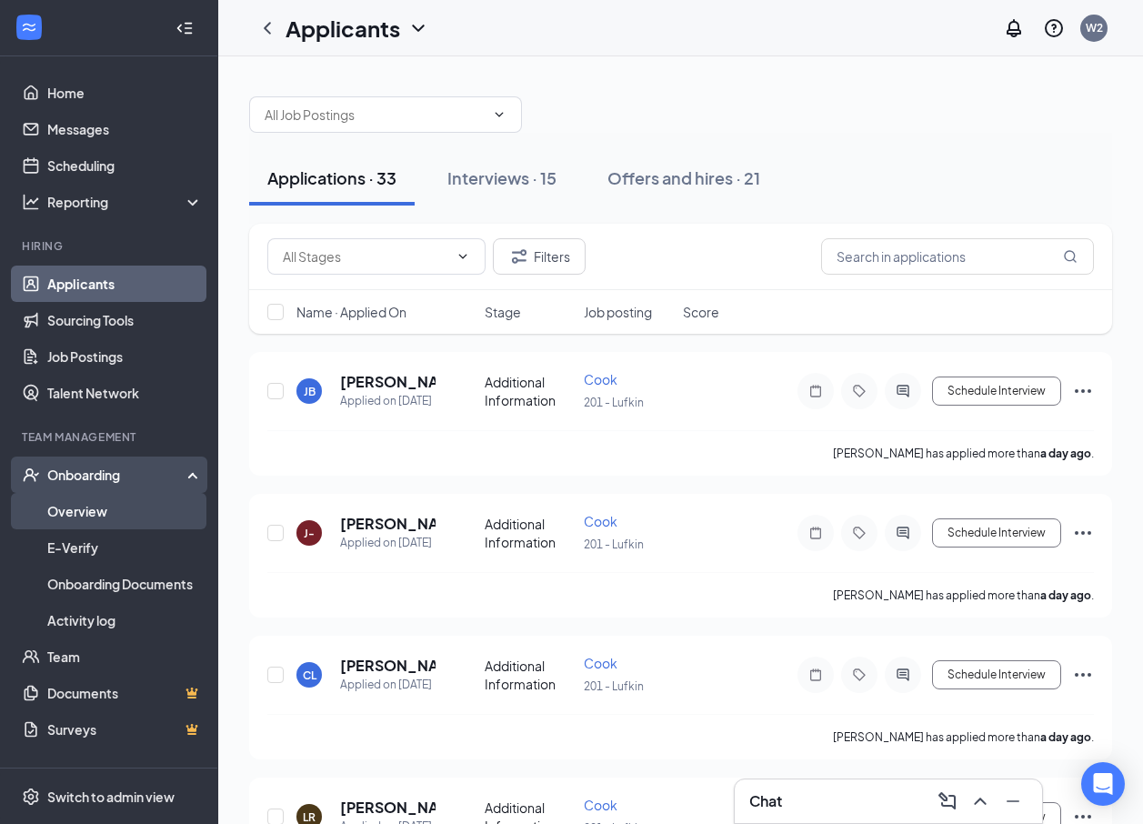
click at [96, 515] on link "Overview" at bounding box center [124, 511] width 155 height 36
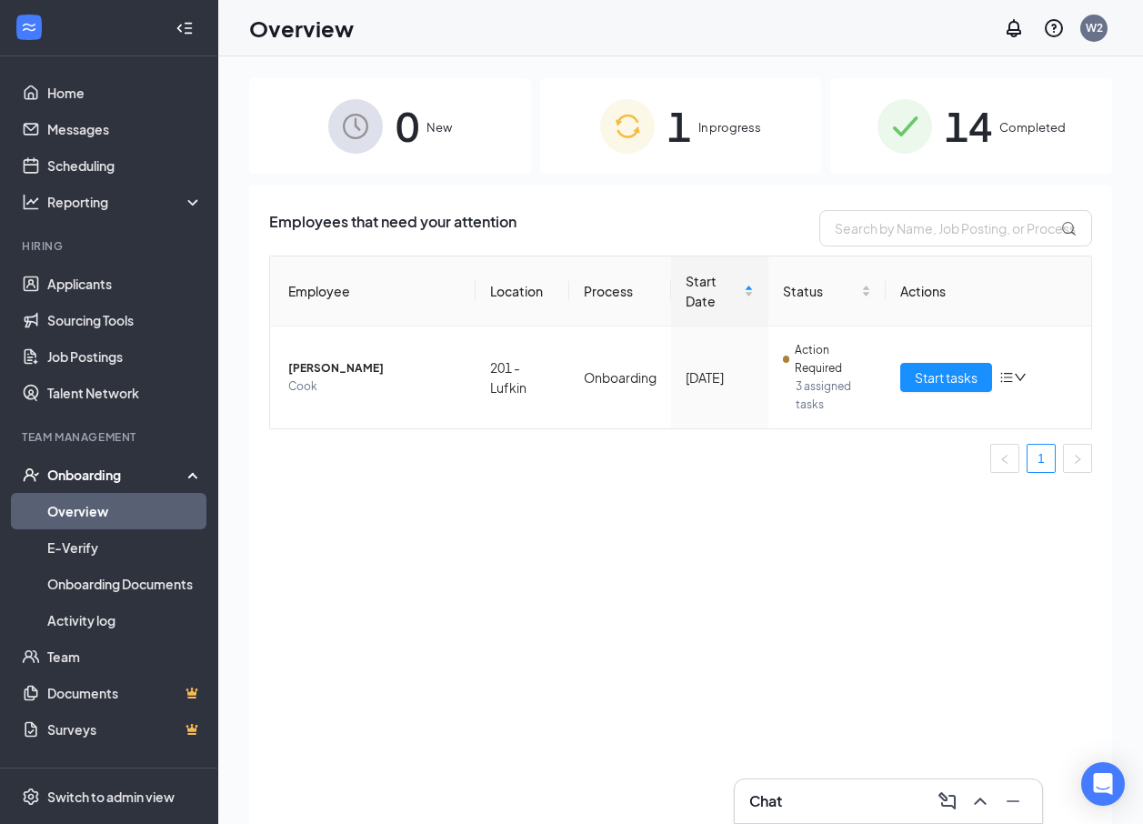
click at [688, 130] on span "1" at bounding box center [679, 126] width 24 height 63
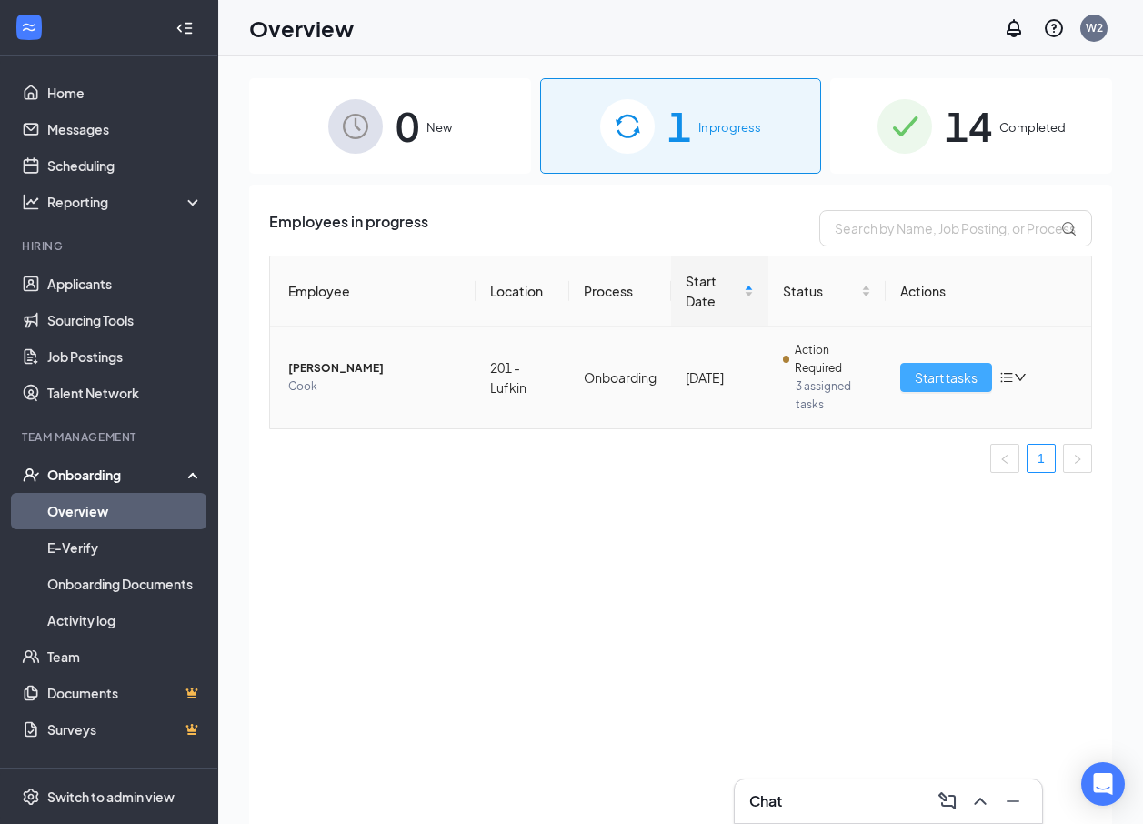
click at [957, 376] on span "Start tasks" at bounding box center [946, 377] width 63 height 20
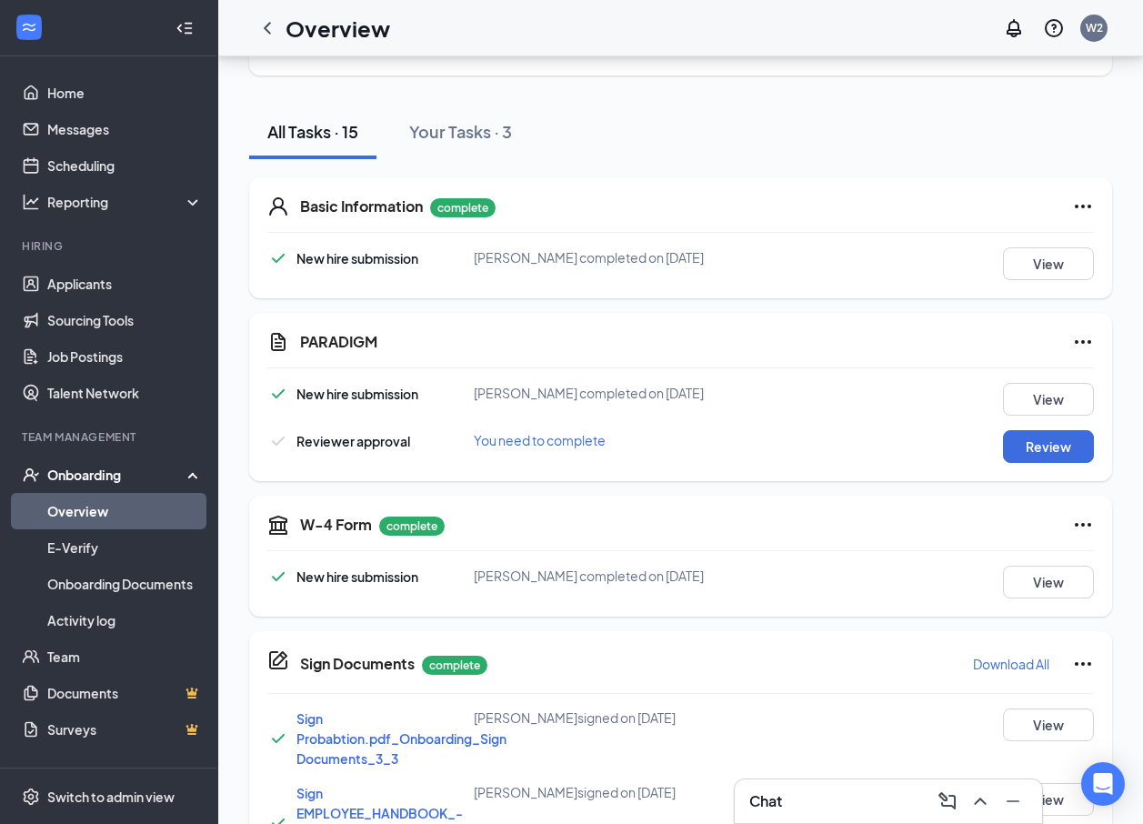
scroll to position [182, 0]
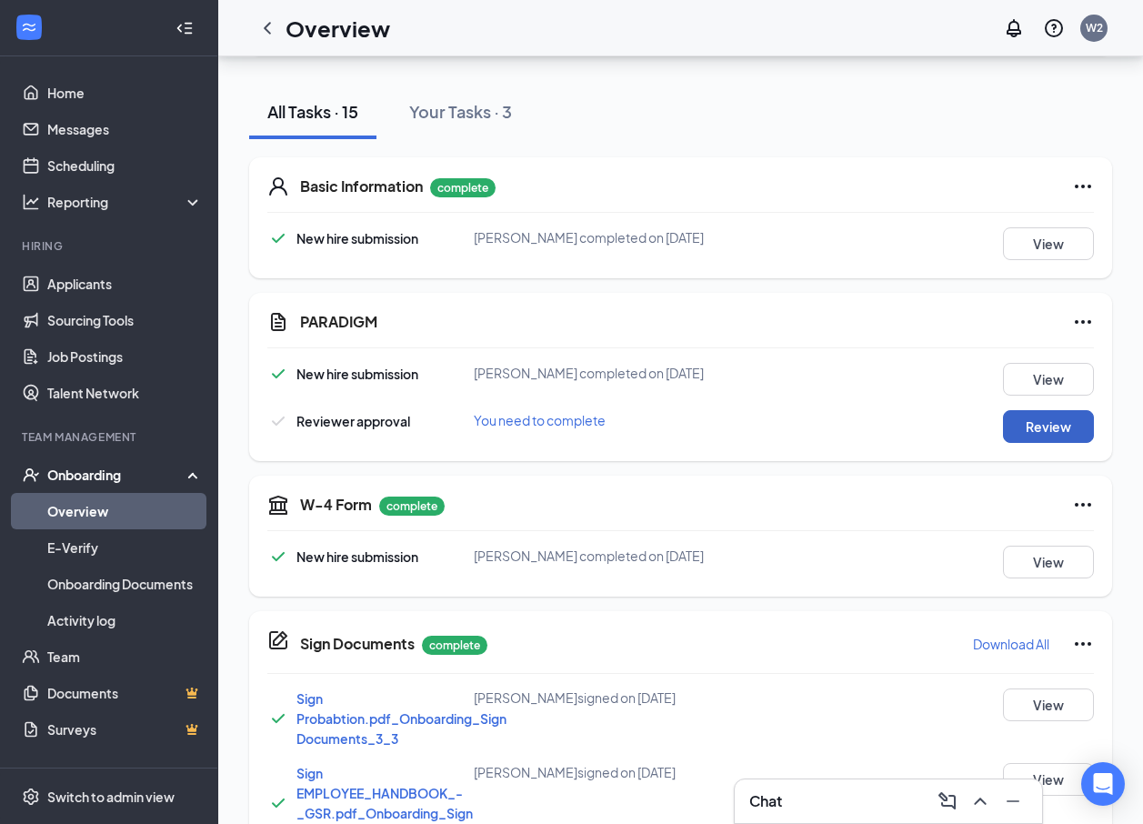
click at [1047, 426] on button "Review" at bounding box center [1048, 426] width 91 height 33
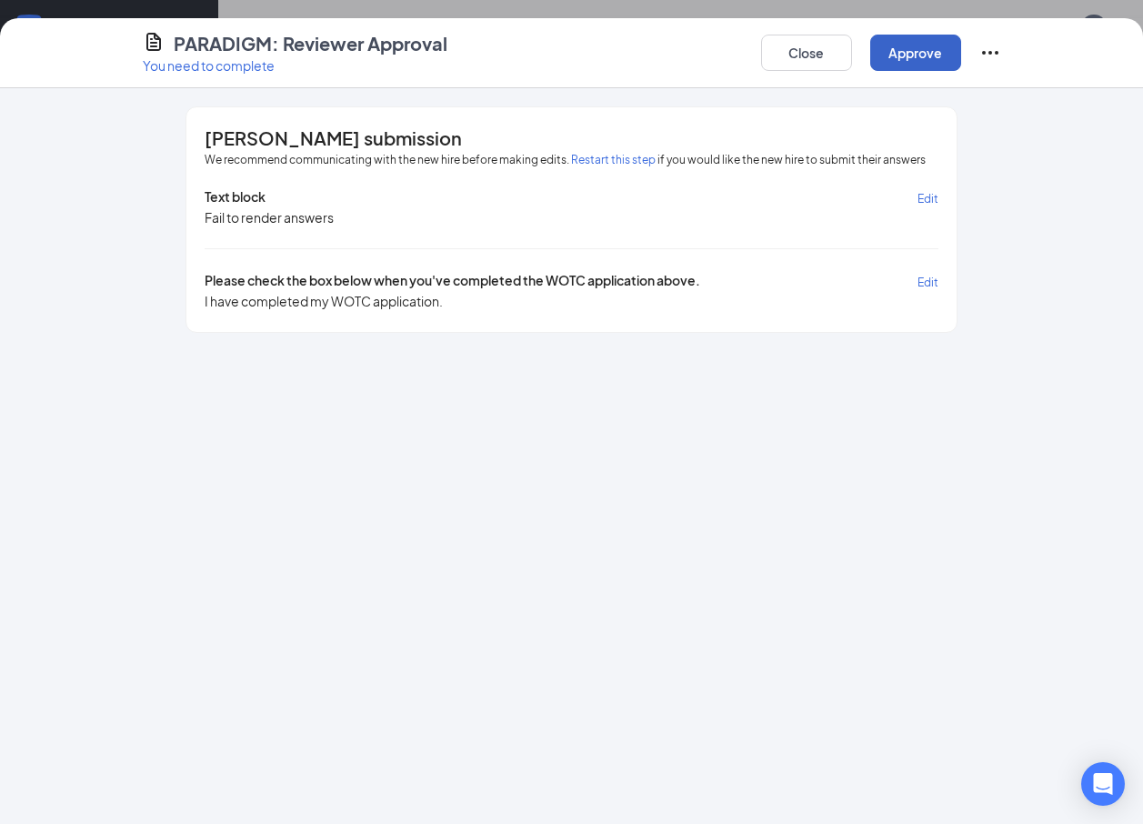
click at [917, 55] on button "Approve" at bounding box center [915, 53] width 91 height 36
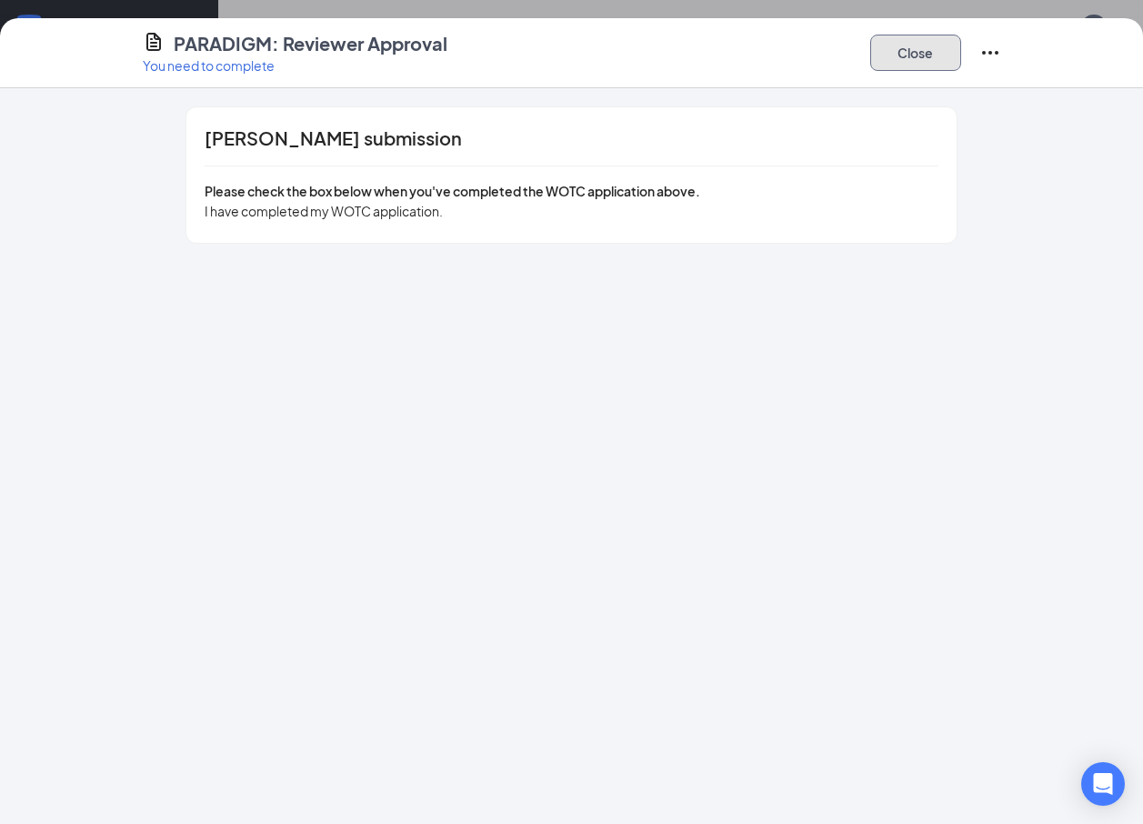
click at [897, 54] on button "Close" at bounding box center [915, 53] width 91 height 36
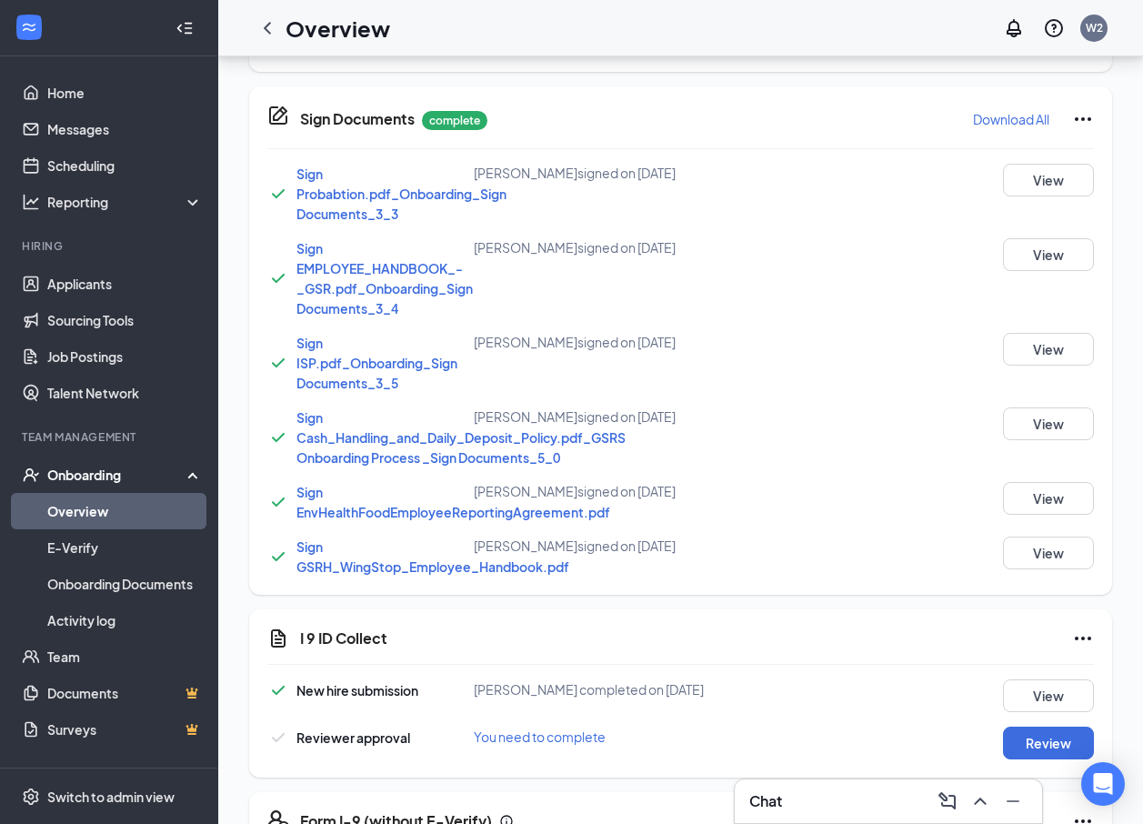
scroll to position [1008, 0]
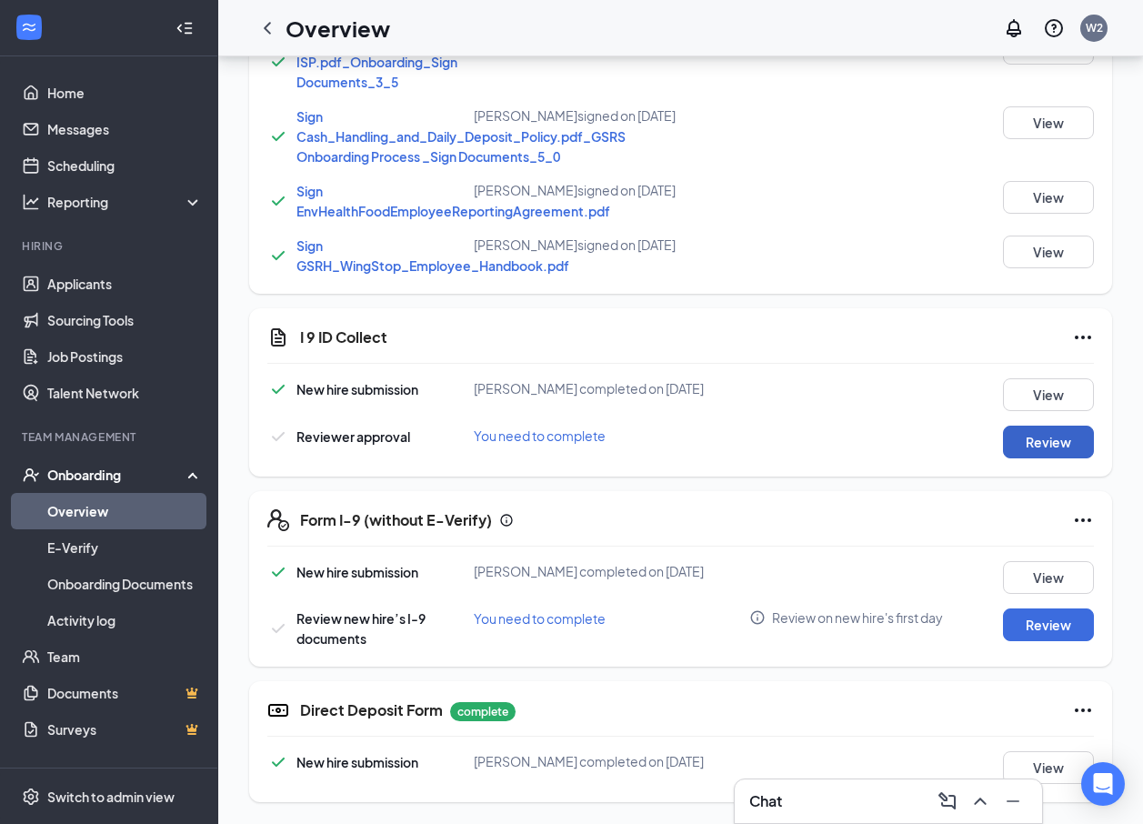
click at [1043, 443] on button "Review" at bounding box center [1048, 442] width 91 height 33
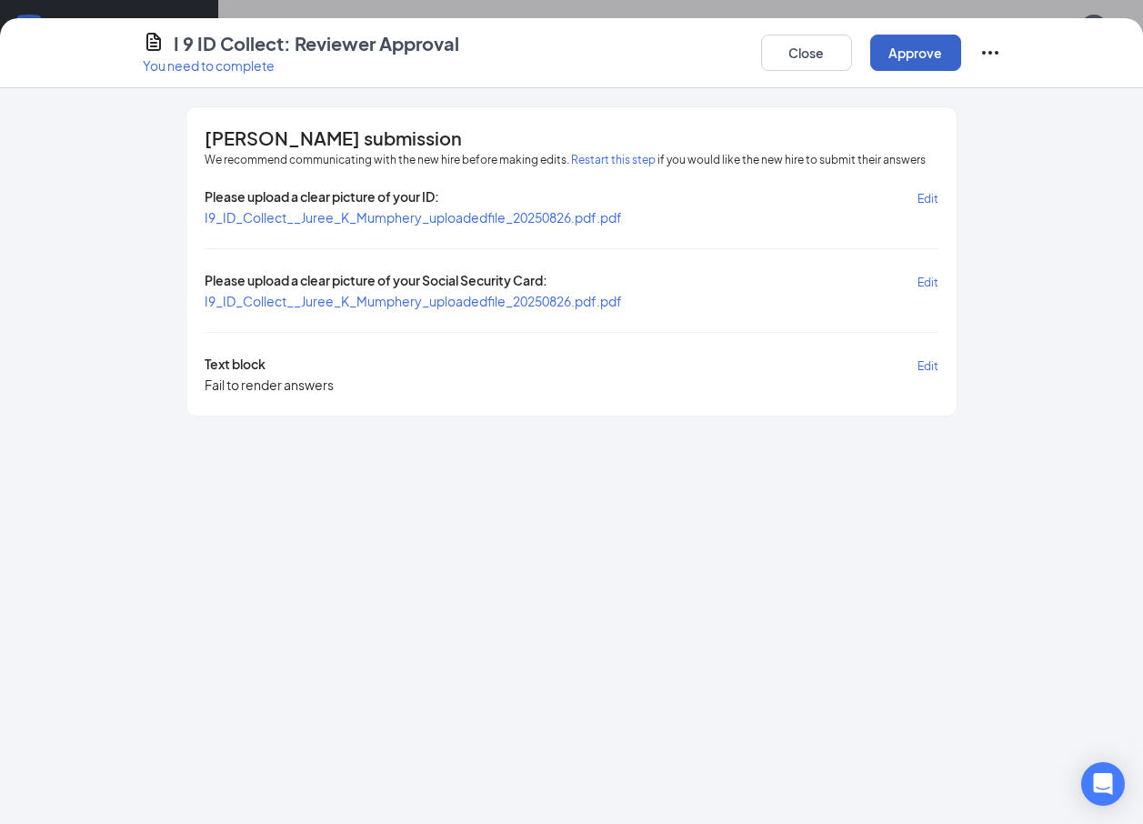
click at [897, 50] on button "Approve" at bounding box center [915, 53] width 91 height 36
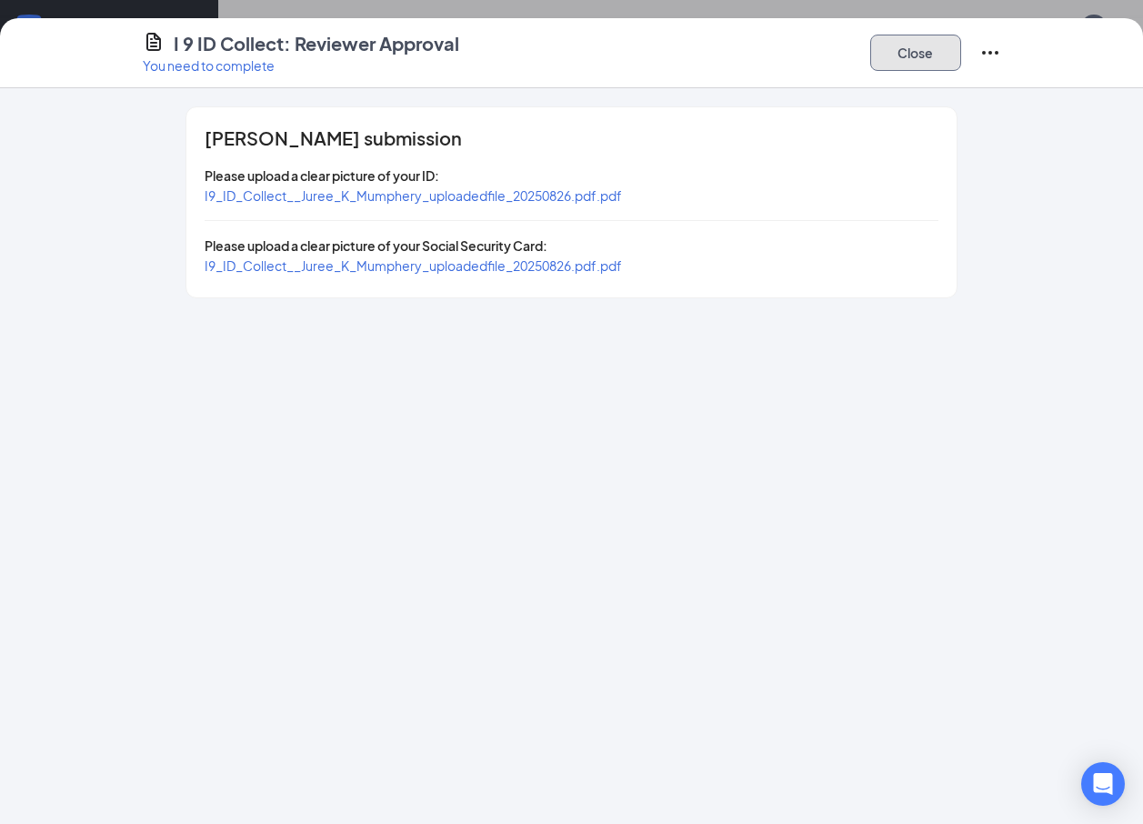
click at [897, 50] on button "Close" at bounding box center [915, 53] width 91 height 36
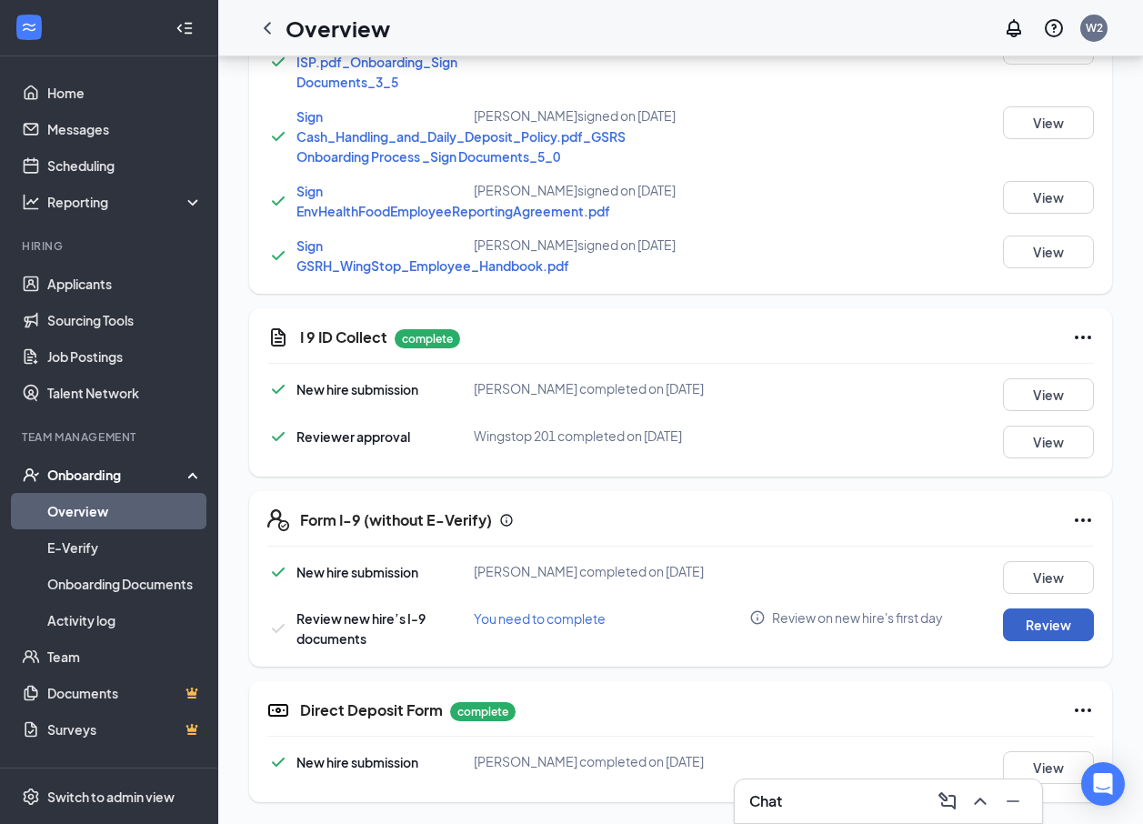
click at [1033, 610] on button "Review" at bounding box center [1048, 624] width 91 height 33
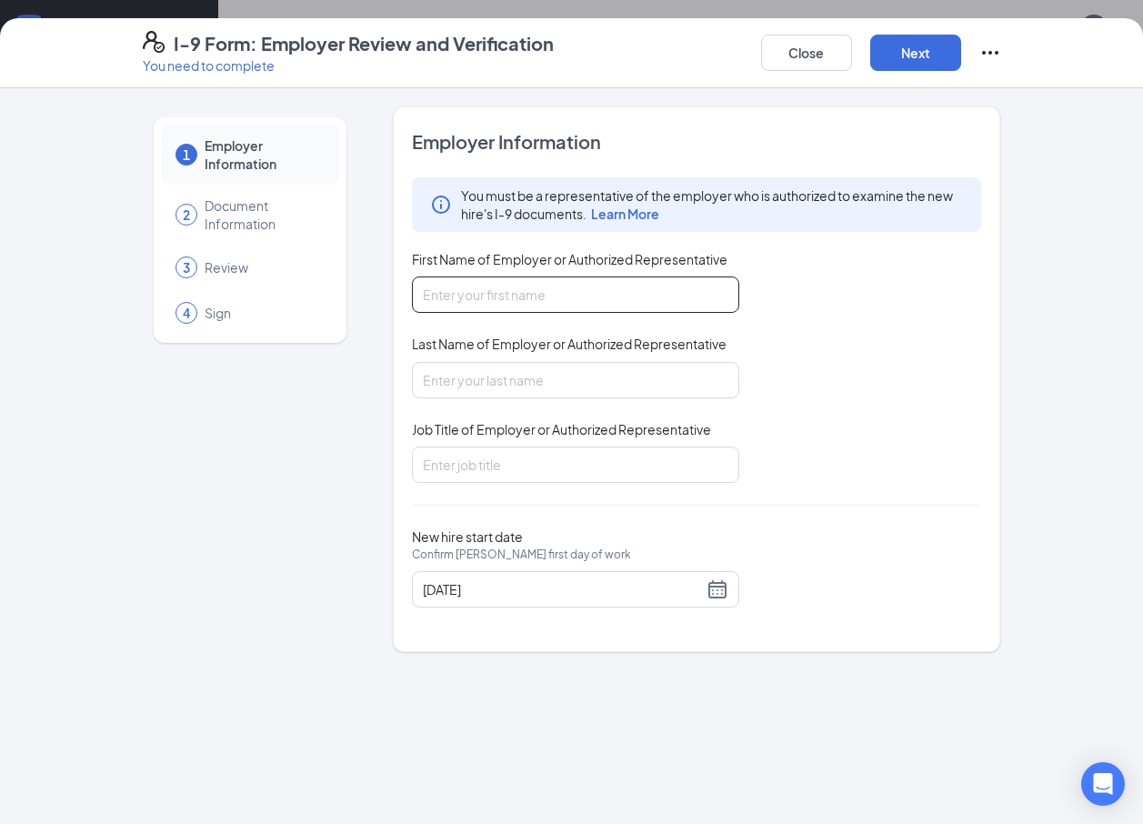
click at [635, 300] on input "First Name of Employer or Authorized Representative" at bounding box center [575, 294] width 327 height 36
type input "l"
type input "[PERSON_NAME]"
type input "Gonzales"
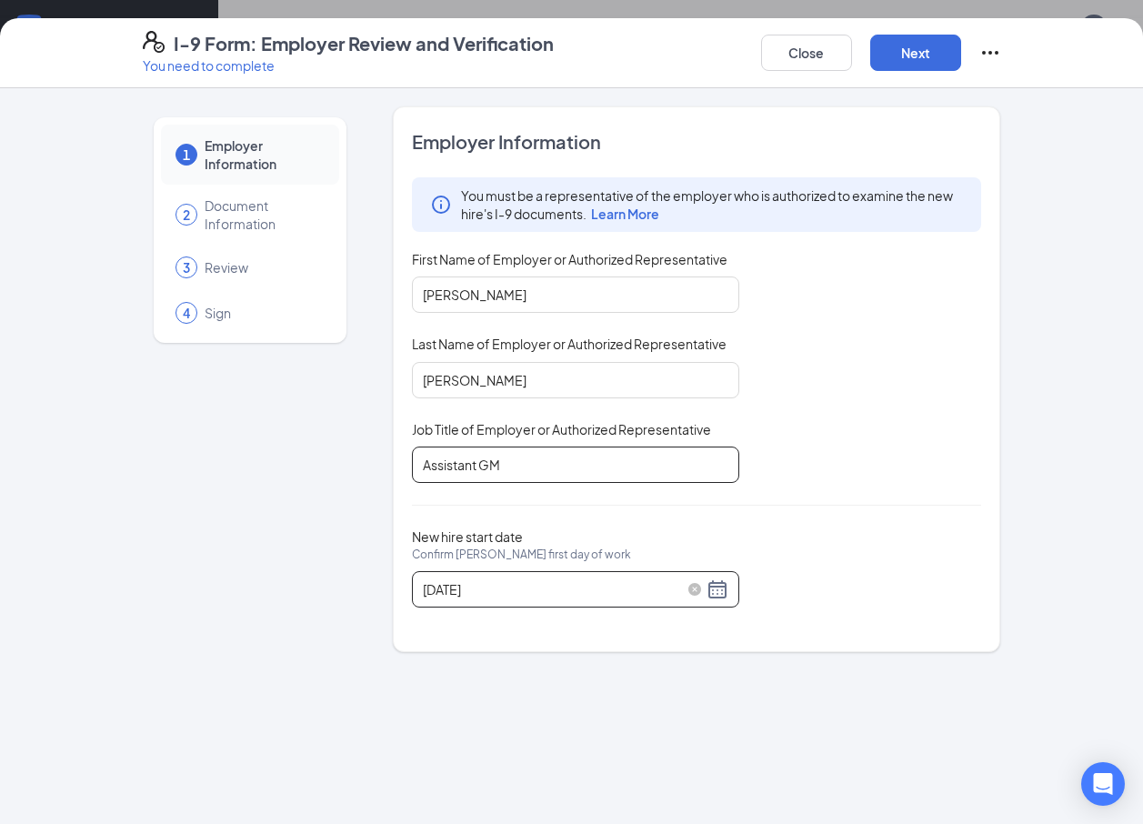
type input "Assistant GM"
click at [712, 587] on div "08/27/2025" at bounding box center [576, 589] width 306 height 22
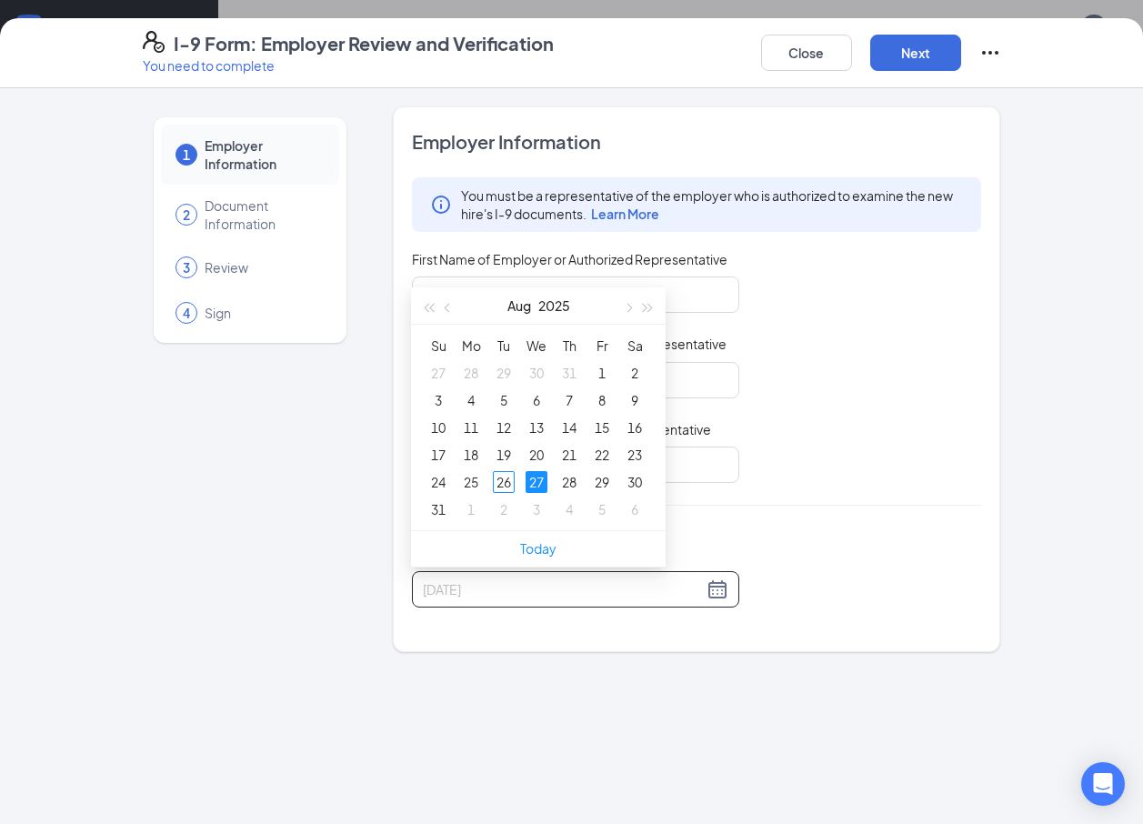
type input "08/27/2025"
click at [539, 476] on div "27" at bounding box center [537, 482] width 22 height 22
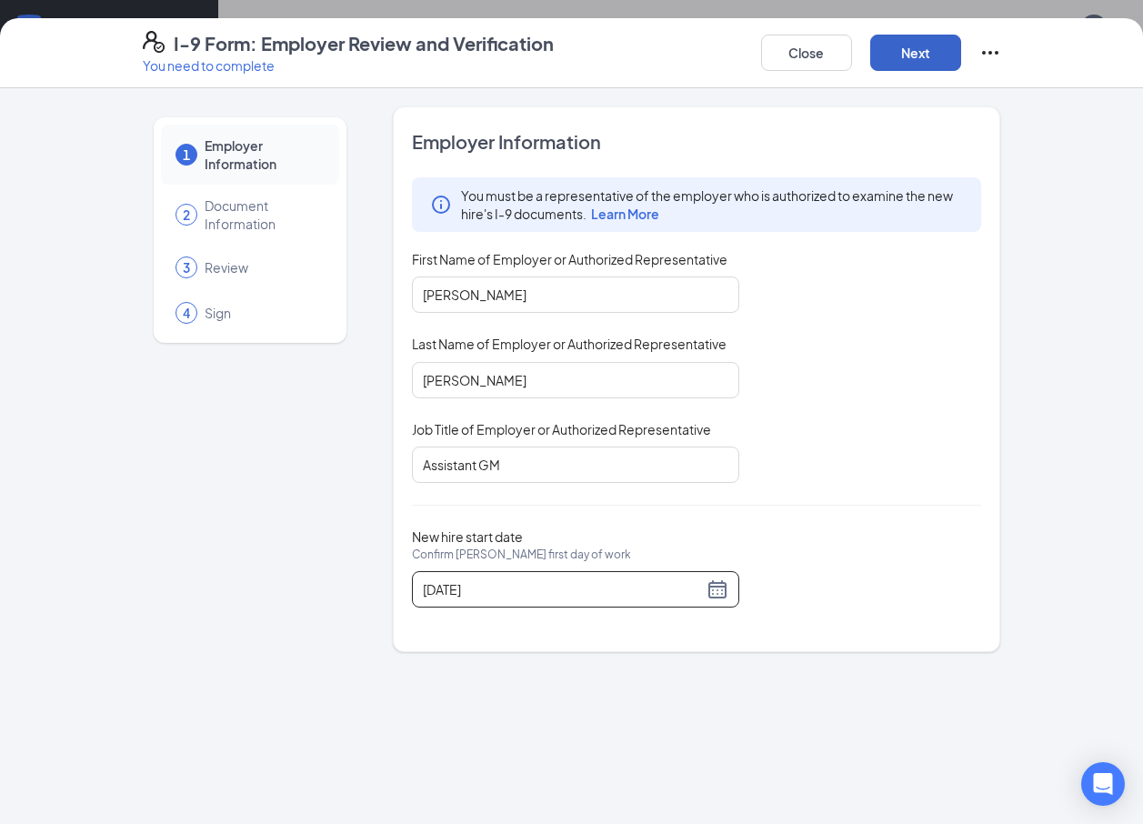
click at [917, 53] on button "Next" at bounding box center [915, 53] width 91 height 36
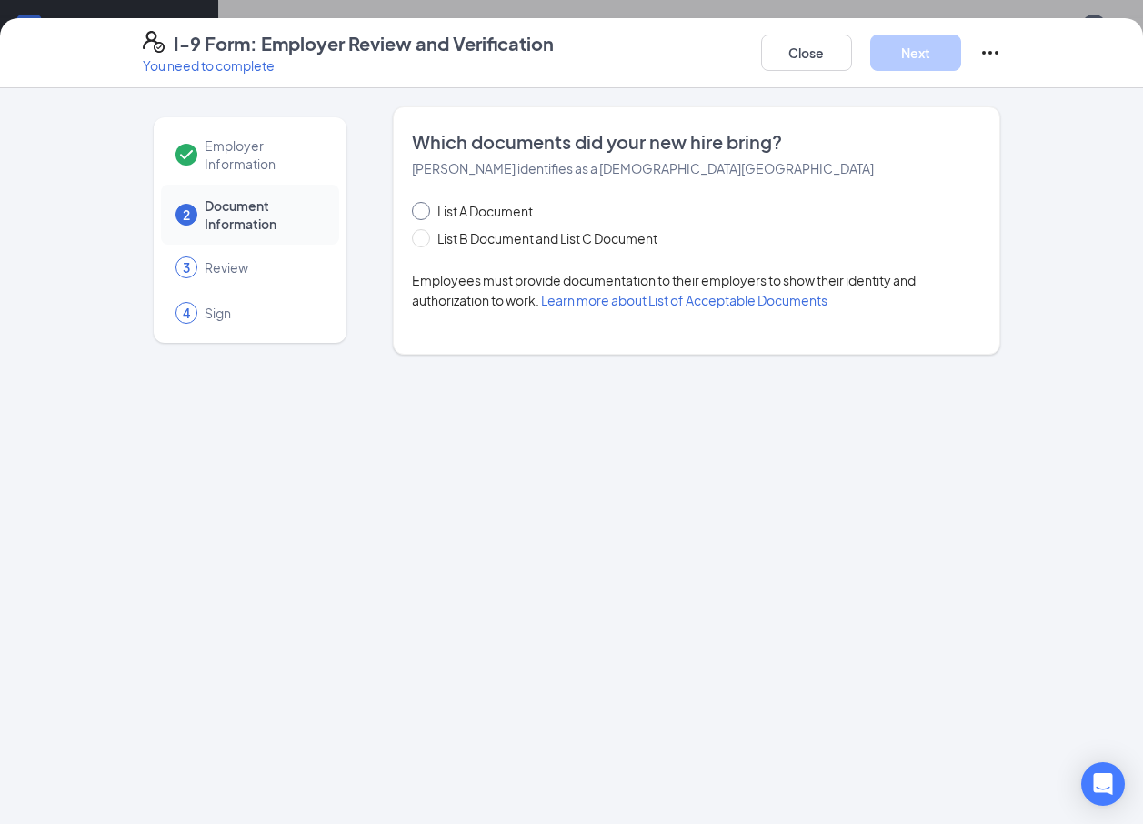
click at [466, 208] on span "List A Document" at bounding box center [485, 211] width 110 height 20
click at [425, 208] on input "List A Document" at bounding box center [418, 208] width 13 height 13
radio input "true"
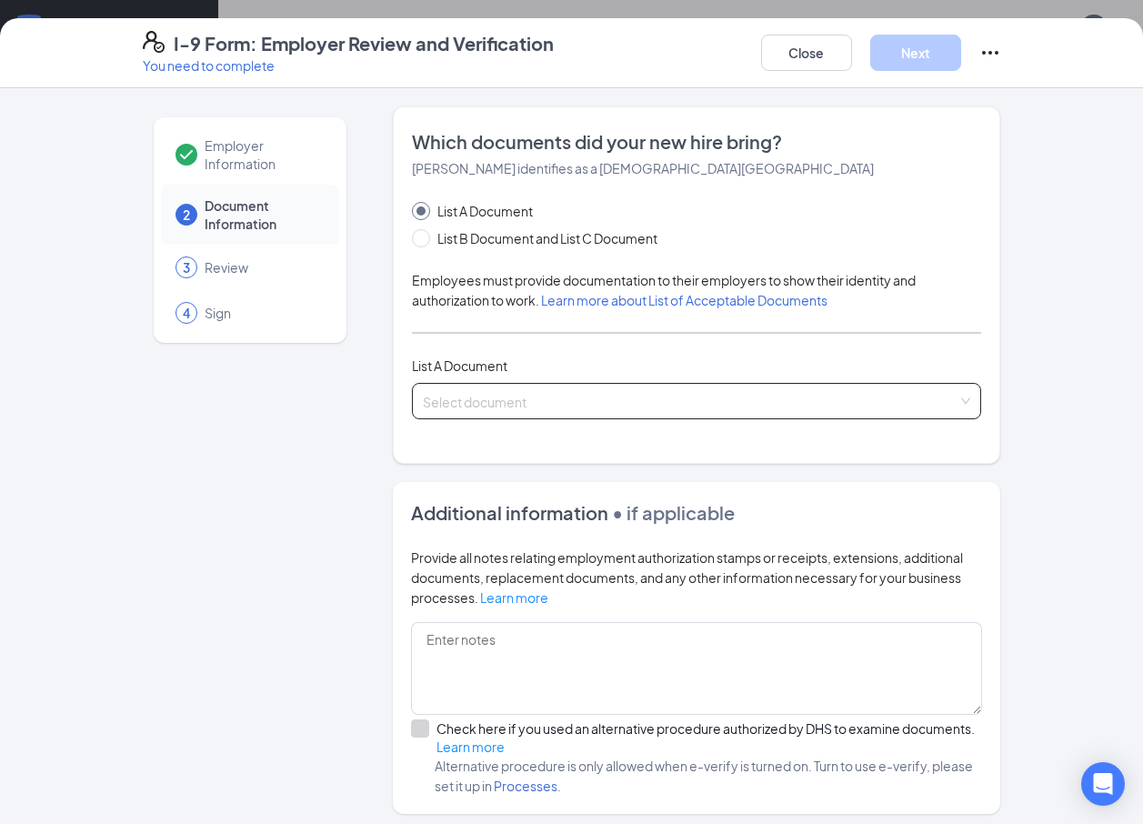
click at [964, 399] on div "Select document" at bounding box center [697, 401] width 570 height 36
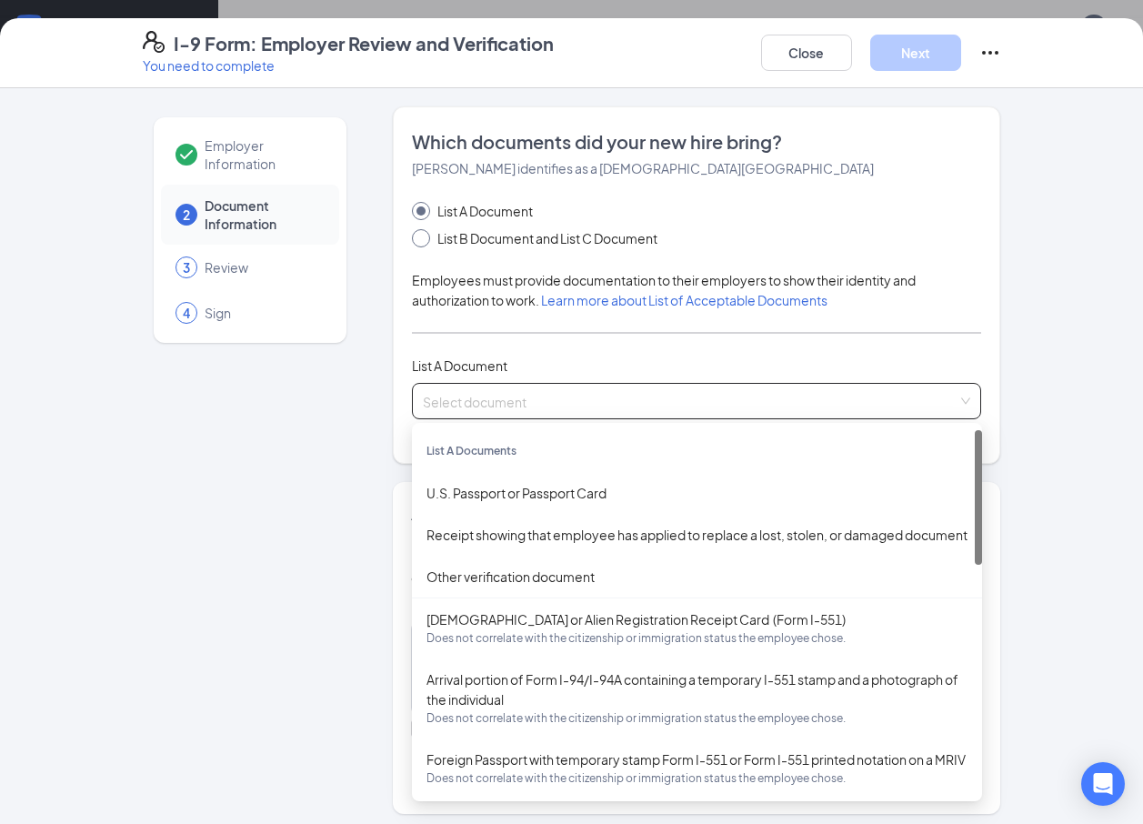
click at [464, 233] on span "List B Document and List C Document" at bounding box center [547, 238] width 235 height 20
click at [425, 233] on input "List B Document and List C Document" at bounding box center [418, 235] width 13 height 13
radio input "true"
radio input "false"
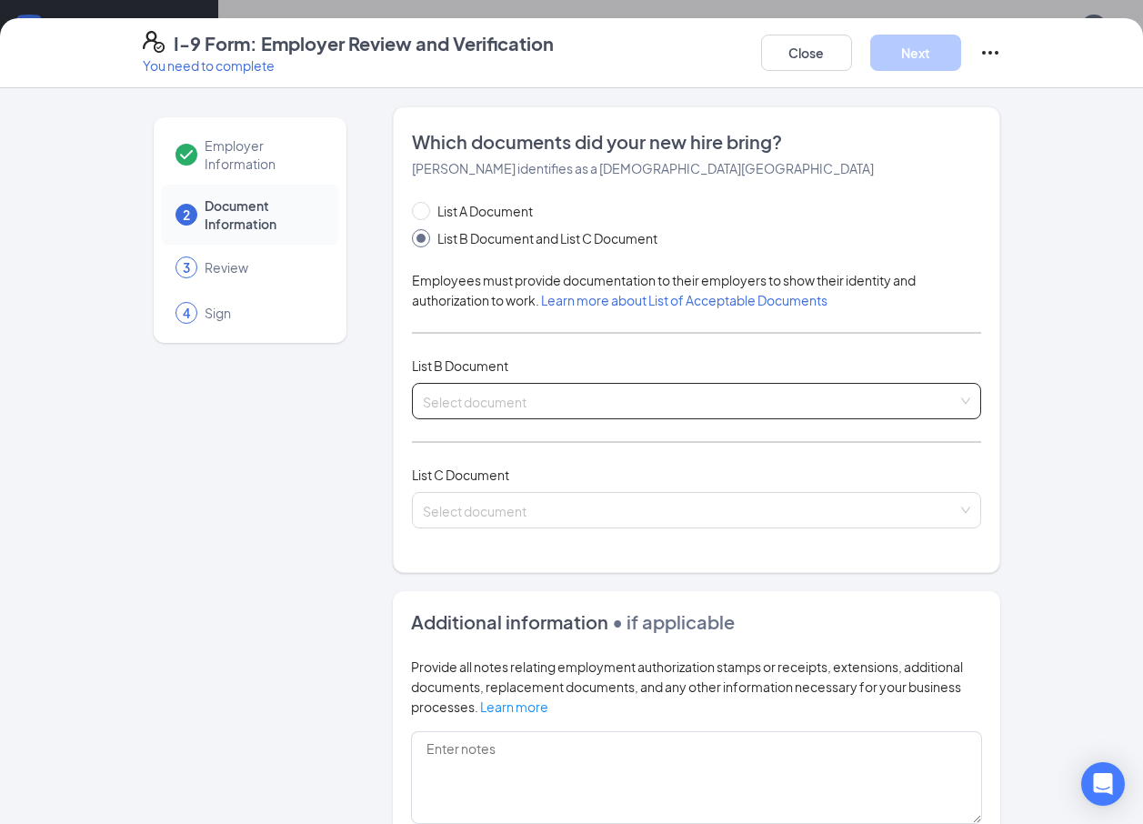
click at [927, 400] on input "search" at bounding box center [691, 397] width 536 height 27
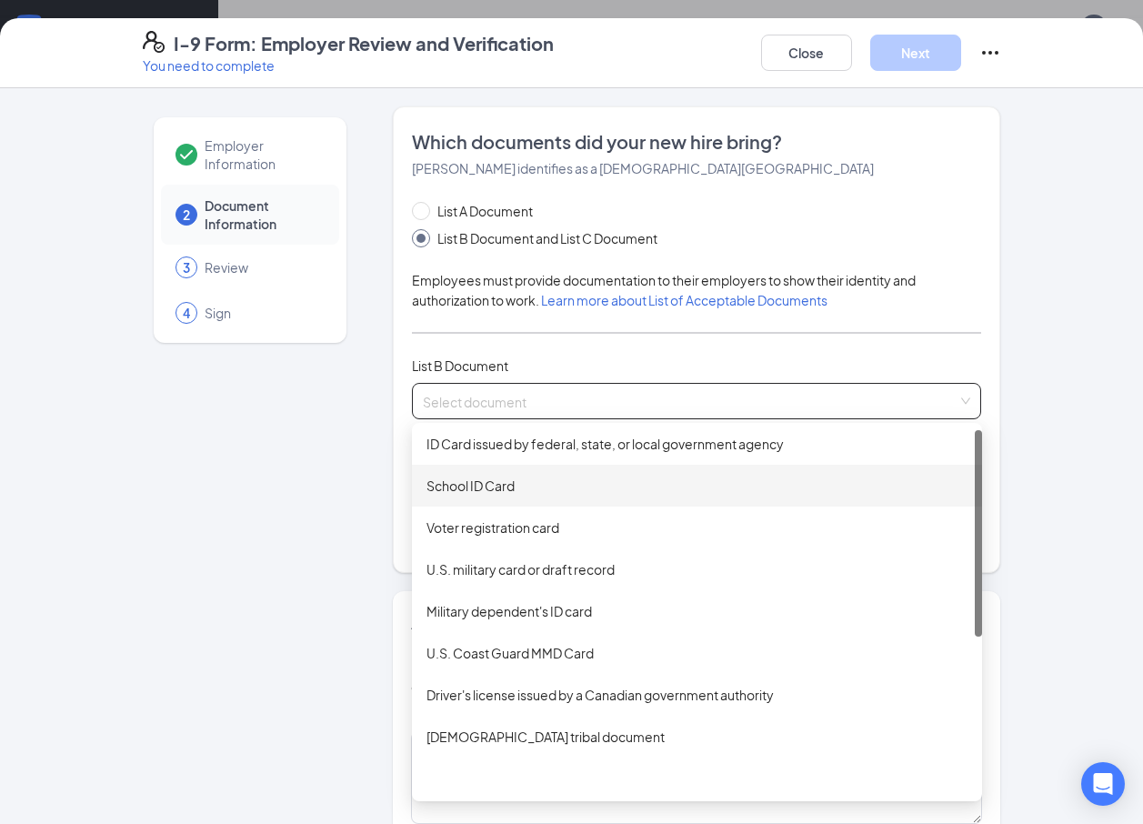
scroll to position [0, 0]
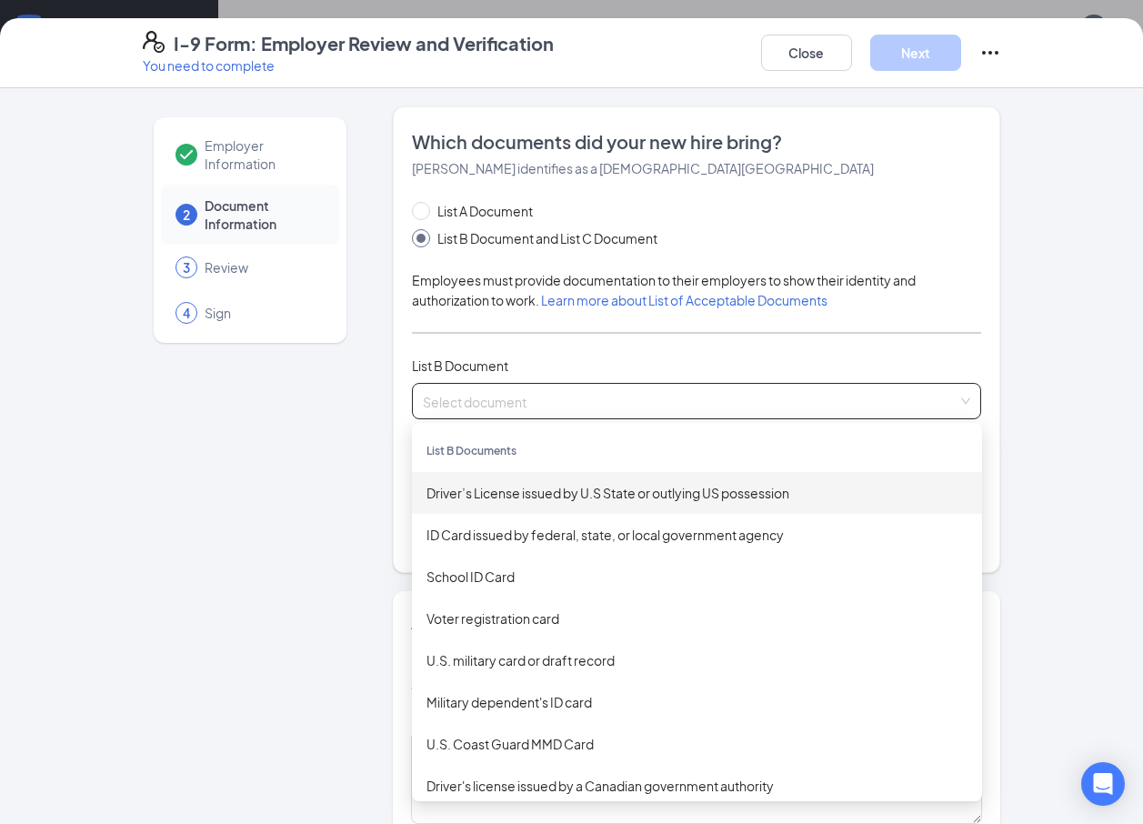
click at [669, 490] on div "Driver’s License issued by U.S State or outlying US possession" at bounding box center [696, 493] width 541 height 20
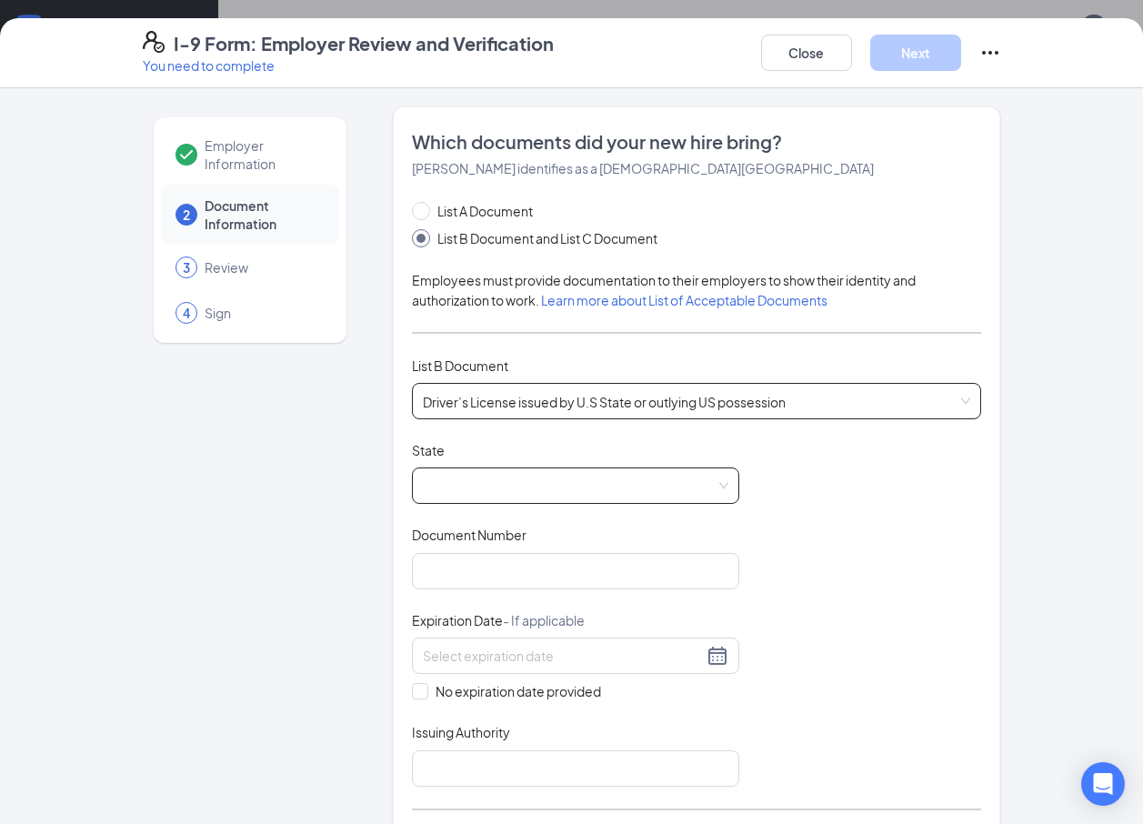
click at [669, 492] on span at bounding box center [576, 485] width 306 height 35
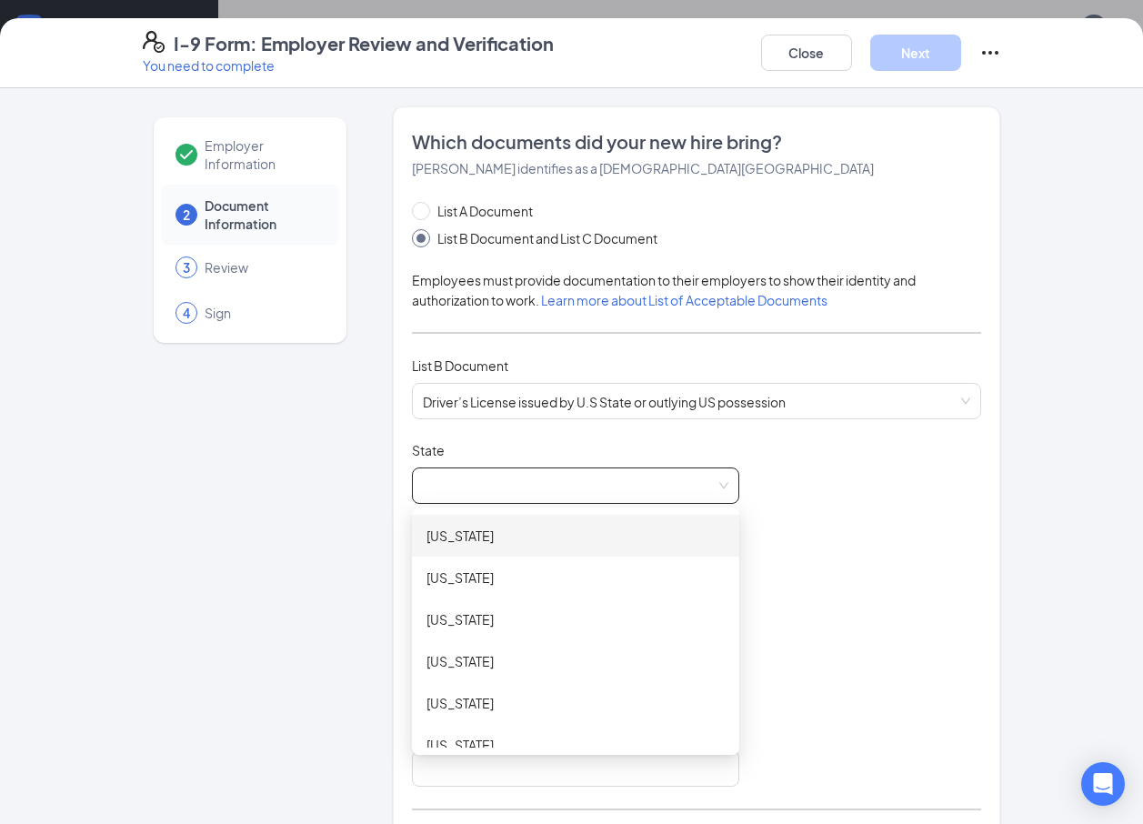
click at [617, 472] on span at bounding box center [576, 485] width 306 height 35
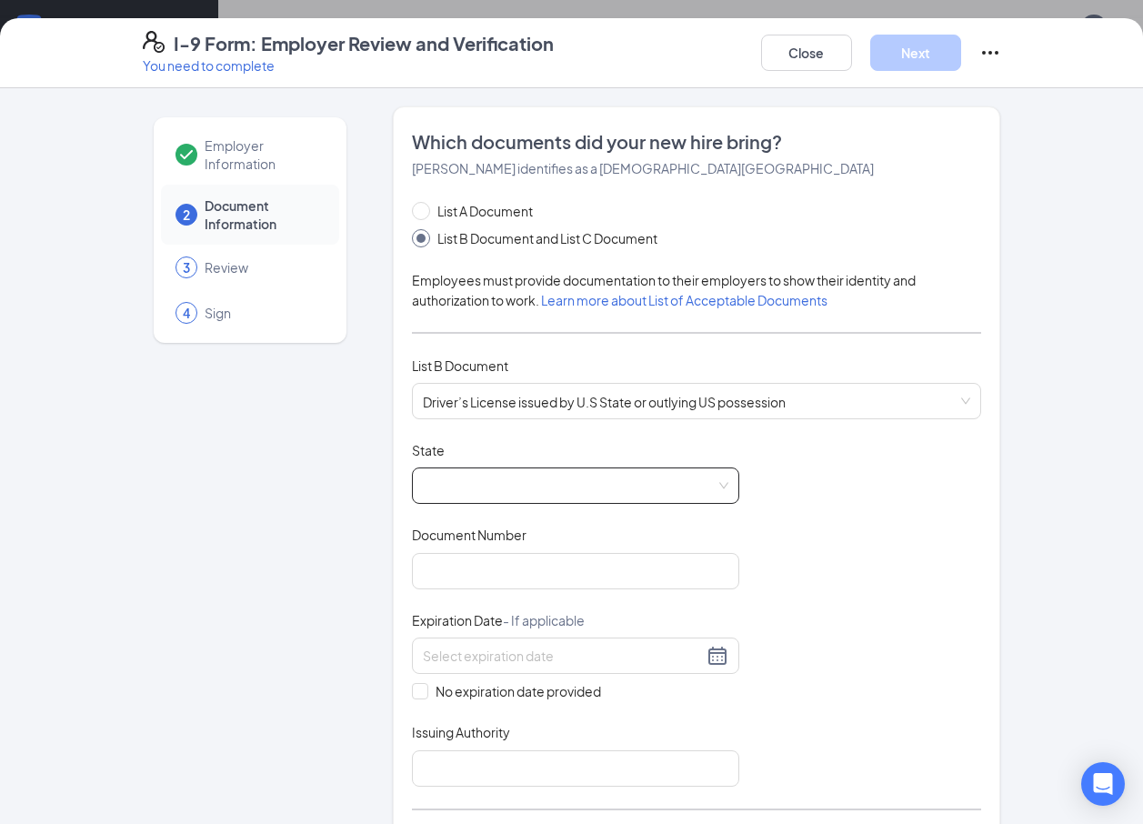
click at [617, 472] on span at bounding box center [576, 485] width 306 height 35
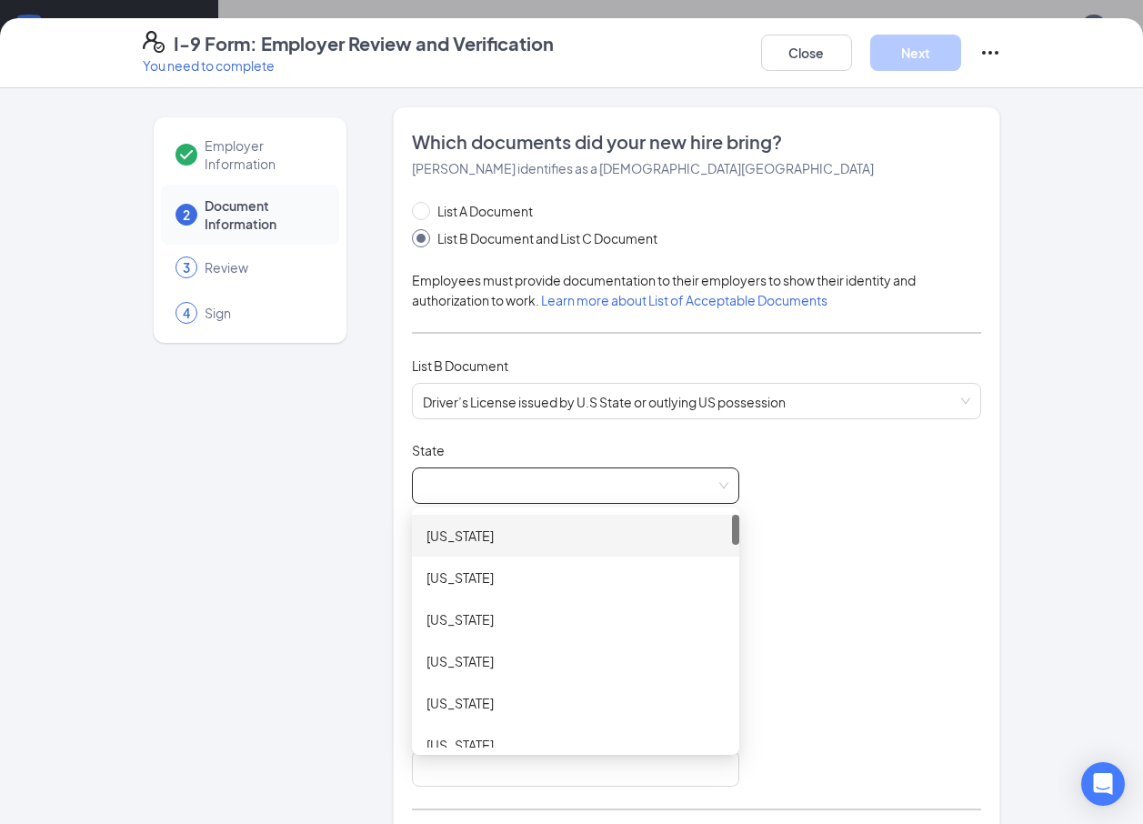
click at [713, 472] on span at bounding box center [576, 485] width 306 height 35
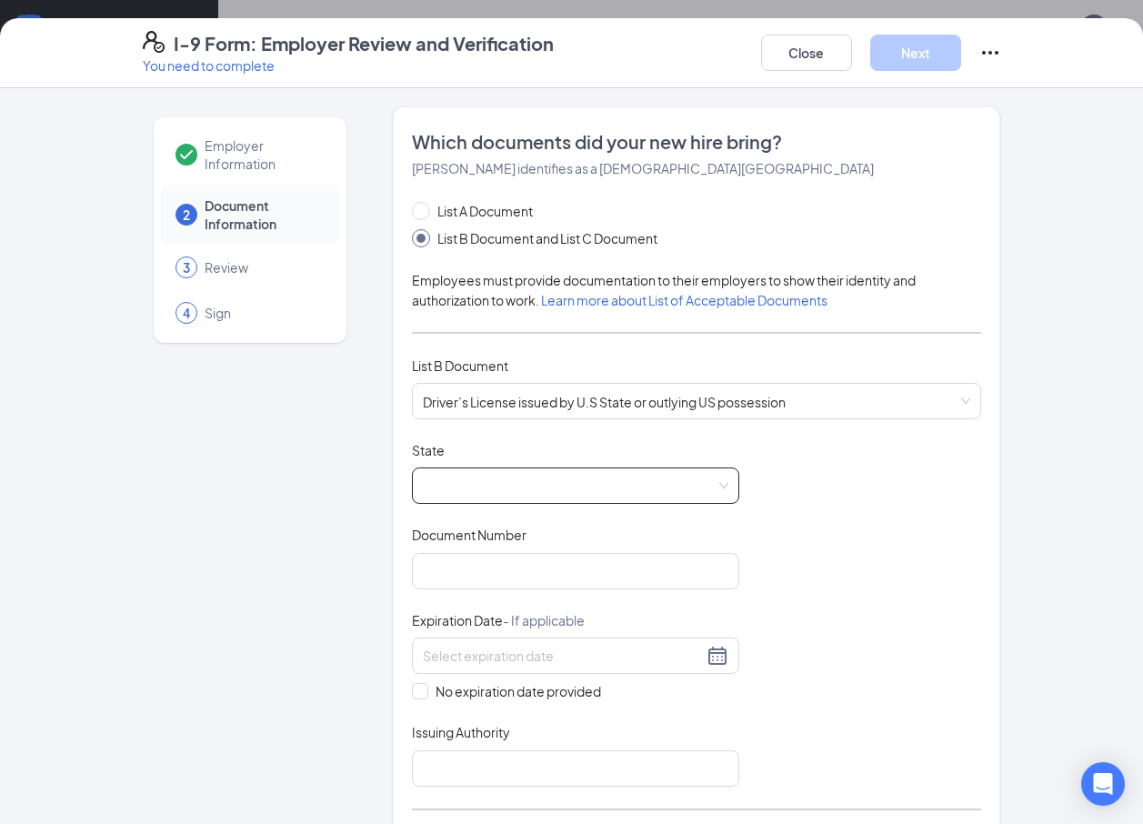
click at [706, 486] on span at bounding box center [576, 485] width 306 height 35
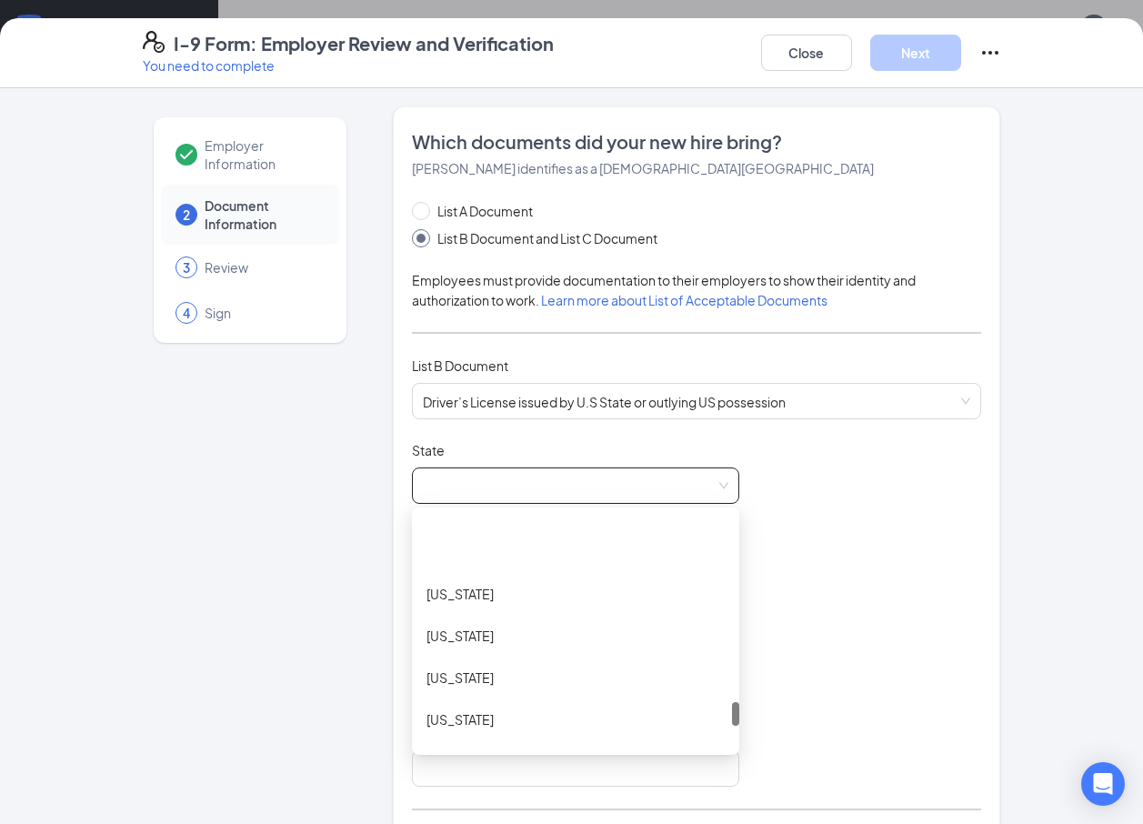
scroll to position [1910, 0]
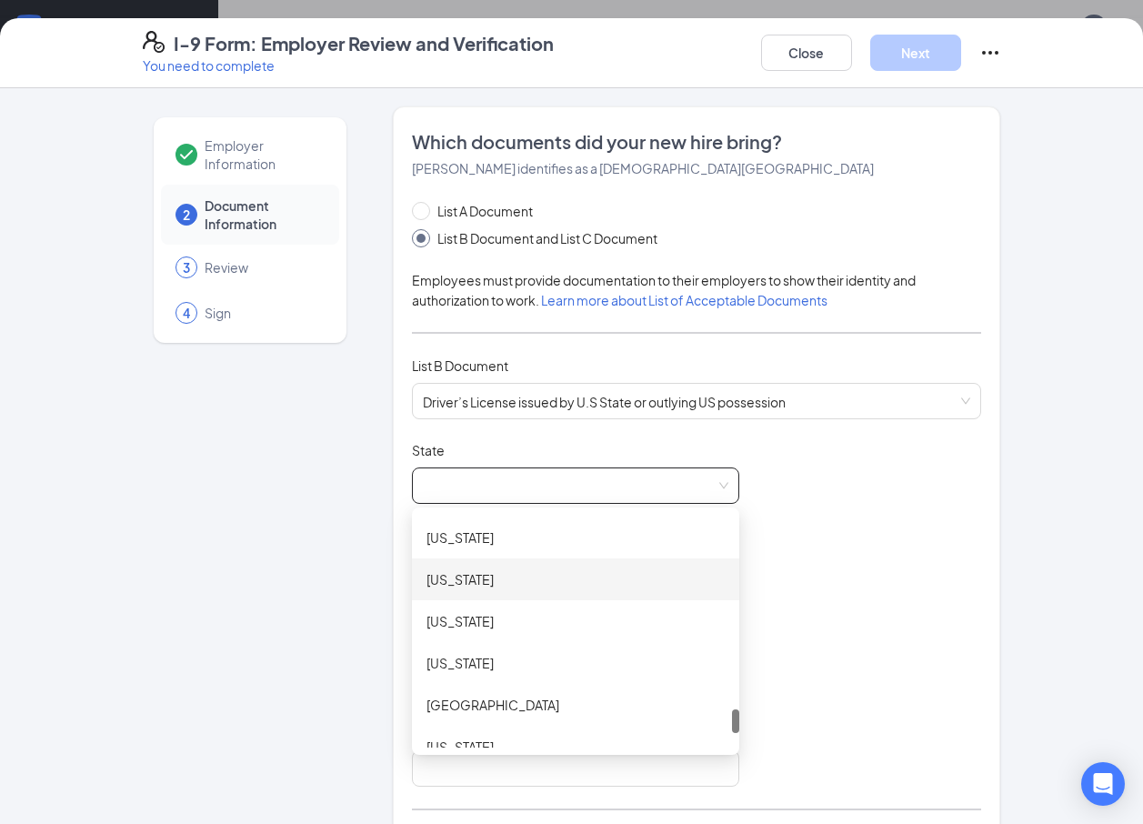
click at [440, 587] on div "Texas" at bounding box center [575, 579] width 298 height 20
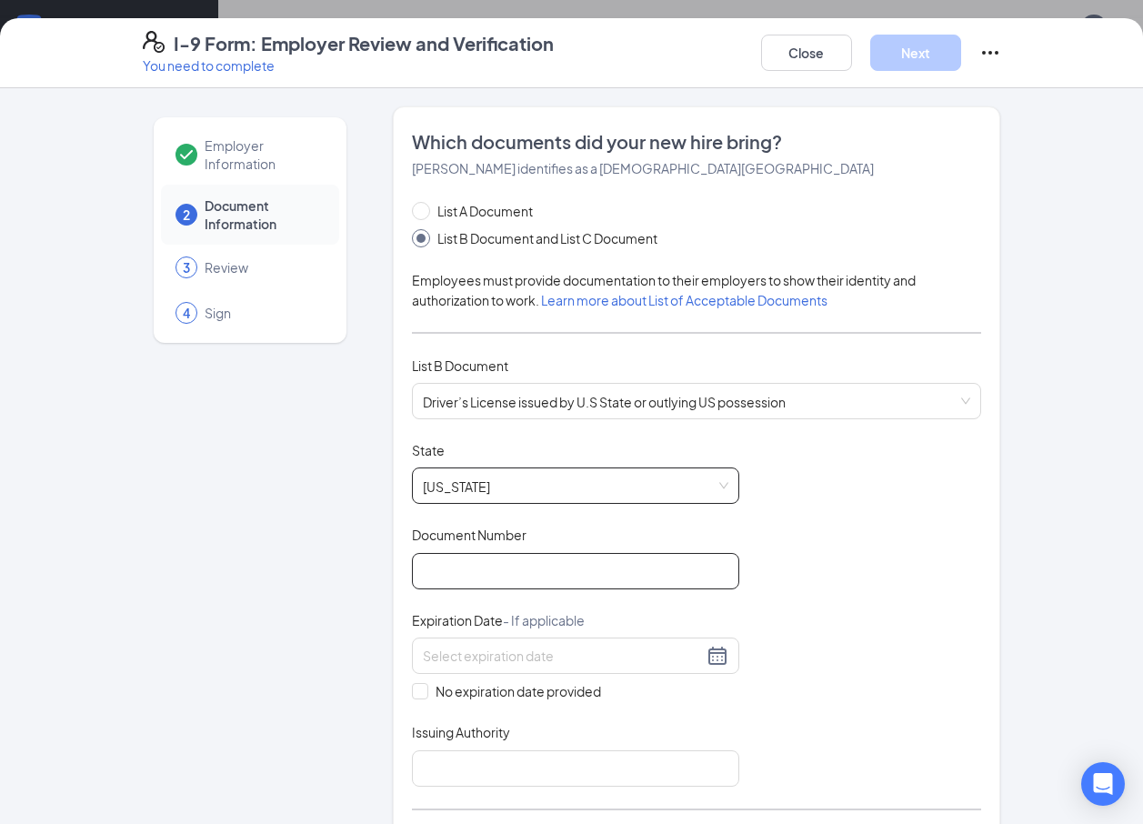
click at [440, 587] on input "Document Number" at bounding box center [575, 571] width 327 height 36
type input "47944500"
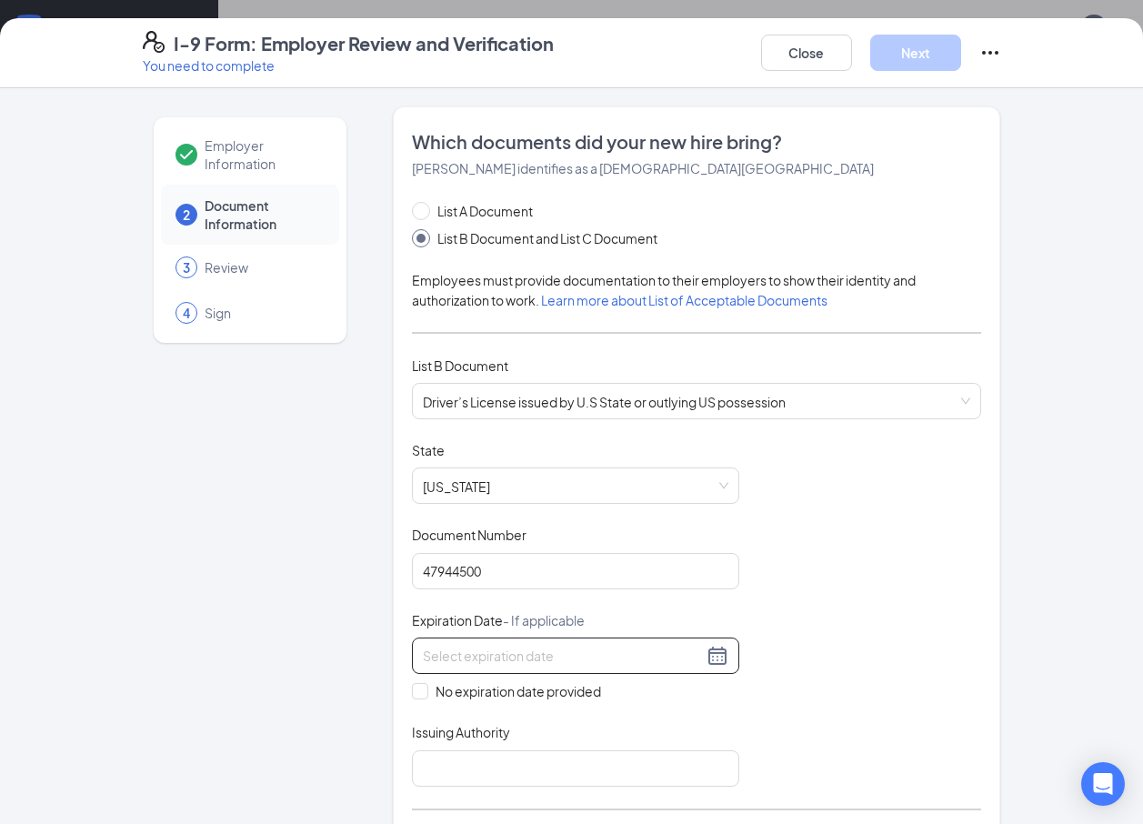
click at [706, 657] on div at bounding box center [576, 656] width 306 height 22
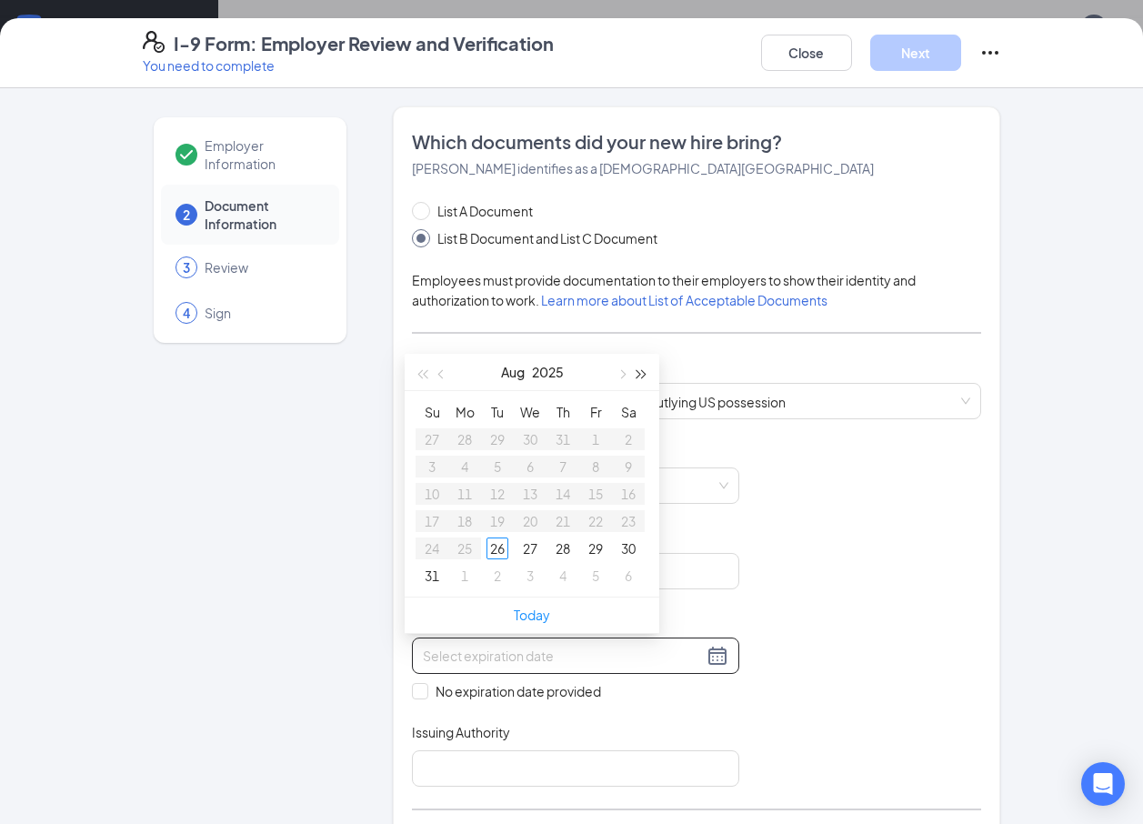
click at [637, 368] on button "button" at bounding box center [642, 372] width 20 height 36
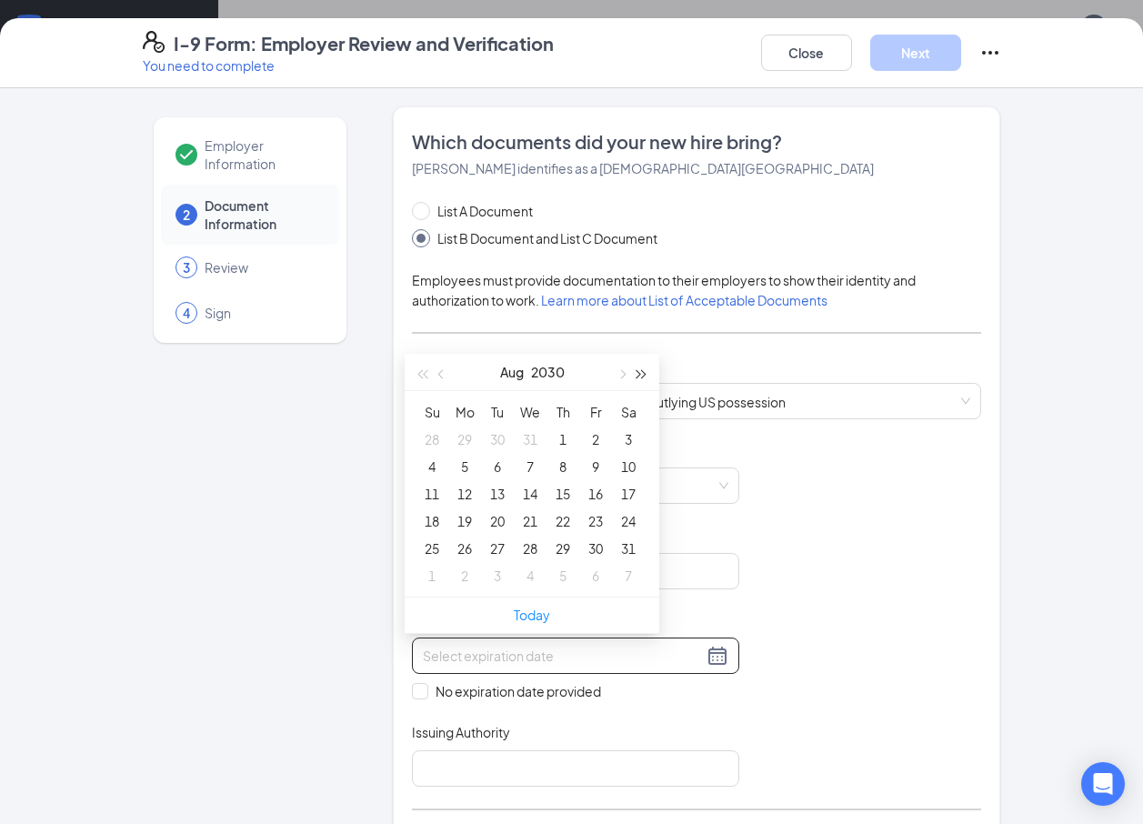
click at [637, 368] on button "button" at bounding box center [642, 372] width 20 height 36
type input "08/01/2032"
click at [433, 434] on div "1" at bounding box center [432, 439] width 22 height 22
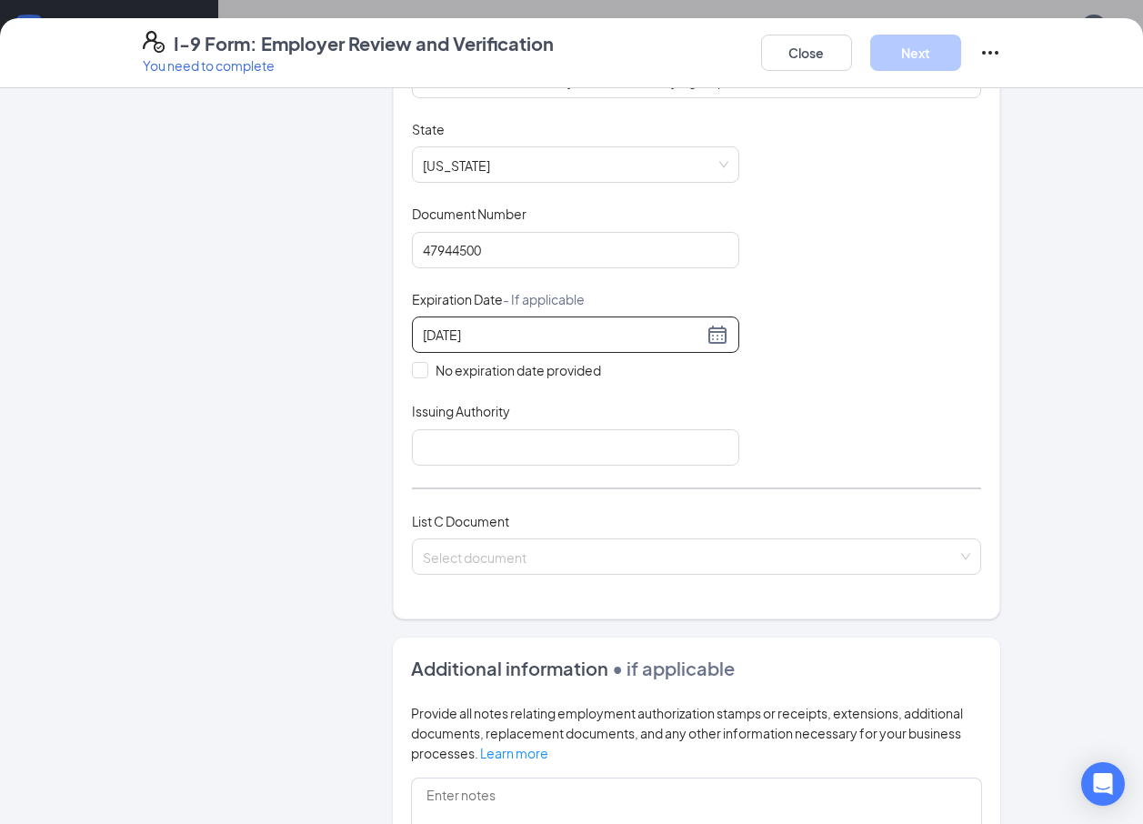
scroll to position [364, 0]
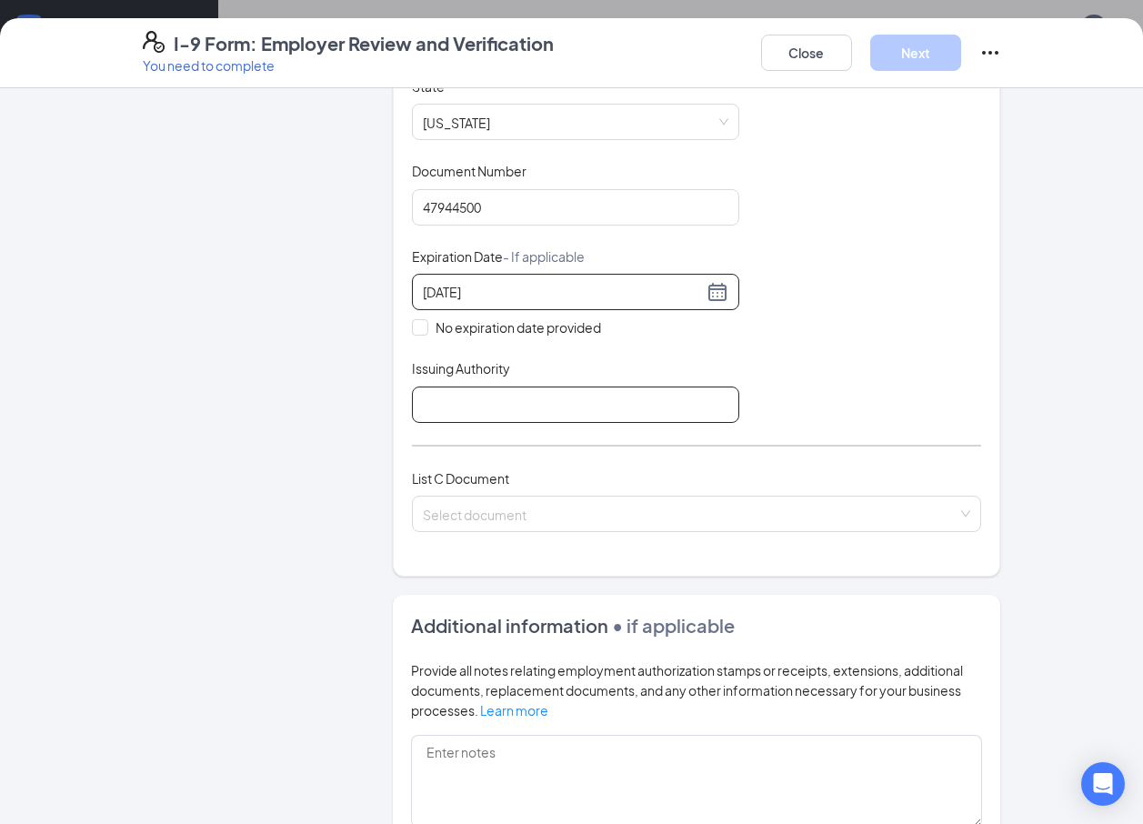
click at [624, 419] on input "Issuing Authority" at bounding box center [575, 404] width 327 height 36
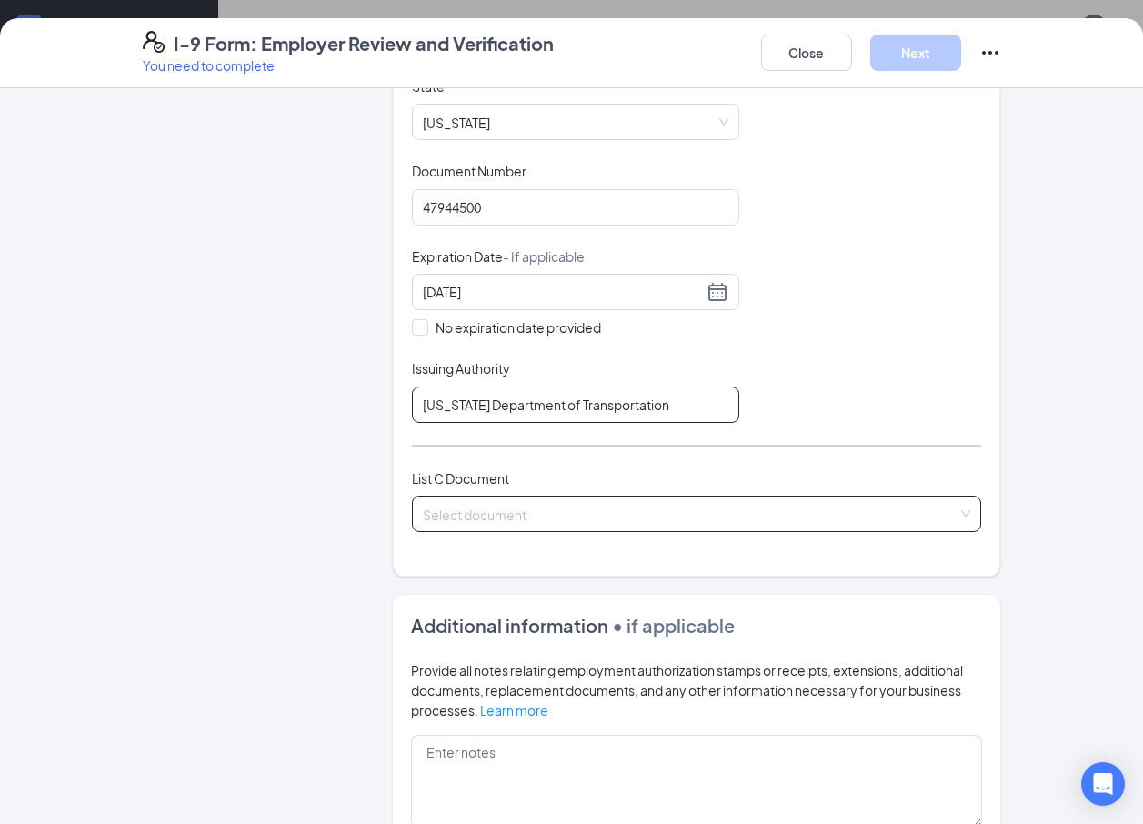
click at [956, 503] on div "Select document" at bounding box center [697, 514] width 570 height 36
type input "Texas Department of Transportation"
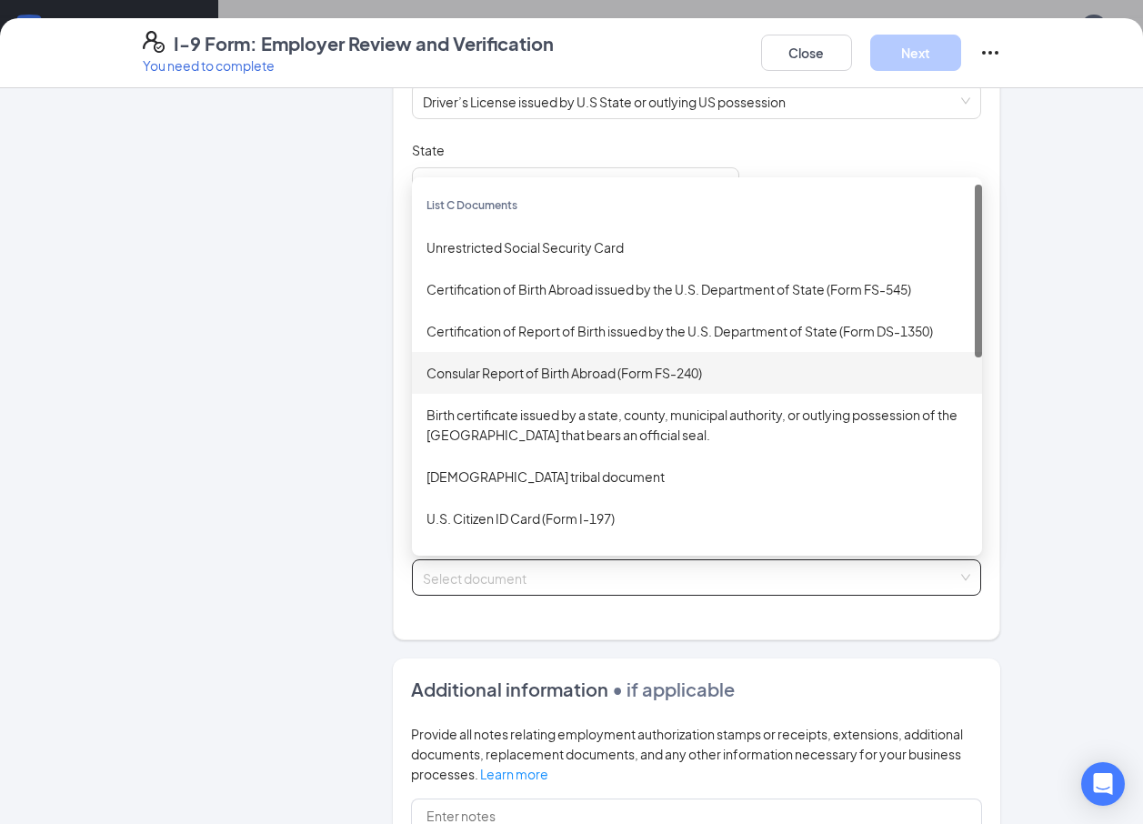
scroll to position [273, 0]
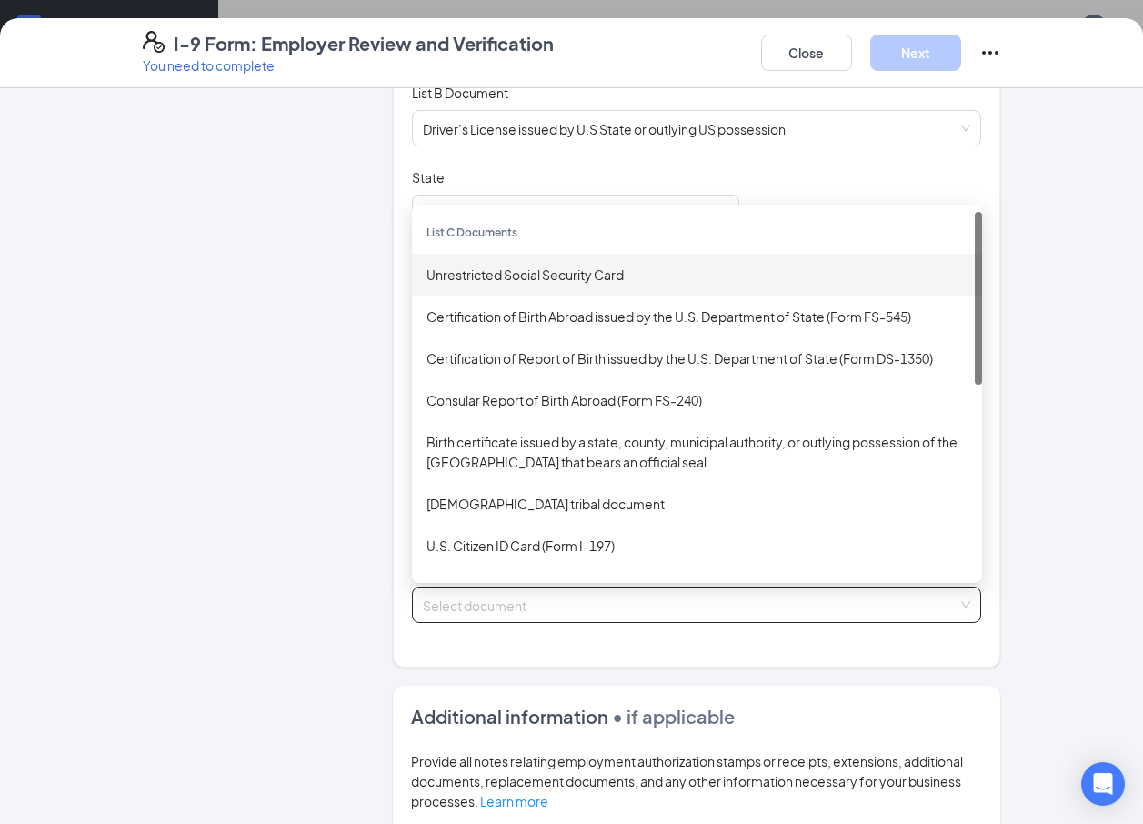
click at [489, 266] on div "Unrestricted Social Security Card" at bounding box center [696, 275] width 541 height 20
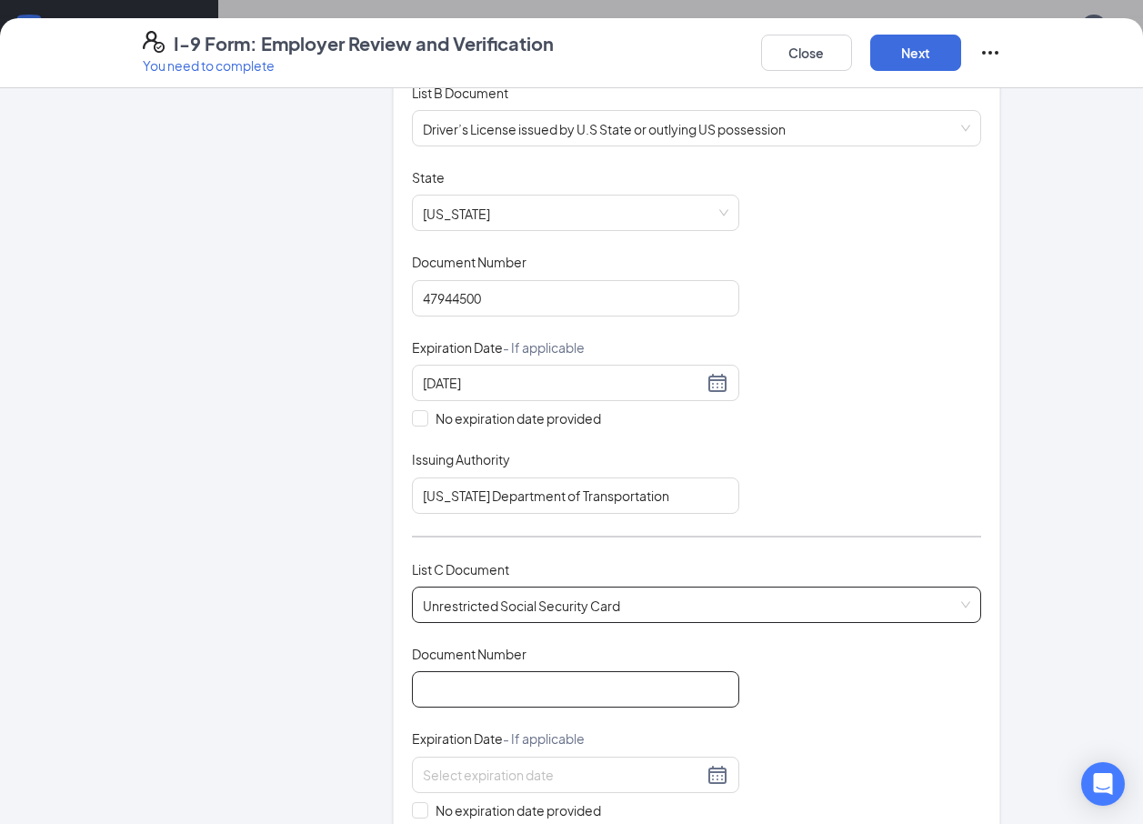
click at [652, 688] on input "Document Number" at bounding box center [575, 689] width 327 height 36
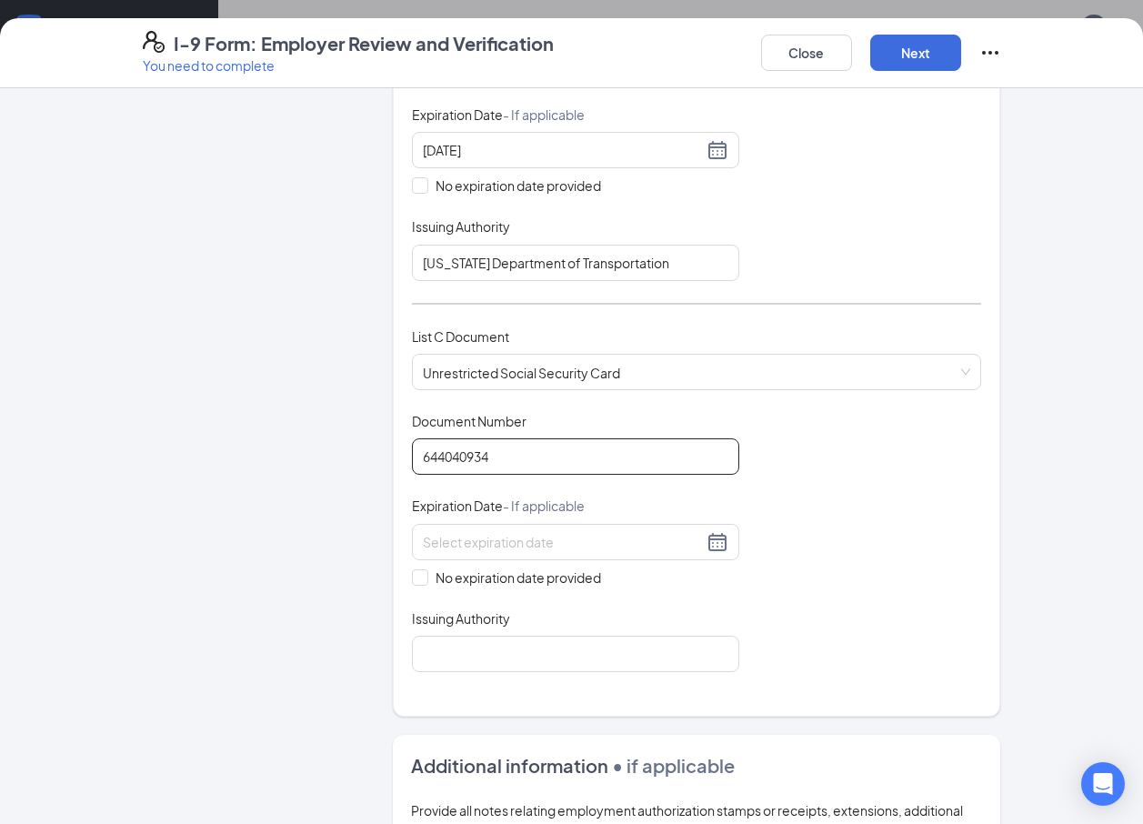
scroll to position [546, 0]
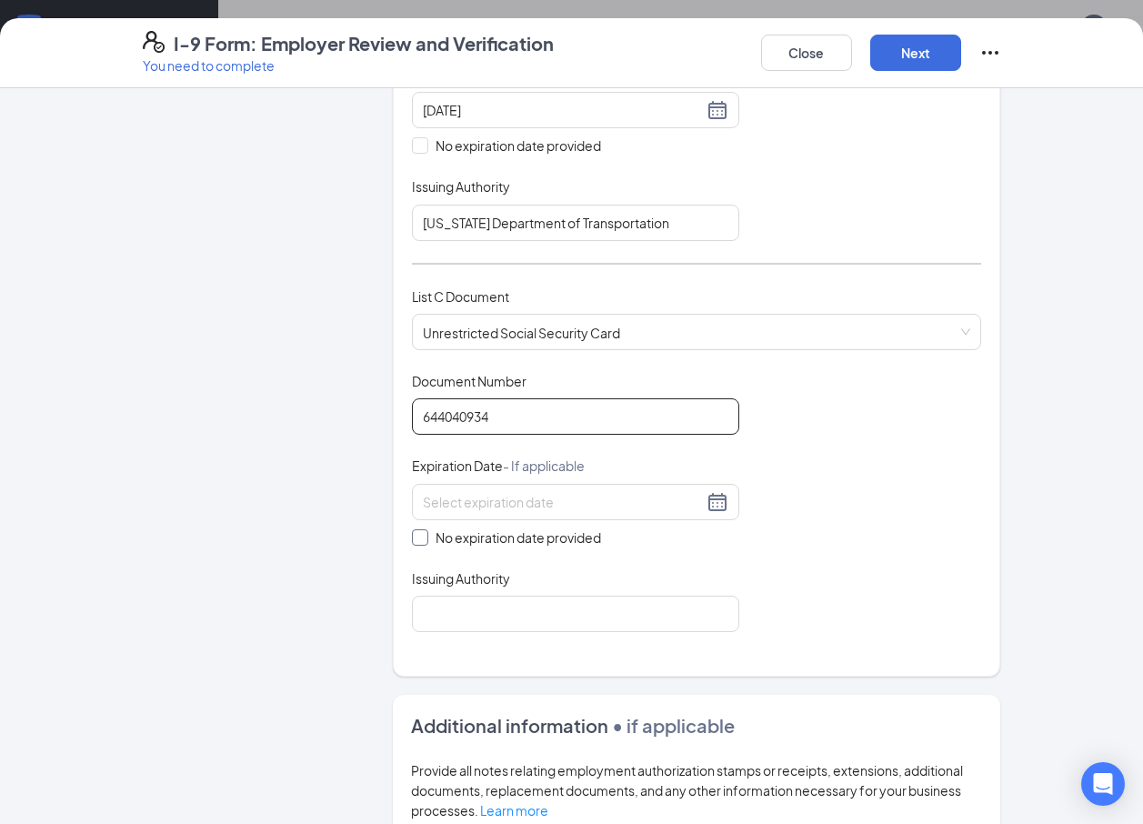
type input "644040934"
click at [416, 540] on input "No expiration date provided" at bounding box center [418, 535] width 13 height 13
checkbox input "true"
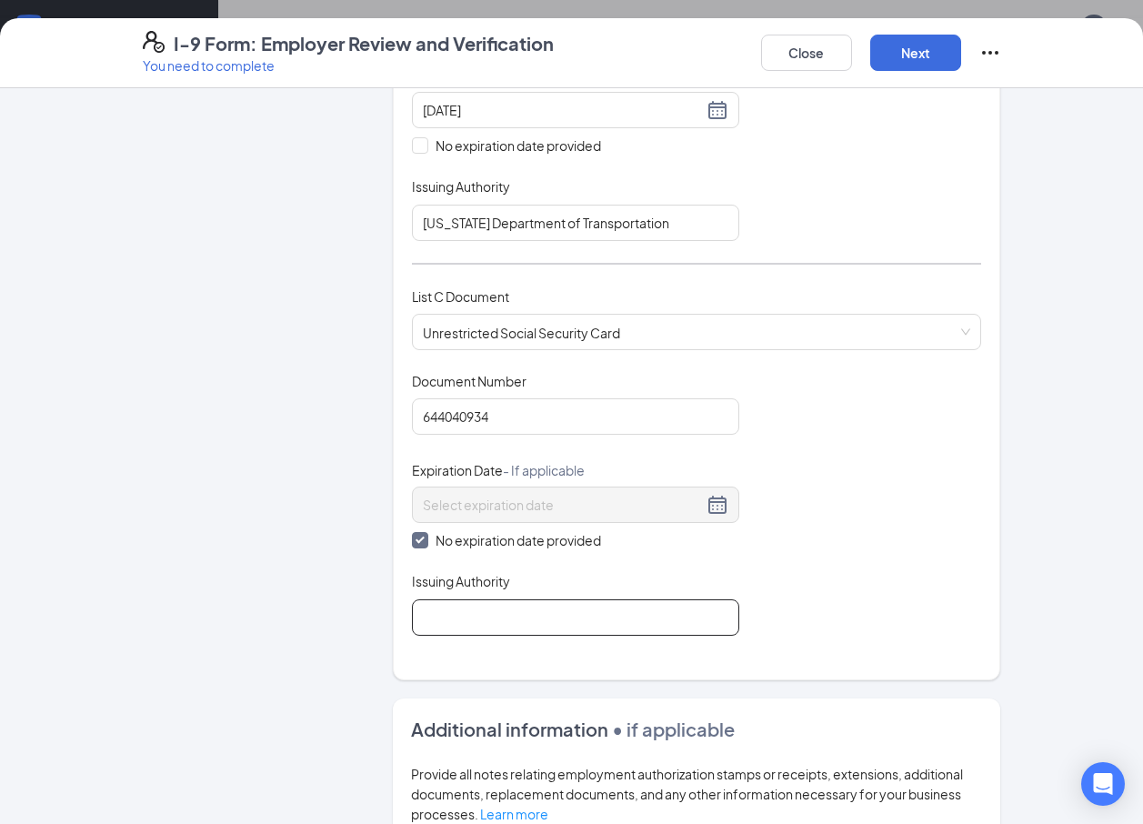
click at [666, 618] on input "Issuing Authority" at bounding box center [575, 617] width 327 height 36
type input "s"
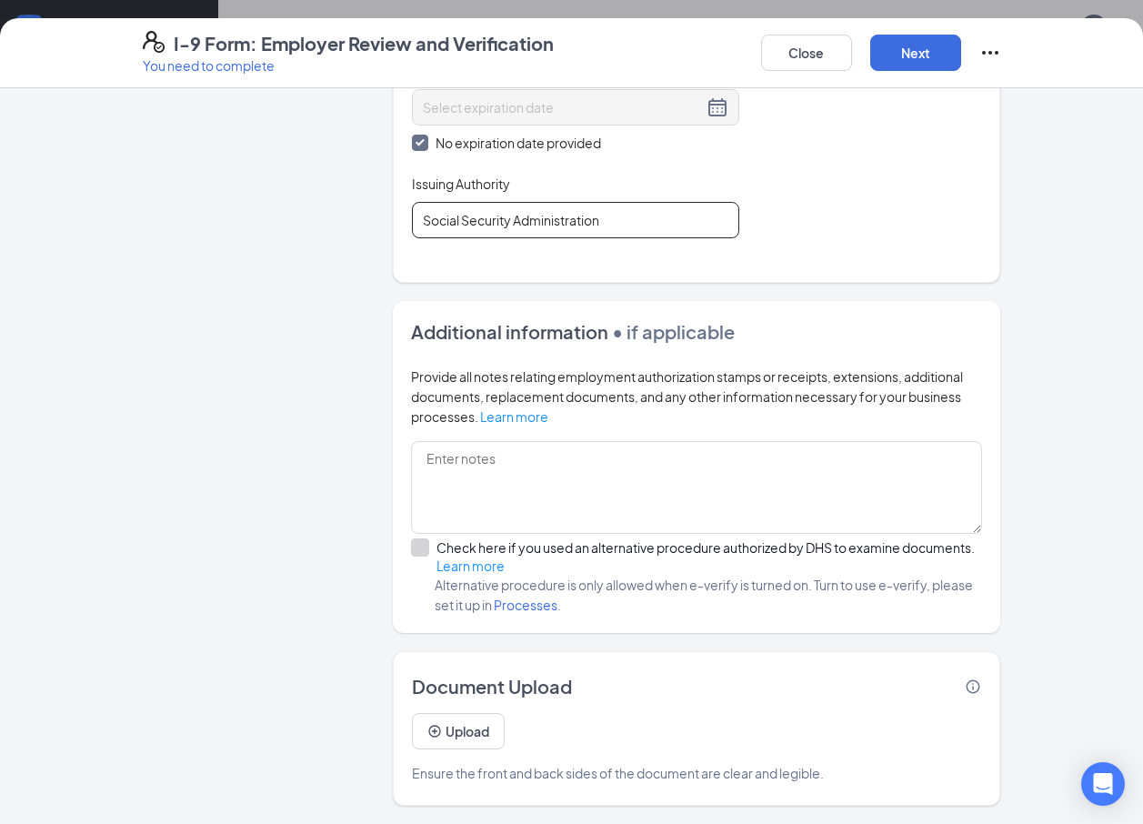
scroll to position [1008, 0]
type input "Social Security Administration"
click at [921, 58] on button "Next" at bounding box center [915, 53] width 91 height 36
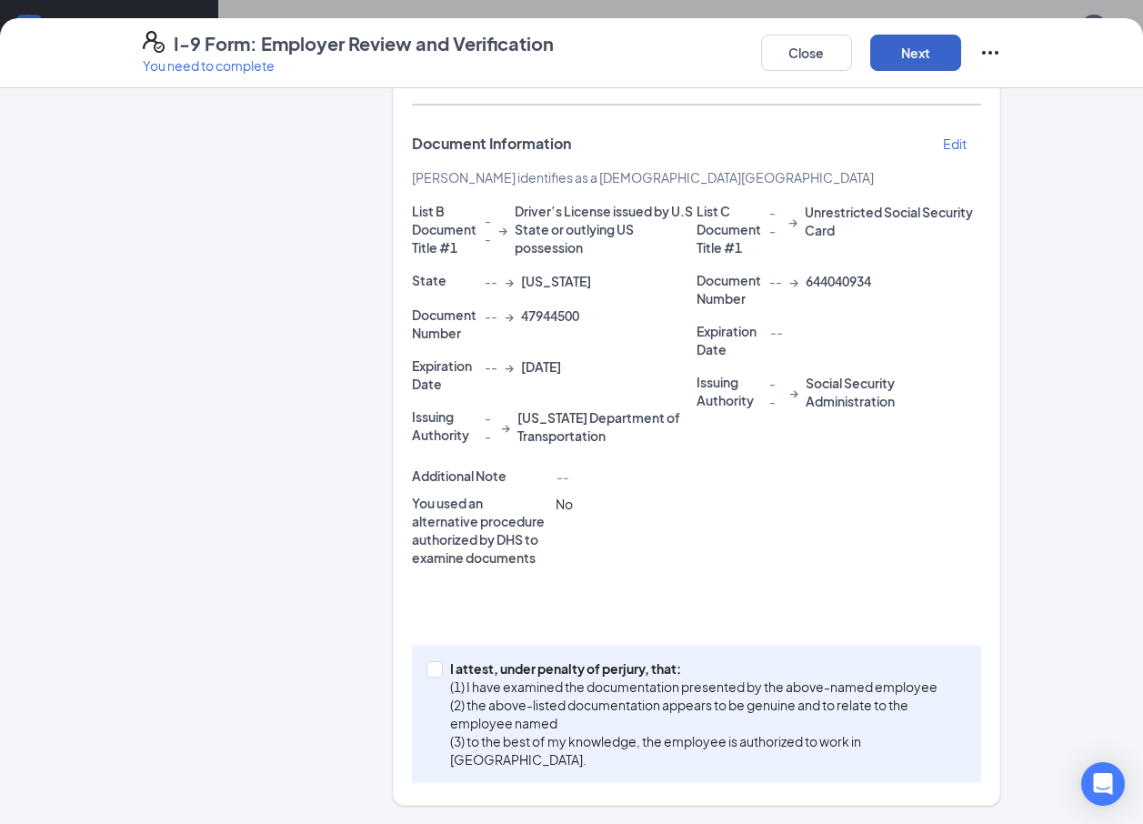
scroll to position [296, 0]
click at [900, 50] on button "Next" at bounding box center [915, 53] width 91 height 36
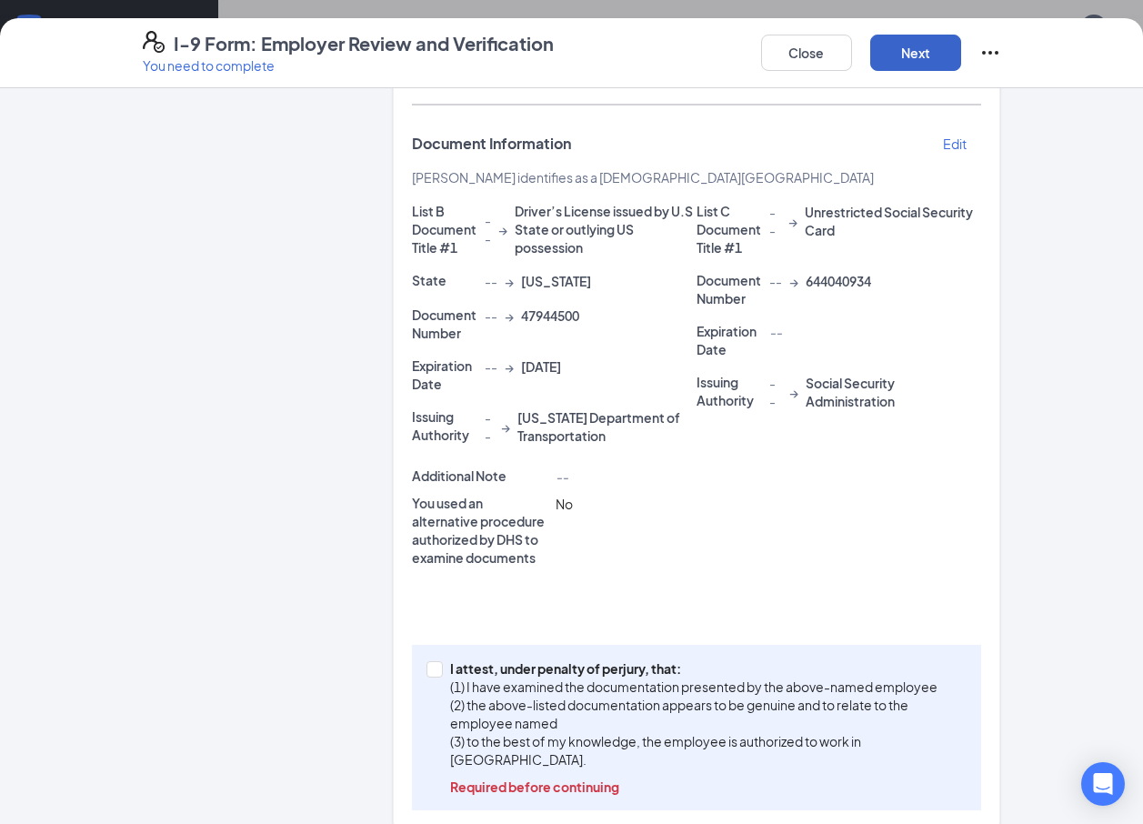
scroll to position [323, 0]
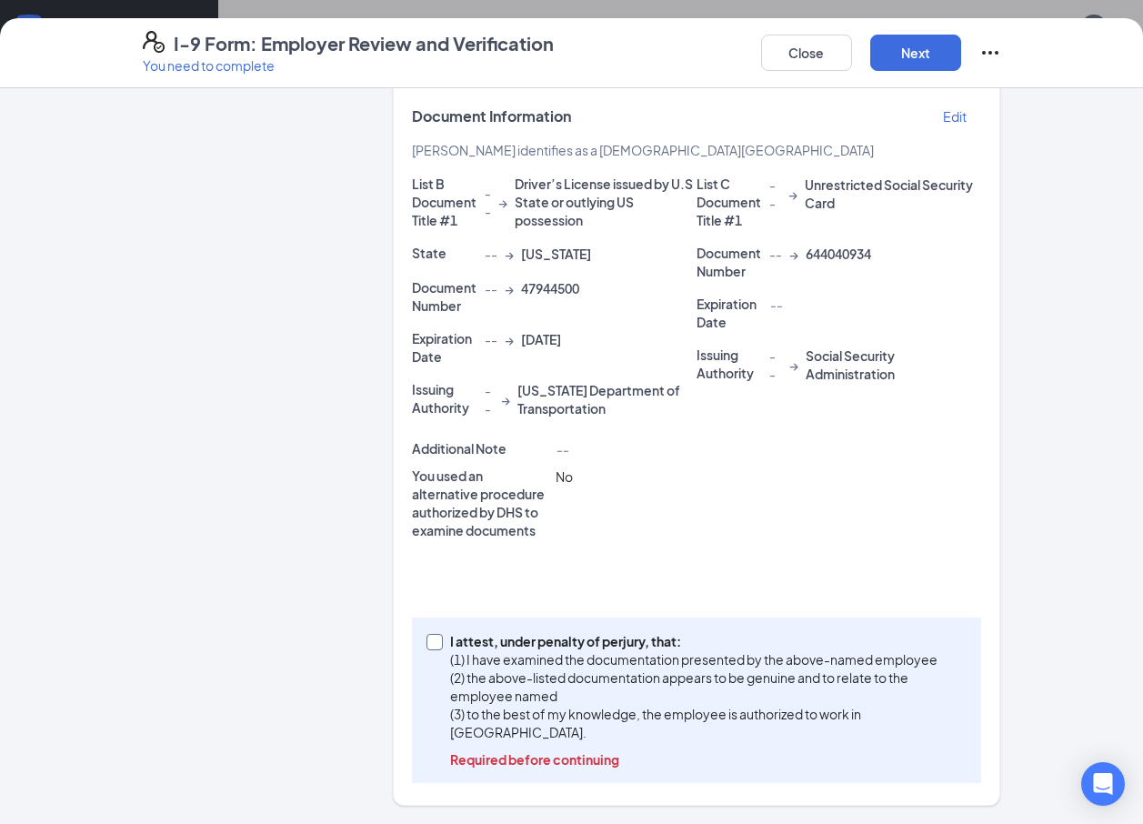
click at [436, 637] on span at bounding box center [434, 642] width 16 height 16
click at [436, 637] on input "I attest, under penalty of perjury, that: (1) I have examined the documentation…" at bounding box center [432, 640] width 13 height 13
checkbox input "true"
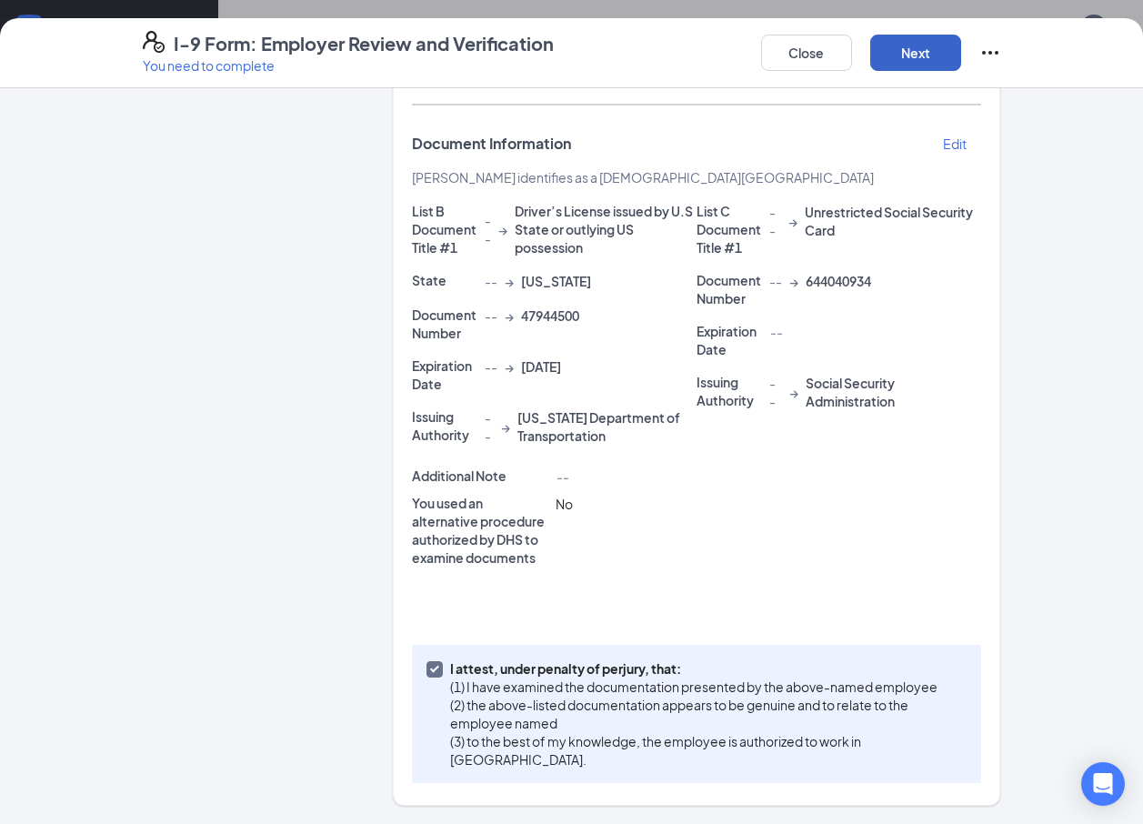
click at [918, 58] on button "Next" at bounding box center [915, 53] width 91 height 36
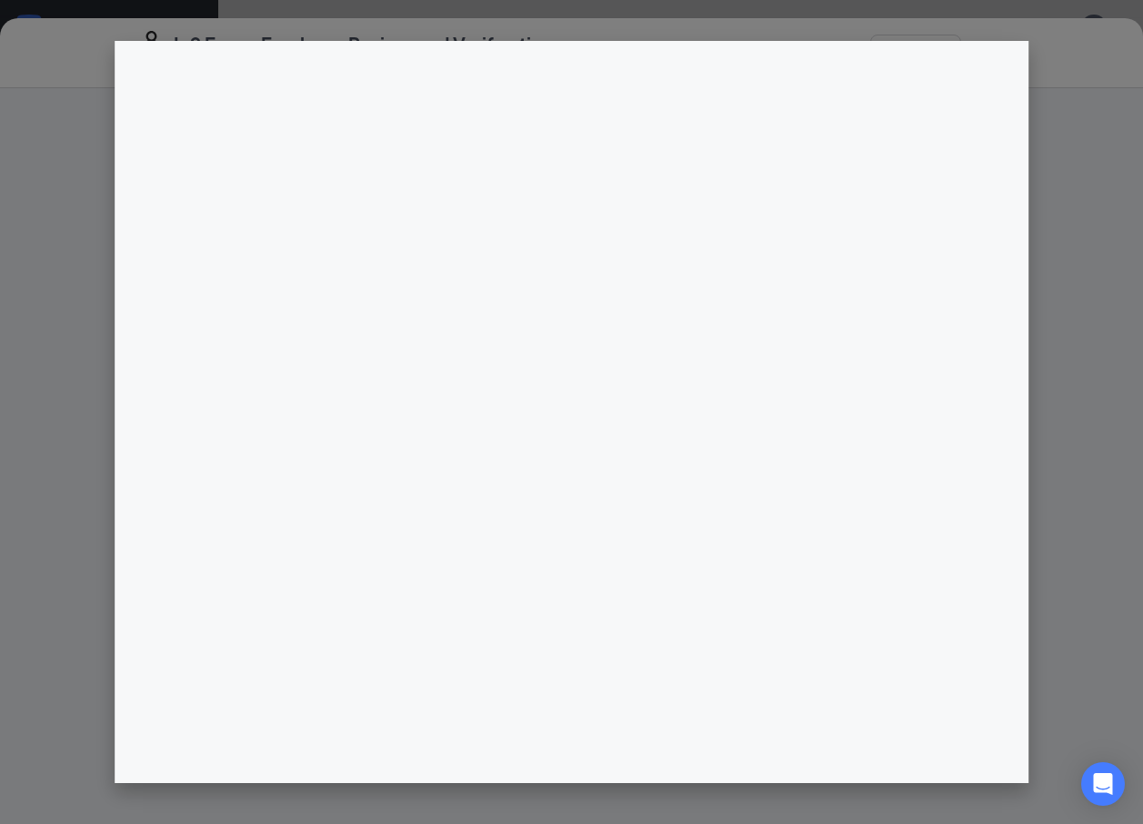
click at [1048, 242] on div at bounding box center [571, 412] width 1143 height 824
click at [27, 119] on div at bounding box center [571, 412] width 1143 height 824
click at [46, 118] on div at bounding box center [571, 412] width 1143 height 824
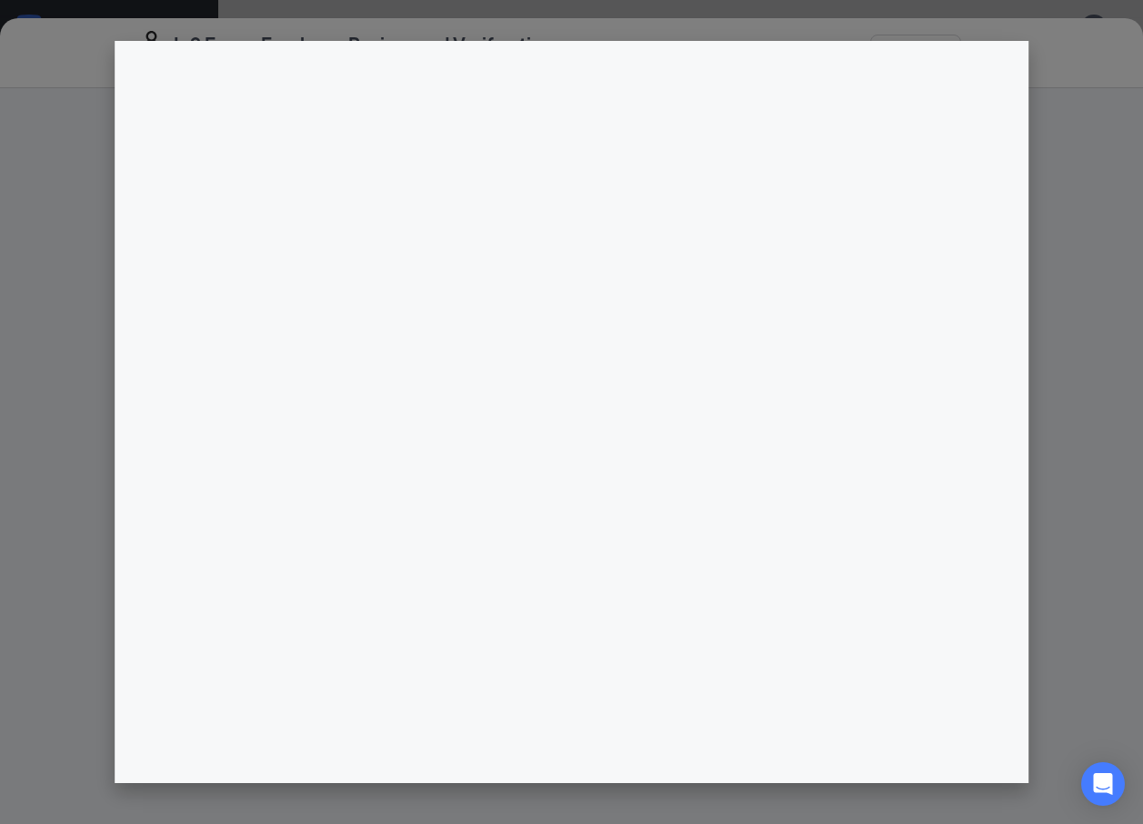
click at [1051, 110] on div at bounding box center [571, 412] width 1143 height 824
